Goal: Task Accomplishment & Management: Manage account settings

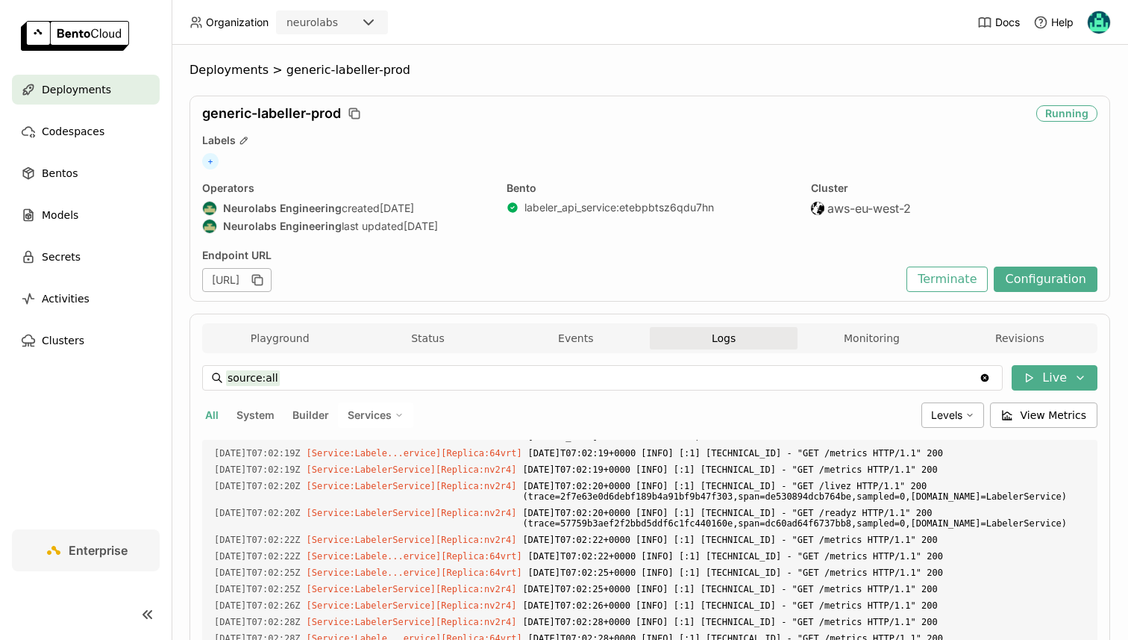
scroll to position [16933, 0]
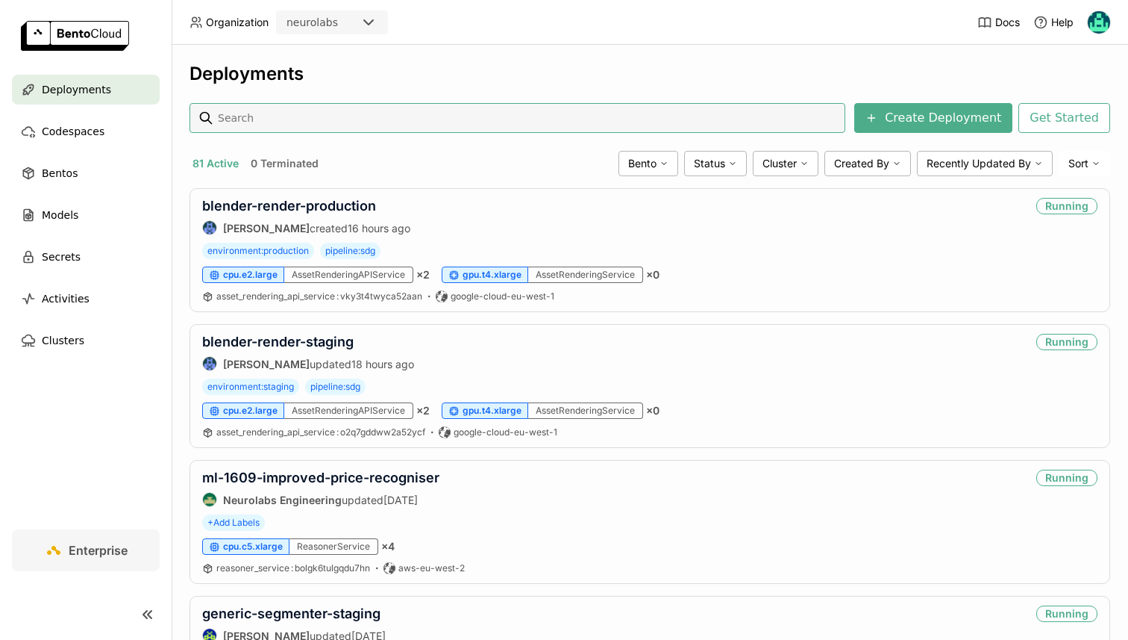
click at [269, 125] on input at bounding box center [527, 118] width 623 height 24
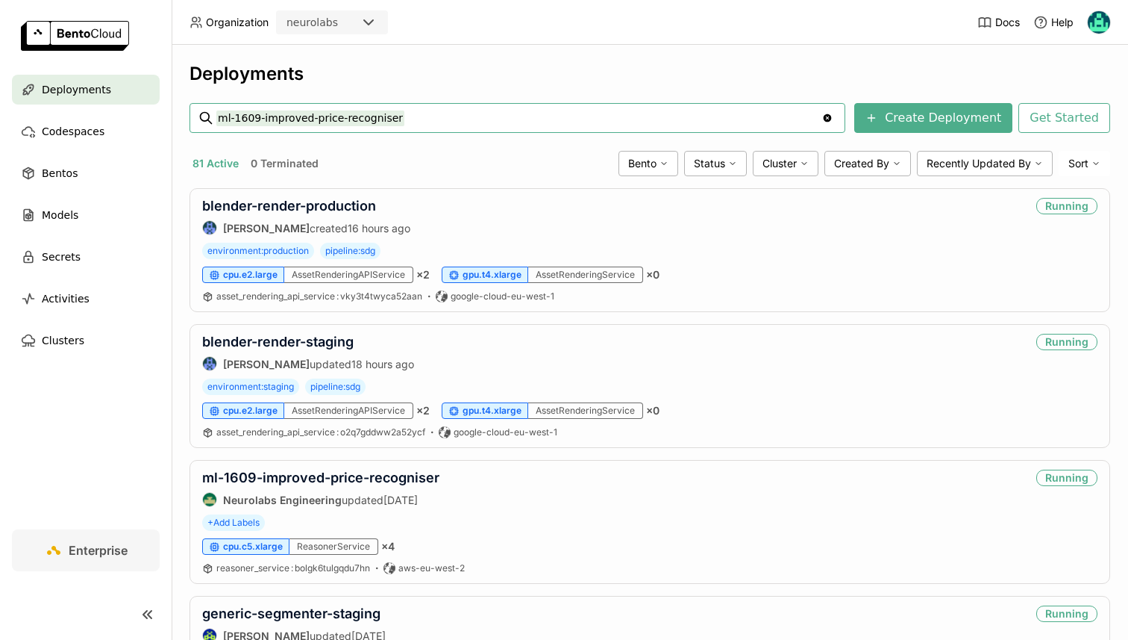
type input "ml-1609-improved-price-recogniser"
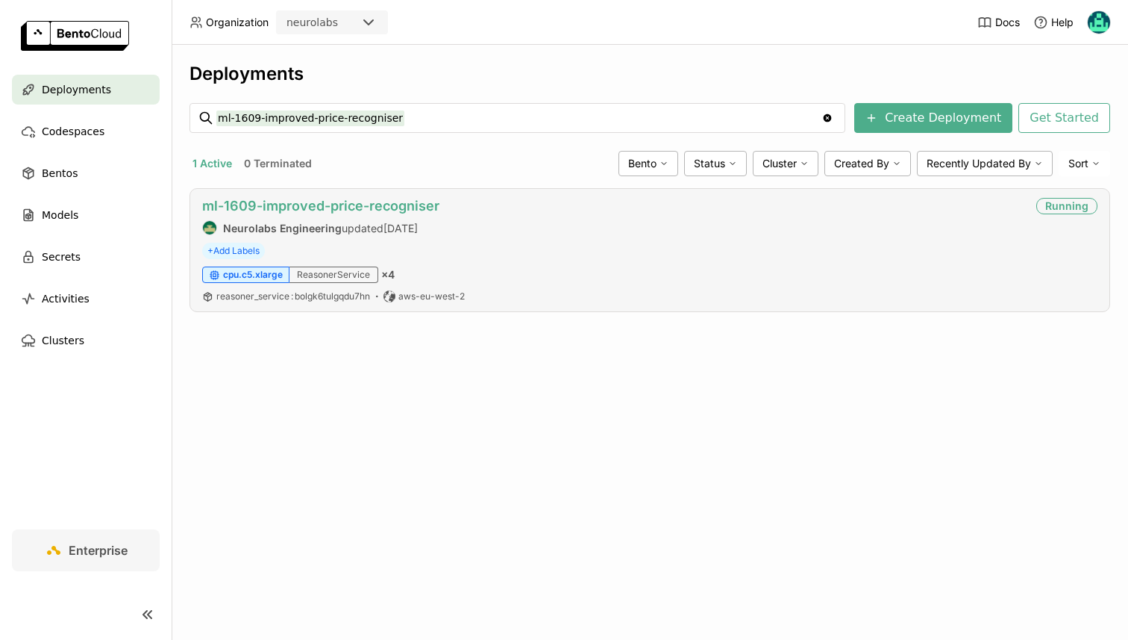
click at [303, 204] on link "ml-1609-improved-price-recogniser" at bounding box center [320, 206] width 237 height 16
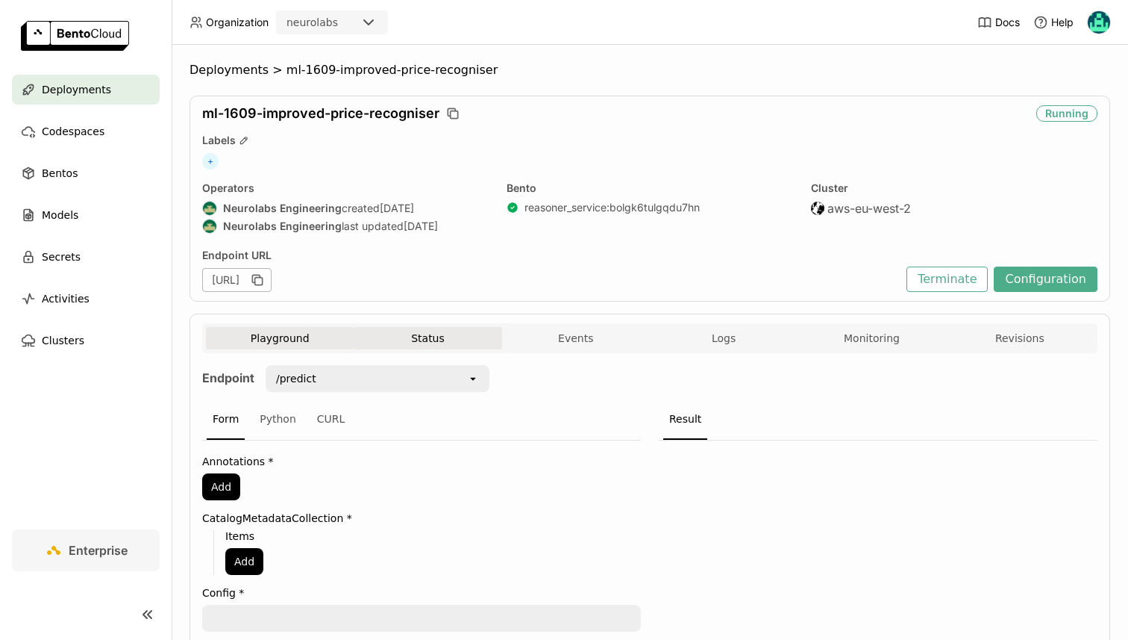
click at [406, 335] on button "Status" at bounding box center [428, 338] width 148 height 22
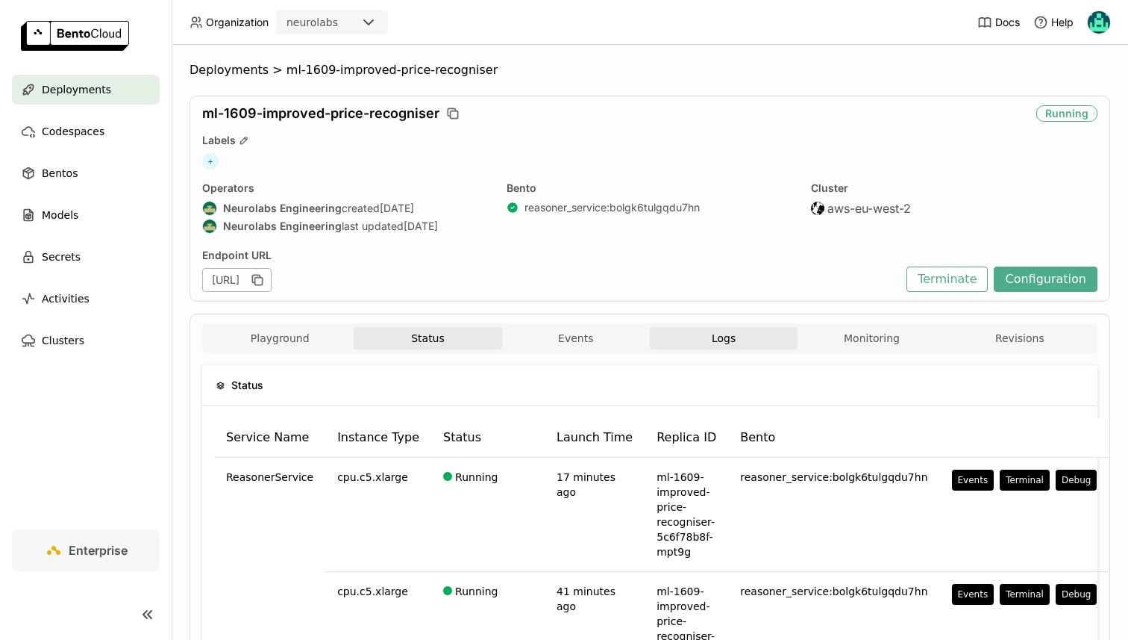
click at [729, 340] on button "Logs" at bounding box center [724, 338] width 148 height 22
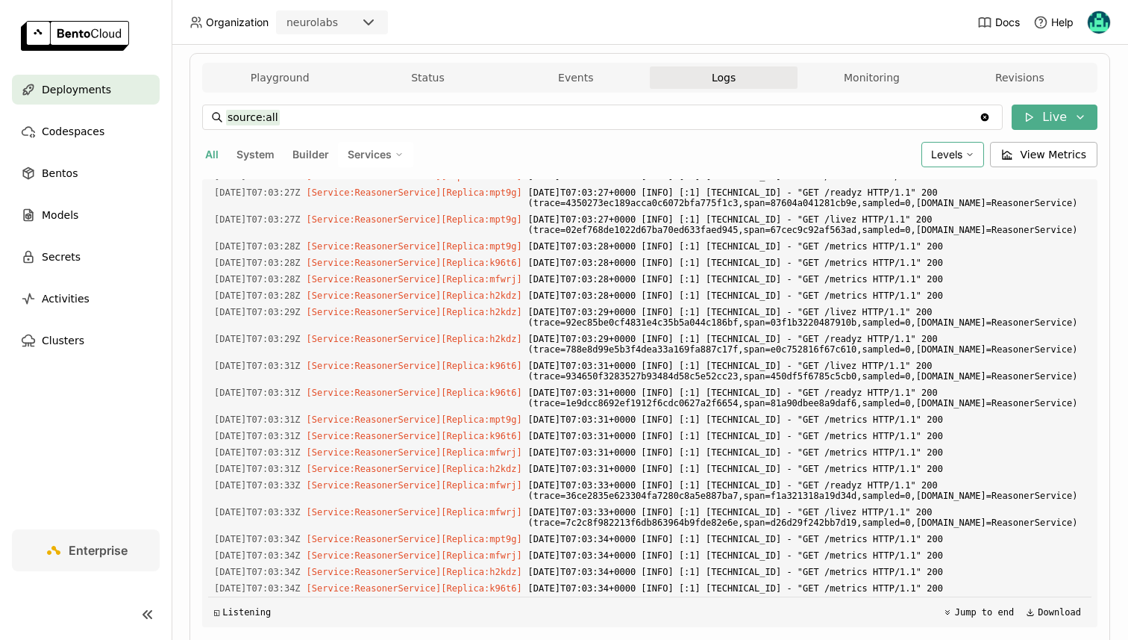
scroll to position [2217, 0]
click at [943, 147] on div "Levels" at bounding box center [953, 154] width 63 height 25
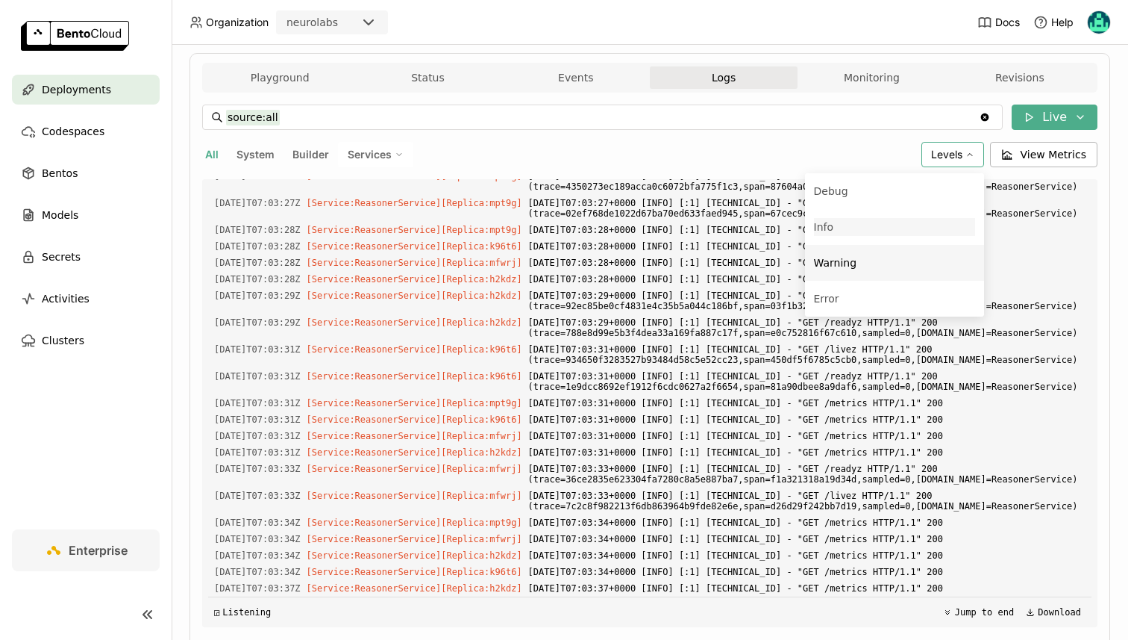
scroll to position [2234, 0]
click at [857, 259] on div "Warning" at bounding box center [835, 263] width 43 height 18
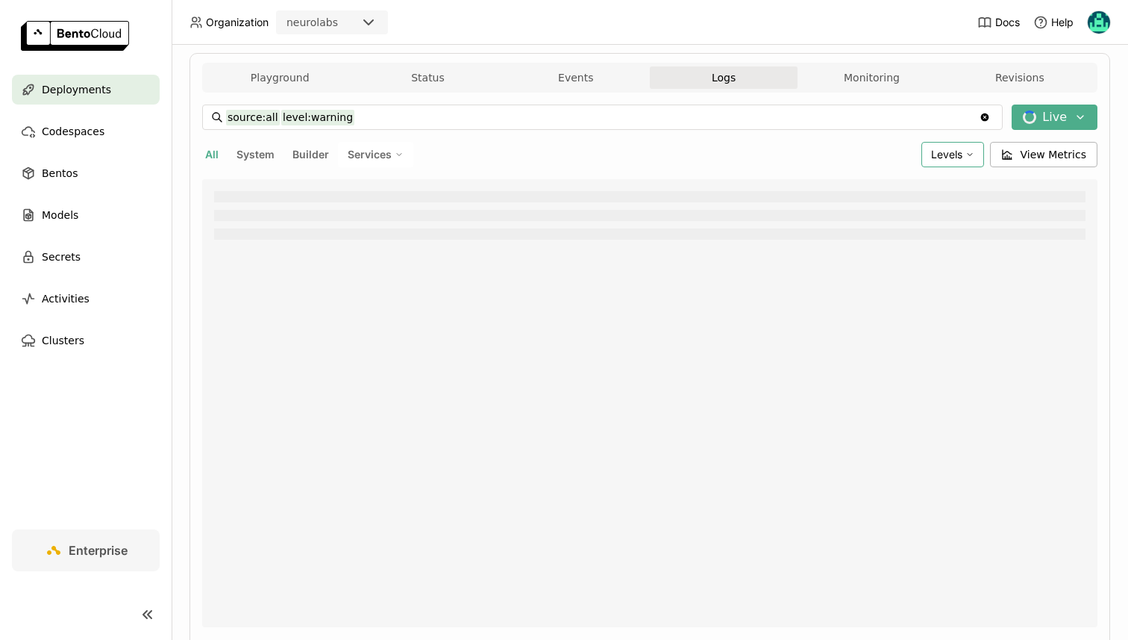
click at [949, 155] on span "Levels" at bounding box center [946, 154] width 31 height 13
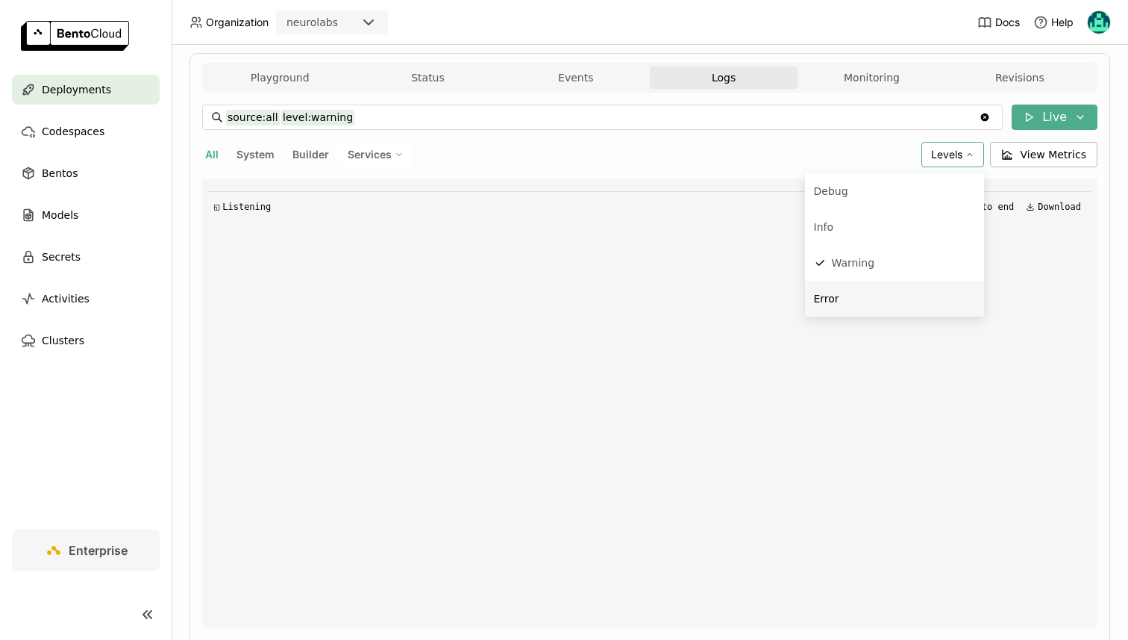
click at [841, 306] on div "Error" at bounding box center [894, 299] width 161 height 18
type input "source:all level:warning level:error"
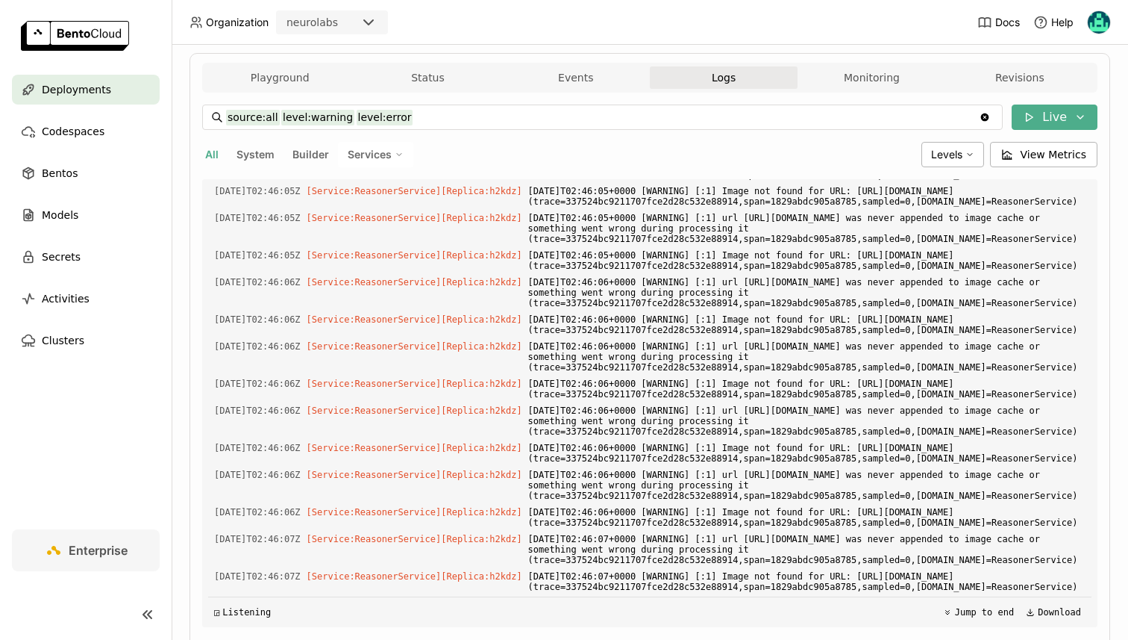
scroll to position [1792, 0]
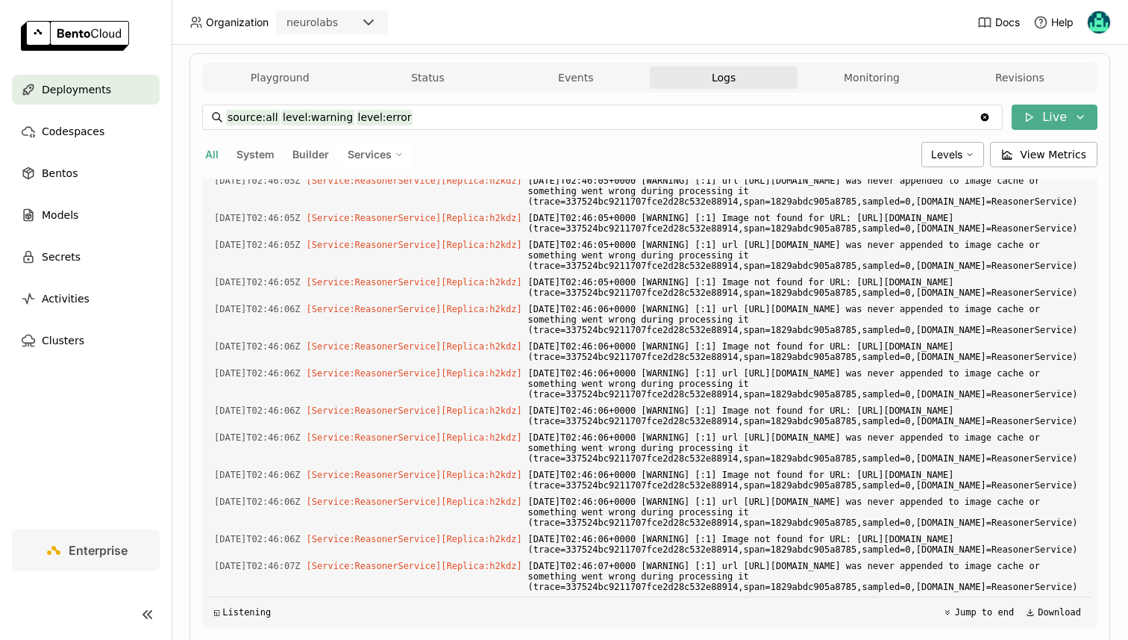
drag, startPoint x: 788, startPoint y: 266, endPoint x: 615, endPoint y: 288, distance: 174.5
copy span "[URL][DOMAIN_NAME]"
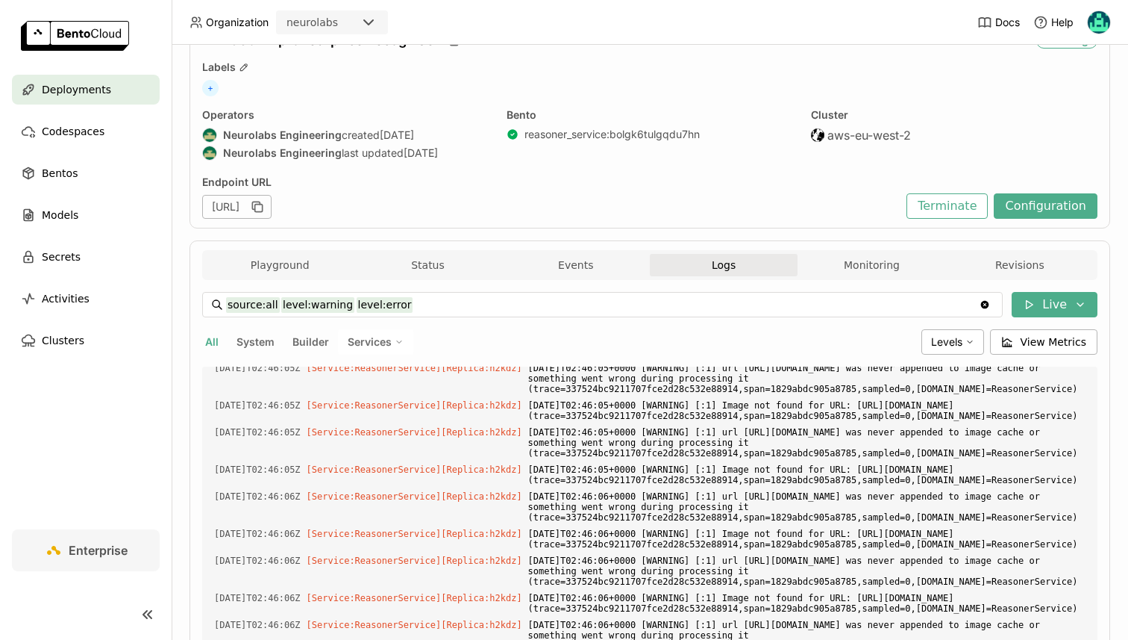
scroll to position [0, 0]
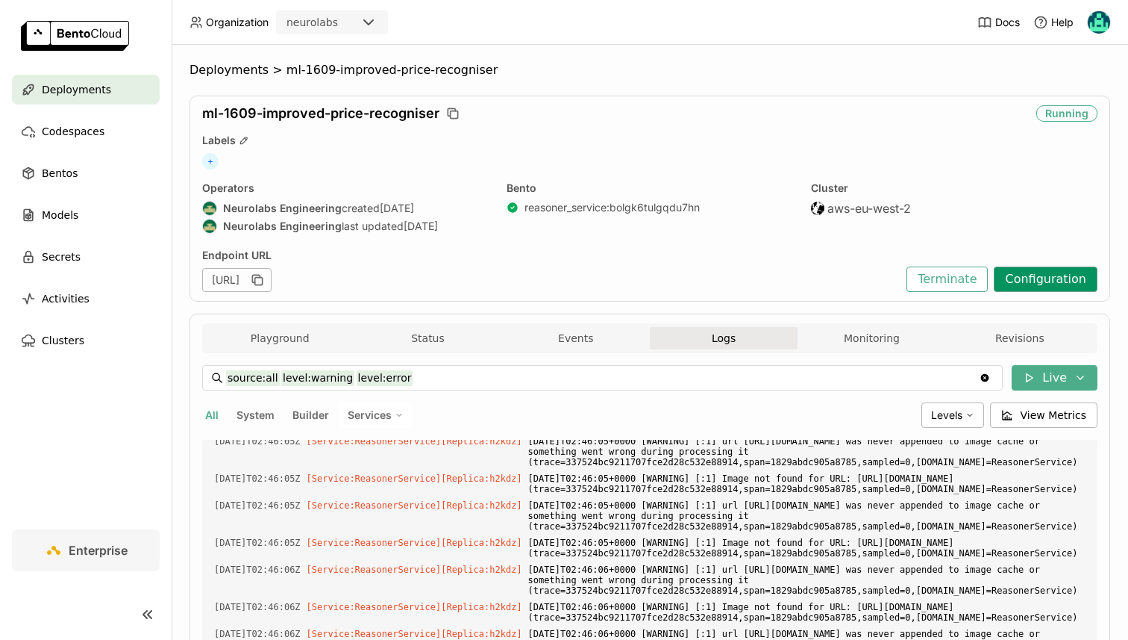
click at [1022, 277] on button "Configuration" at bounding box center [1046, 278] width 104 height 25
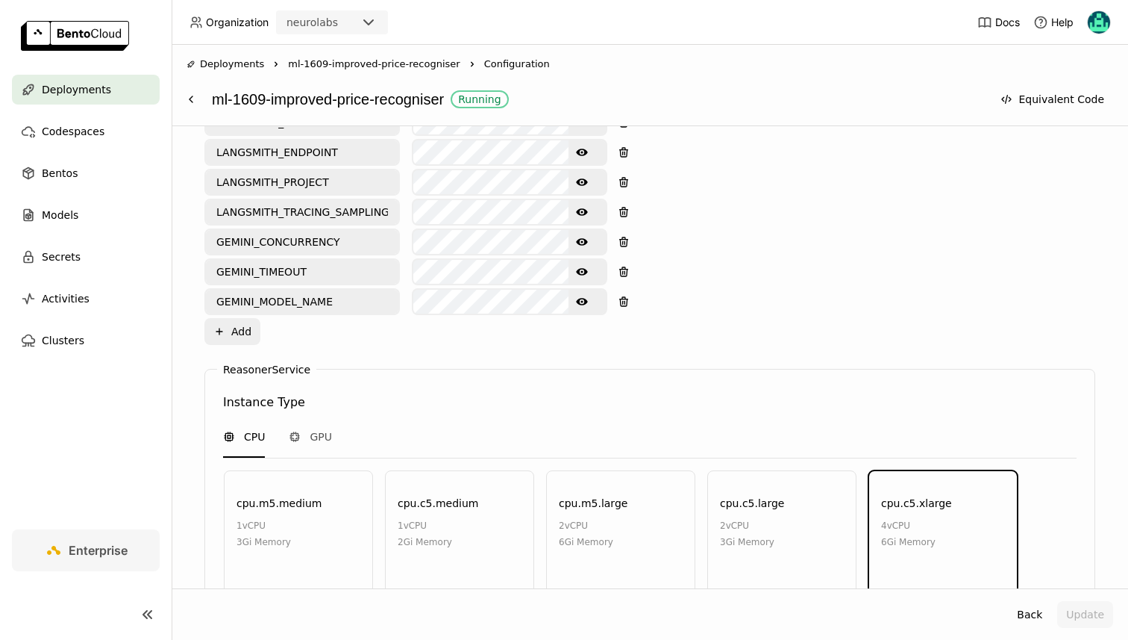
scroll to position [1144, 0]
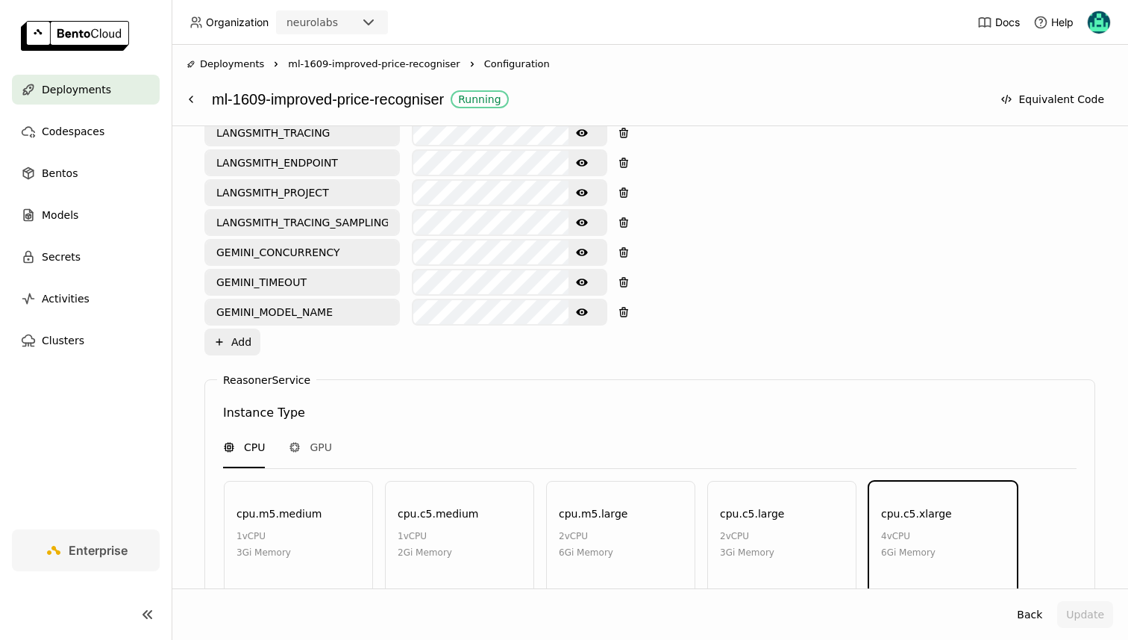
click at [579, 278] on icon "Show password text" at bounding box center [582, 281] width 12 height 7
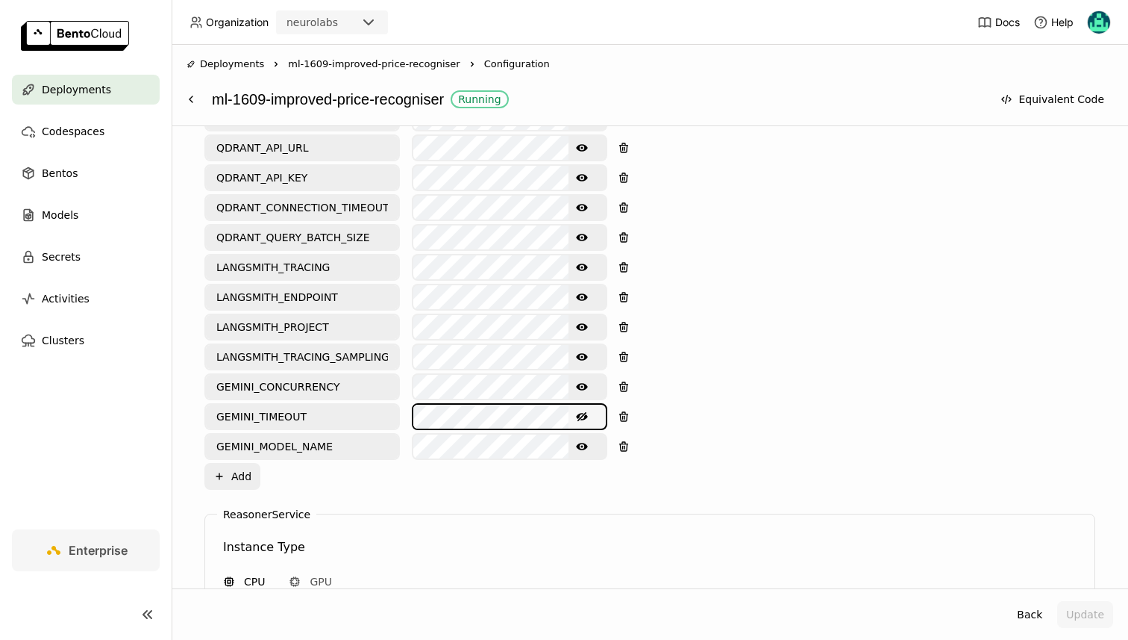
scroll to position [1009, 0]
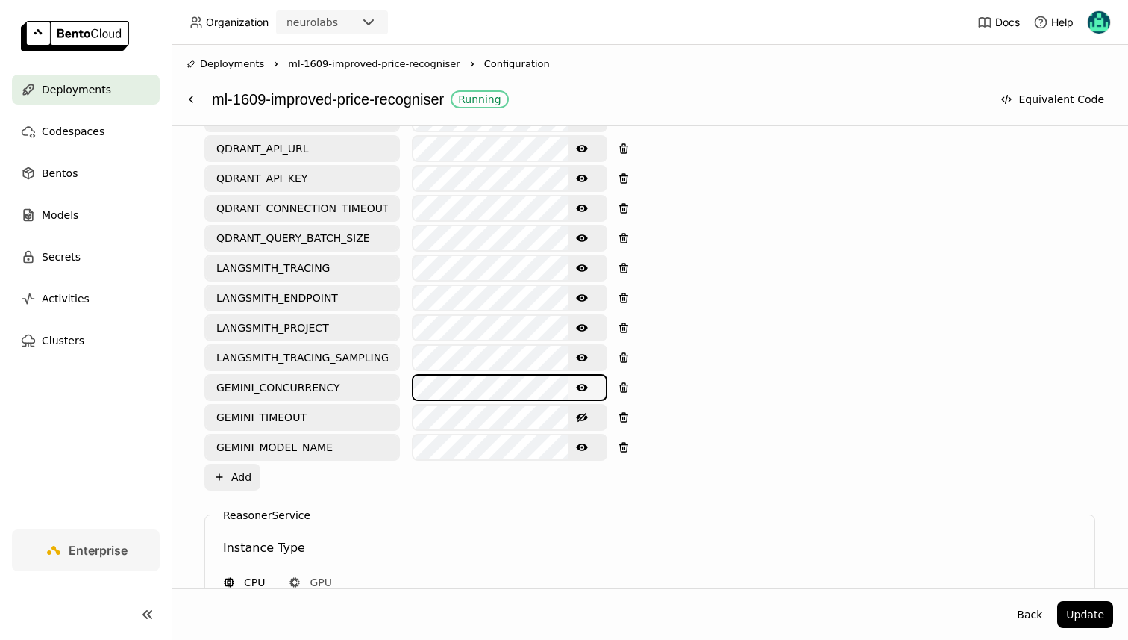
click at [584, 375] on button "Show password text" at bounding box center [582, 387] width 27 height 24
click at [581, 411] on icon "Hide password text" at bounding box center [582, 417] width 12 height 12
click at [588, 405] on button "Show password text" at bounding box center [582, 417] width 27 height 24
click at [581, 383] on icon "Hide password text" at bounding box center [582, 387] width 12 height 9
click at [586, 384] on icon "Show password text" at bounding box center [582, 387] width 12 height 7
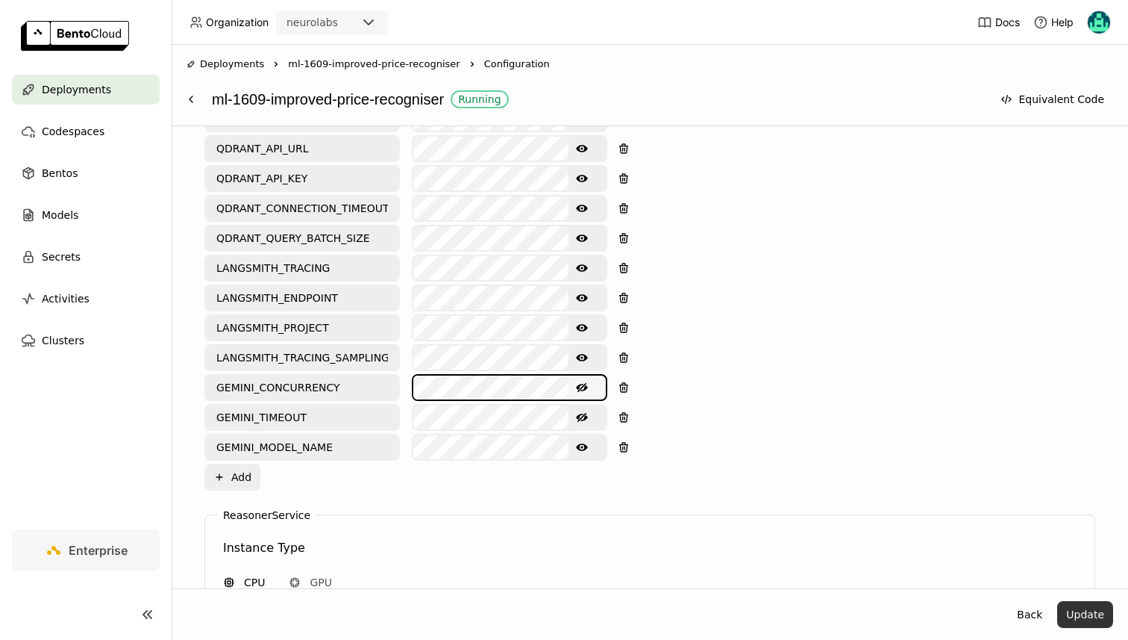
click at [1076, 608] on button "Update" at bounding box center [1086, 614] width 56 height 27
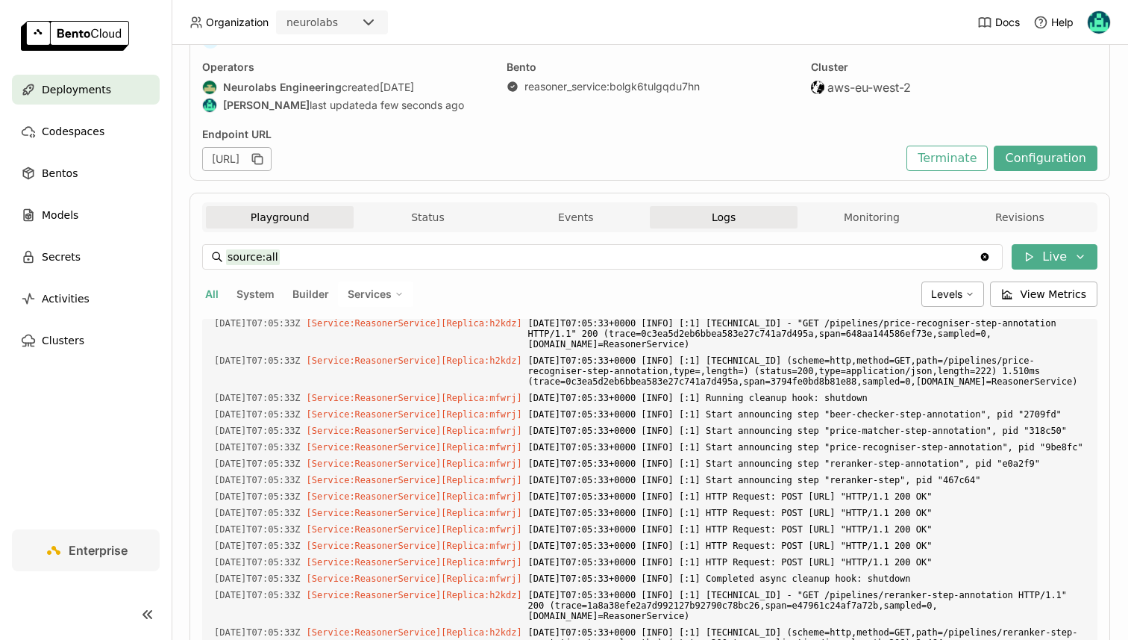
scroll to position [3947, 0]
click at [260, 219] on button "Playground" at bounding box center [280, 217] width 148 height 22
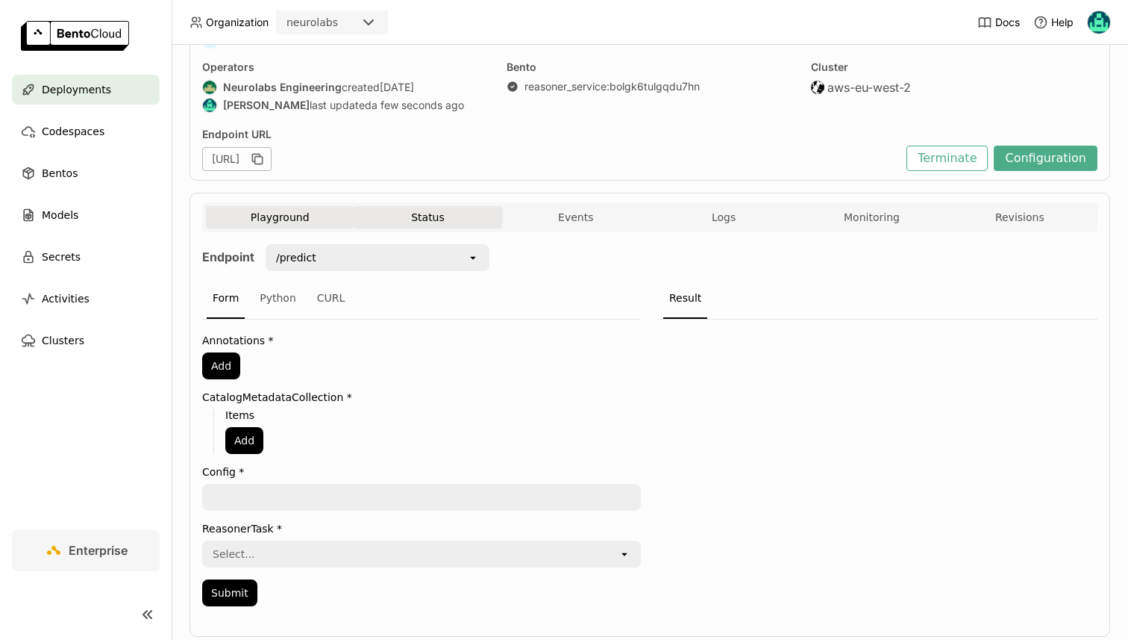
click at [389, 210] on button "Status" at bounding box center [428, 217] width 148 height 22
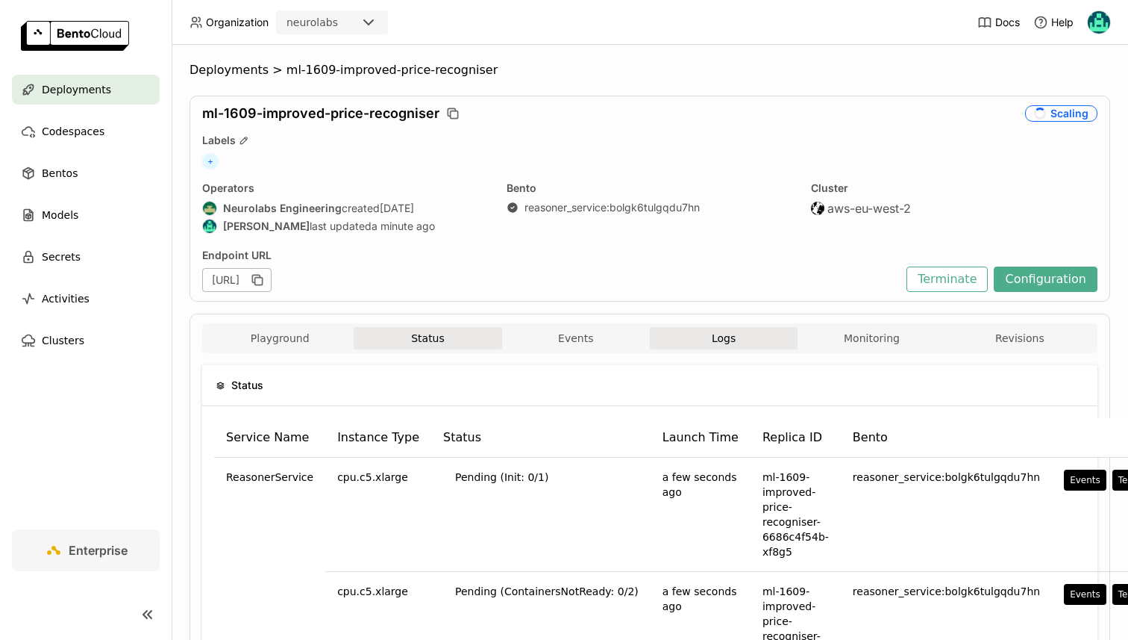
click at [774, 334] on button "Logs" at bounding box center [724, 338] width 148 height 22
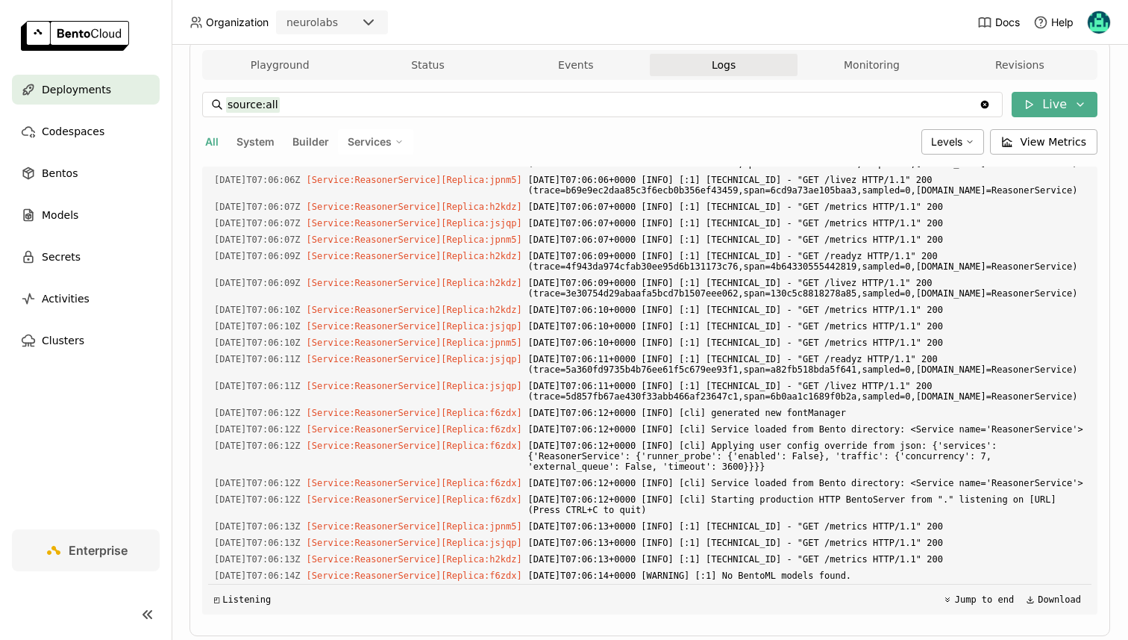
scroll to position [6985, 0]
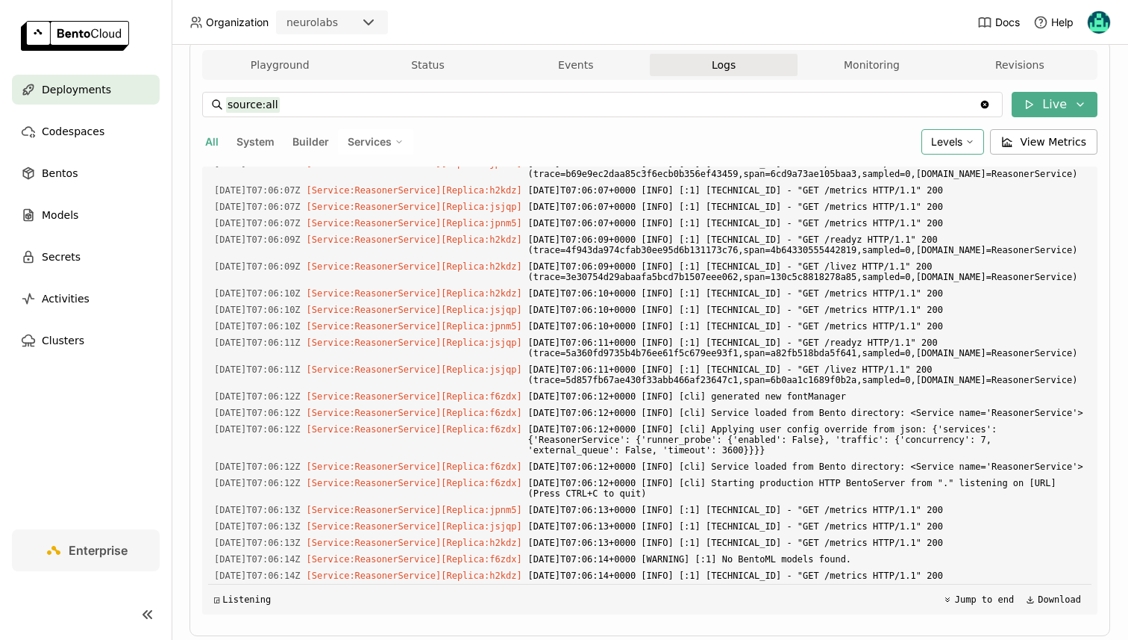
click at [937, 140] on span "Levels" at bounding box center [946, 141] width 31 height 13
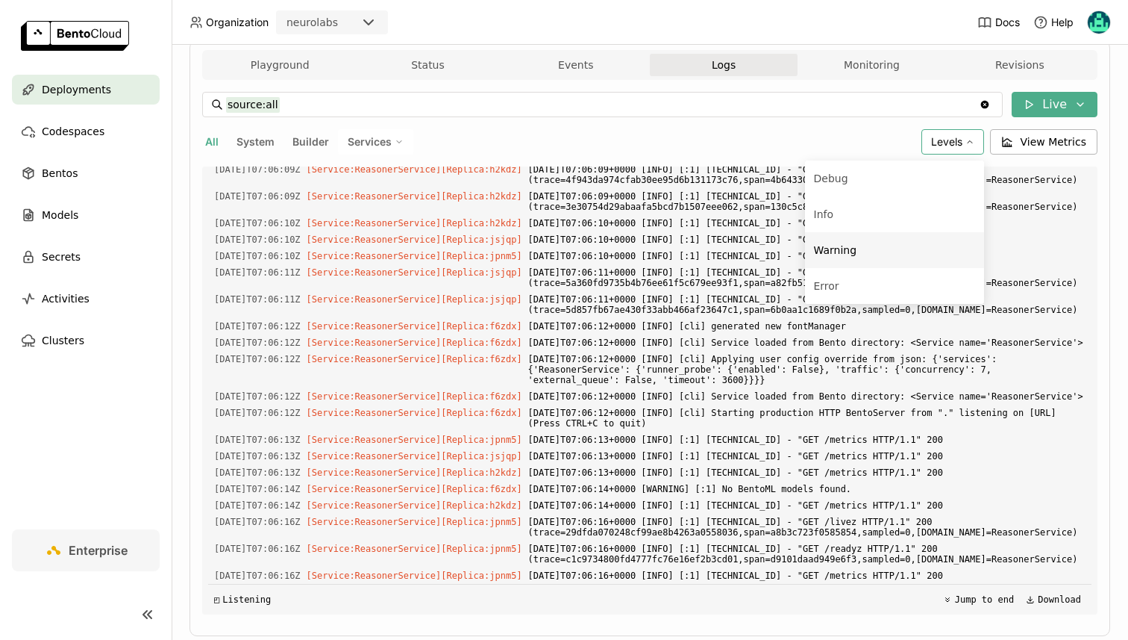
click at [857, 265] on li "Warning" at bounding box center [894, 250] width 179 height 36
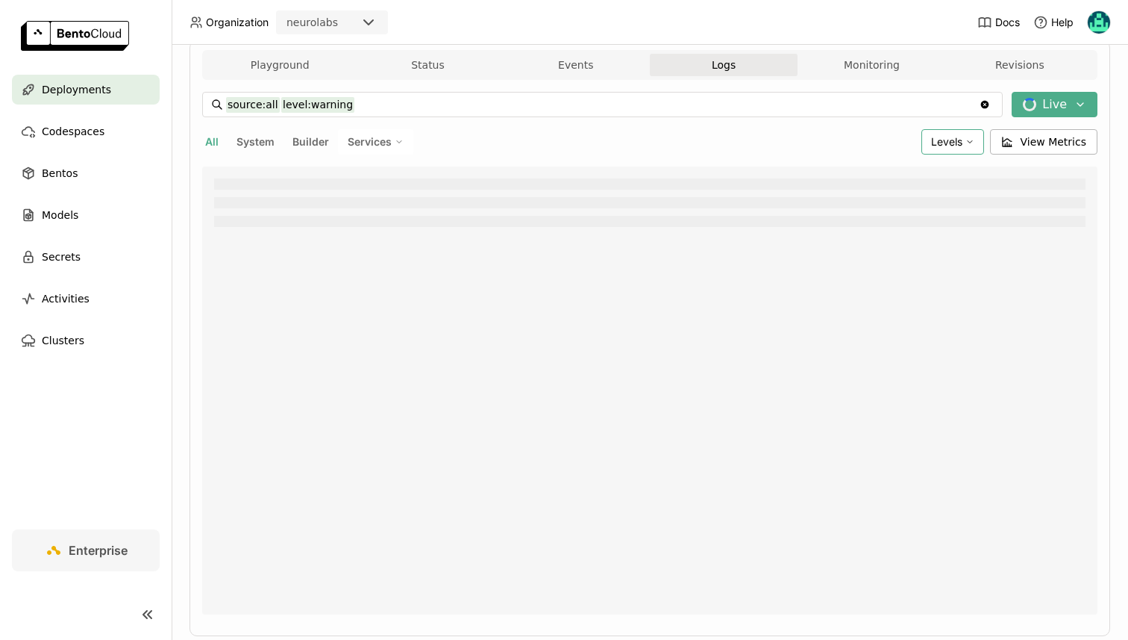
click at [955, 143] on span "Levels" at bounding box center [946, 141] width 31 height 13
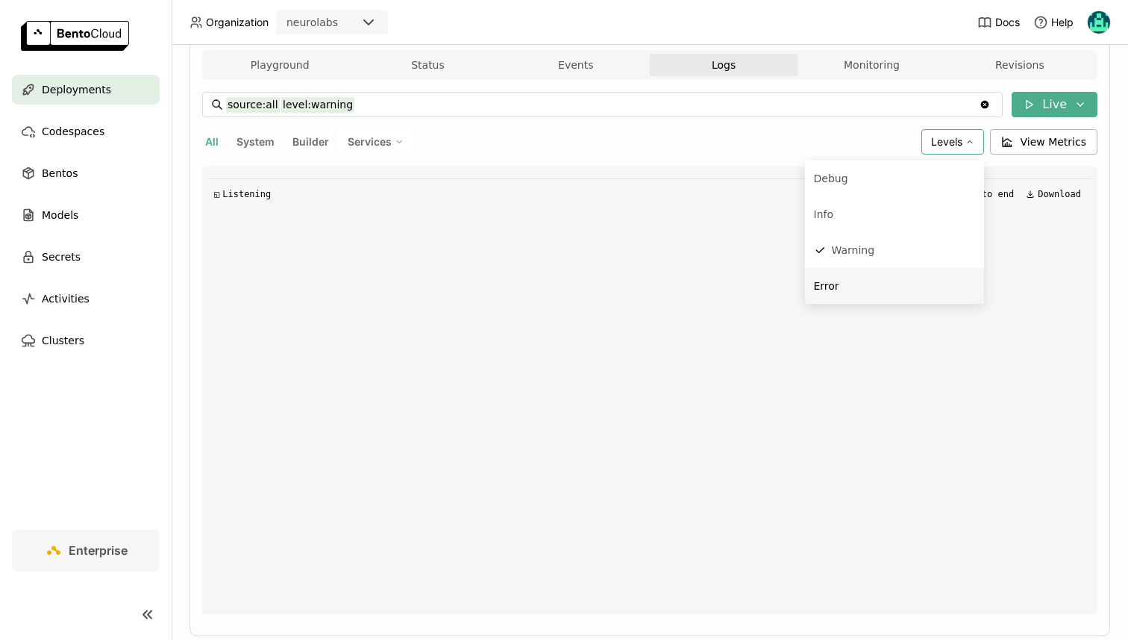
click at [860, 293] on div "Error" at bounding box center [894, 286] width 161 height 18
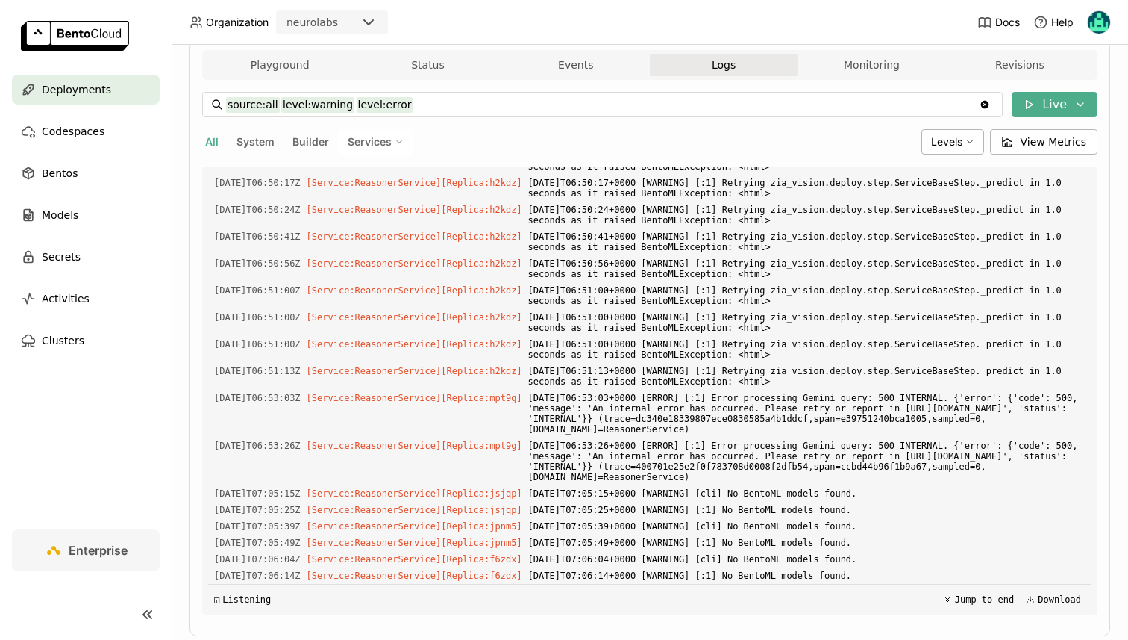
scroll to position [3131, 0]
drag, startPoint x: 546, startPoint y: 188, endPoint x: 919, endPoint y: 570, distance: 534.1
click at [919, 570] on div "Load older logs [DATE]T00:38:39Z [Service:ReasonerService] [Replica: h2kdz ] [D…" at bounding box center [650, 390] width 884 height 448
copy div "[DATE]T02:46:06+0000 [WARNING] [:1] Image not found for URL: [URL][DOMAIN_NAME]…"
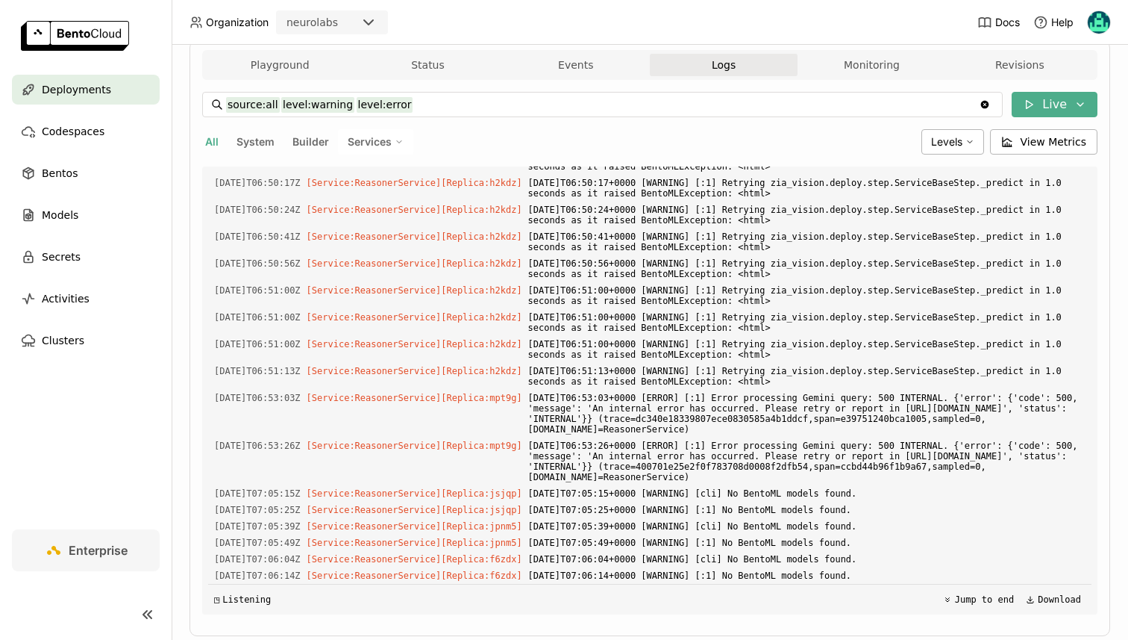
scroll to position [2660, 0]
drag, startPoint x: 552, startPoint y: 257, endPoint x: 673, endPoint y: 444, distance: 222.9
click at [673, 445] on div "Load older logs [DATE]T00:38:39Z [Service:ReasonerService] [Replica: h2kdz ] [D…" at bounding box center [650, 390] width 884 height 448
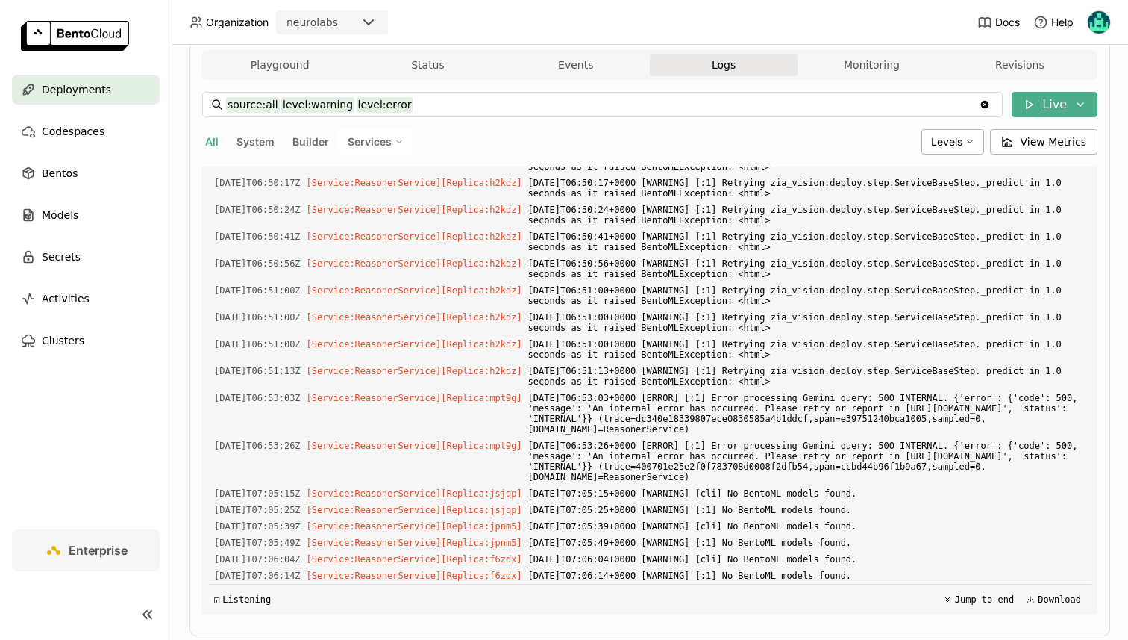
copy div "025-08-12T02:46:05+0000 [WARNING] [:1] url [URL][DOMAIN_NAME] was never appende…"
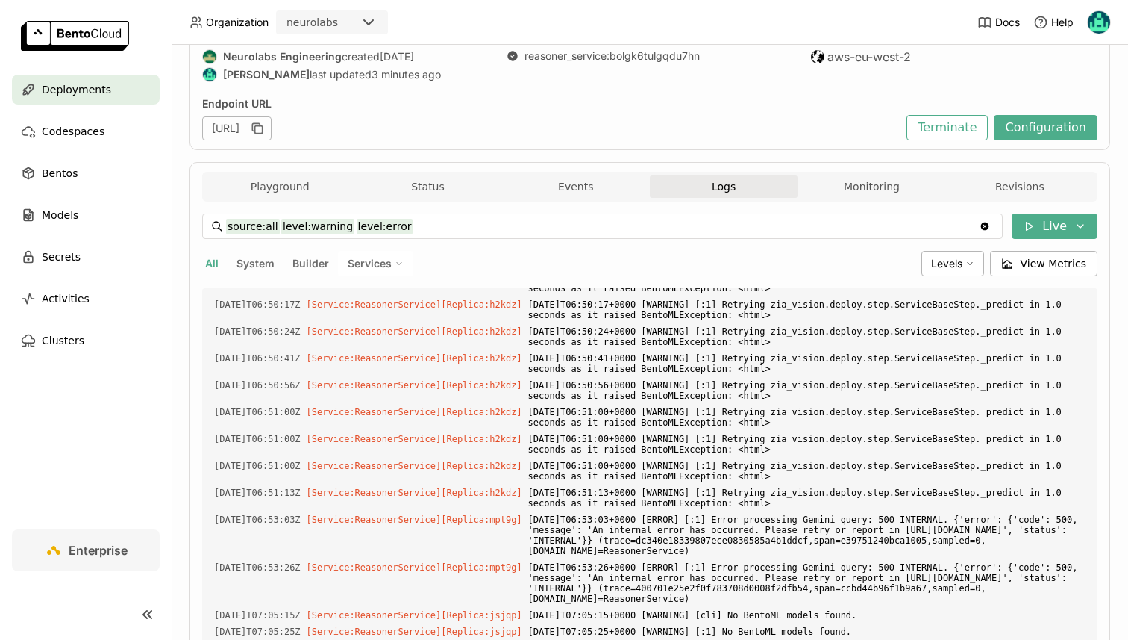
scroll to position [107, 0]
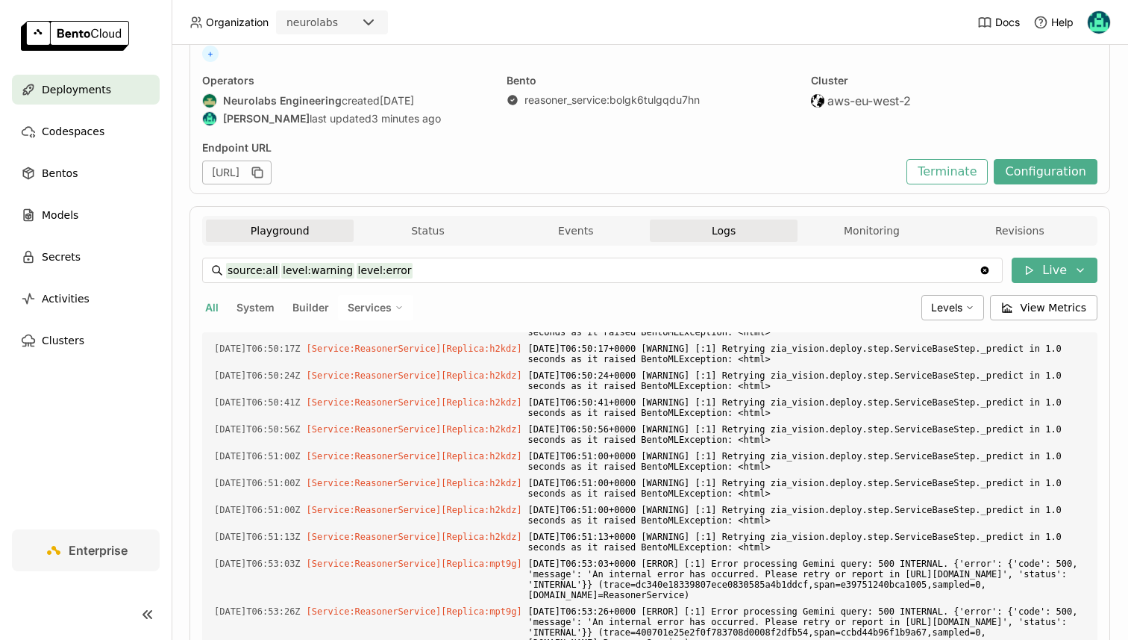
click at [249, 228] on button "Playground" at bounding box center [280, 230] width 148 height 22
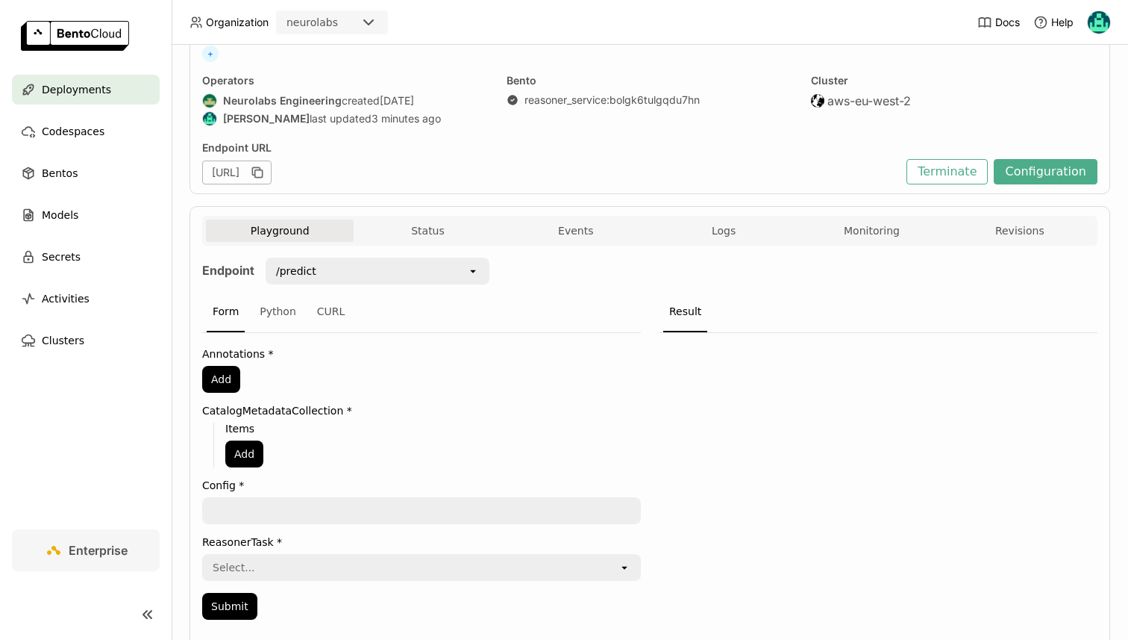
click at [369, 247] on div "Endpoint /predict open Form Python CURL Annotations * Add CatalogMetadataCollec…" at bounding box center [650, 443] width 896 height 395
click at [393, 230] on button "Status" at bounding box center [428, 230] width 148 height 22
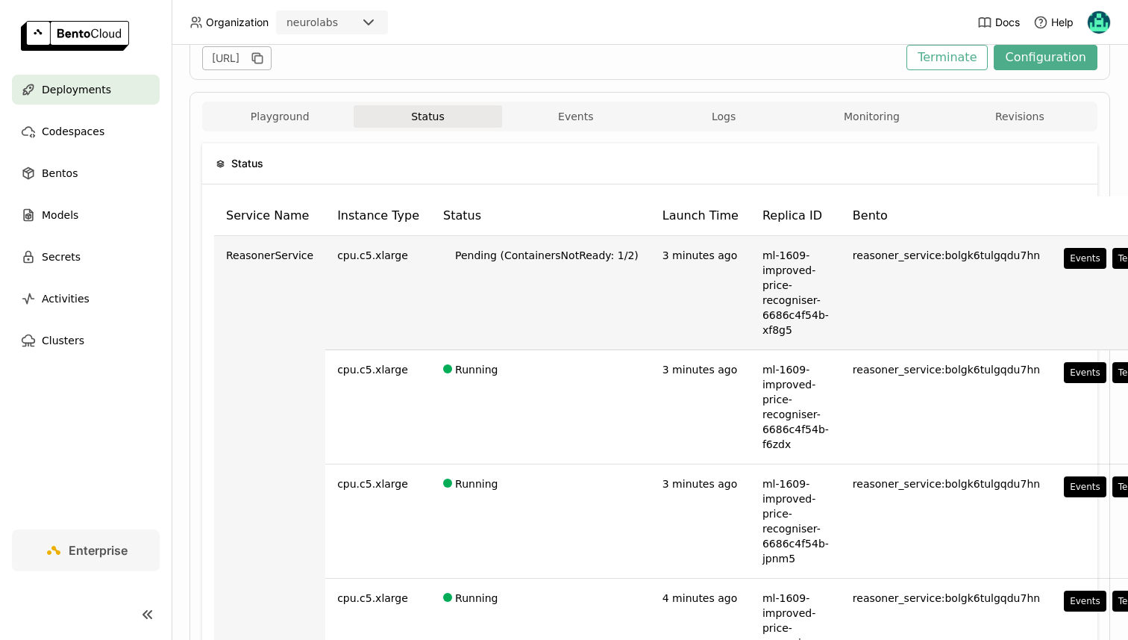
scroll to position [169, 0]
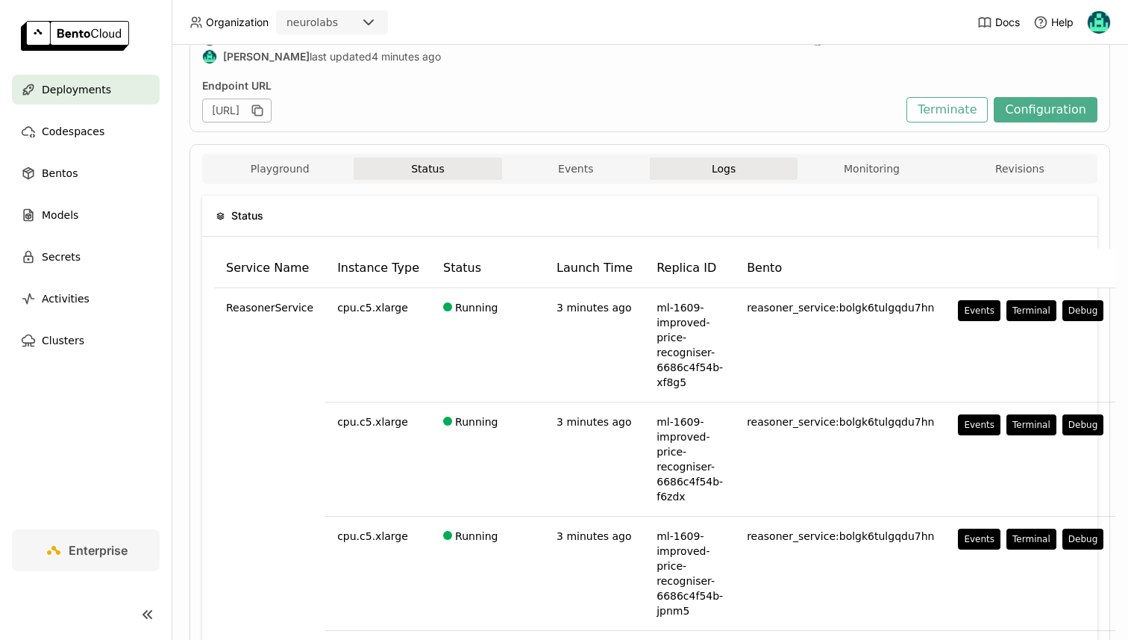
click at [705, 165] on button "Logs" at bounding box center [724, 168] width 148 height 22
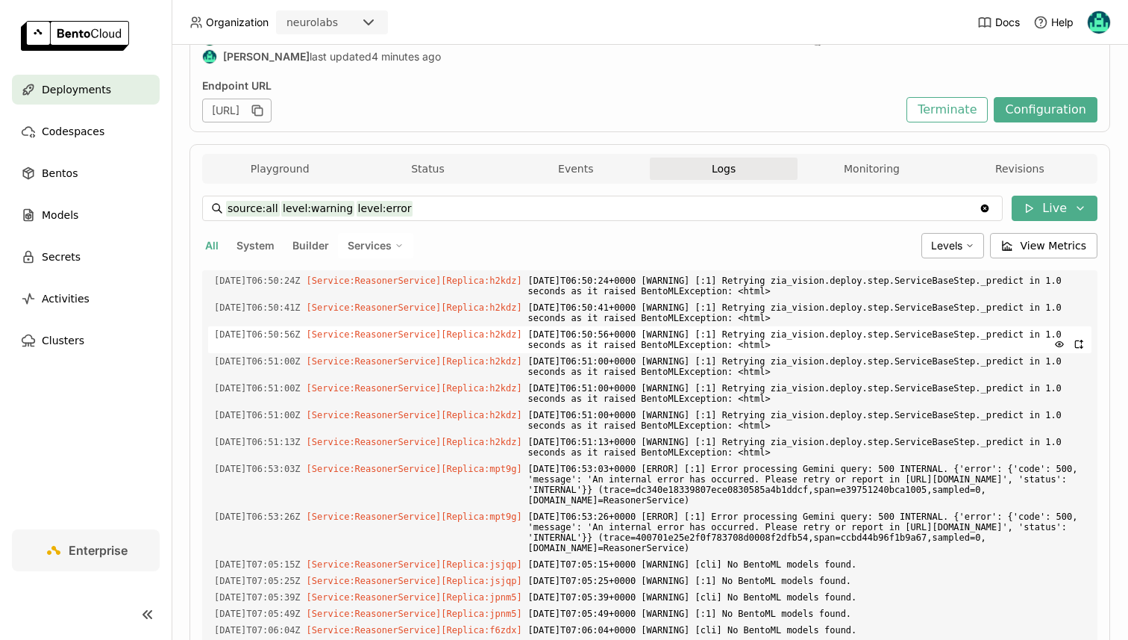
scroll to position [310, 0]
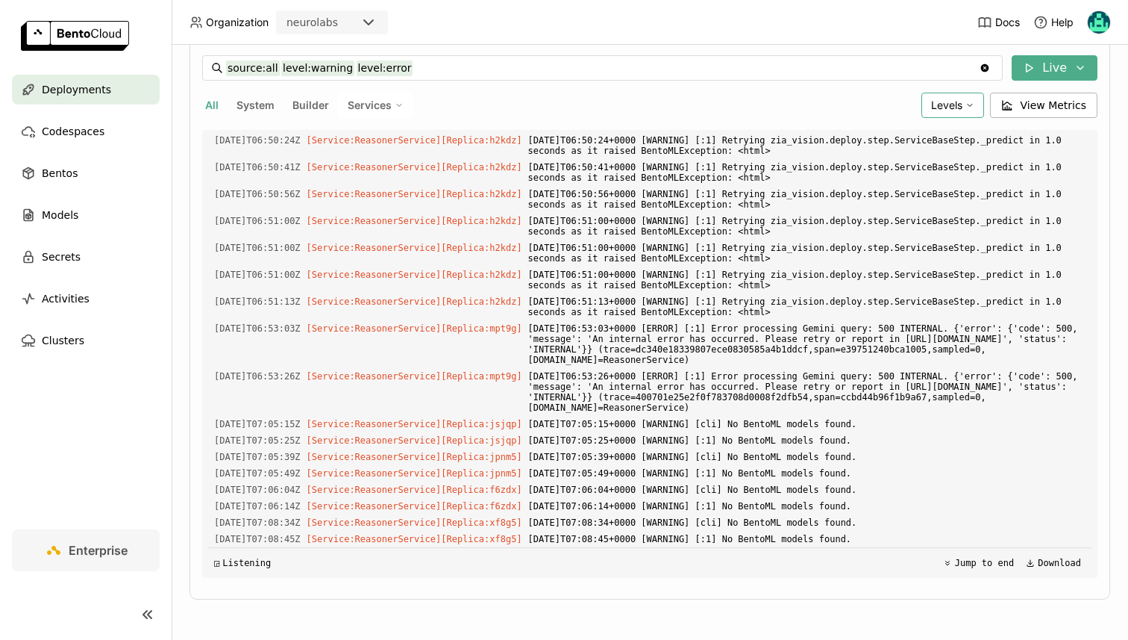
click at [958, 117] on div "Levels" at bounding box center [953, 105] width 63 height 25
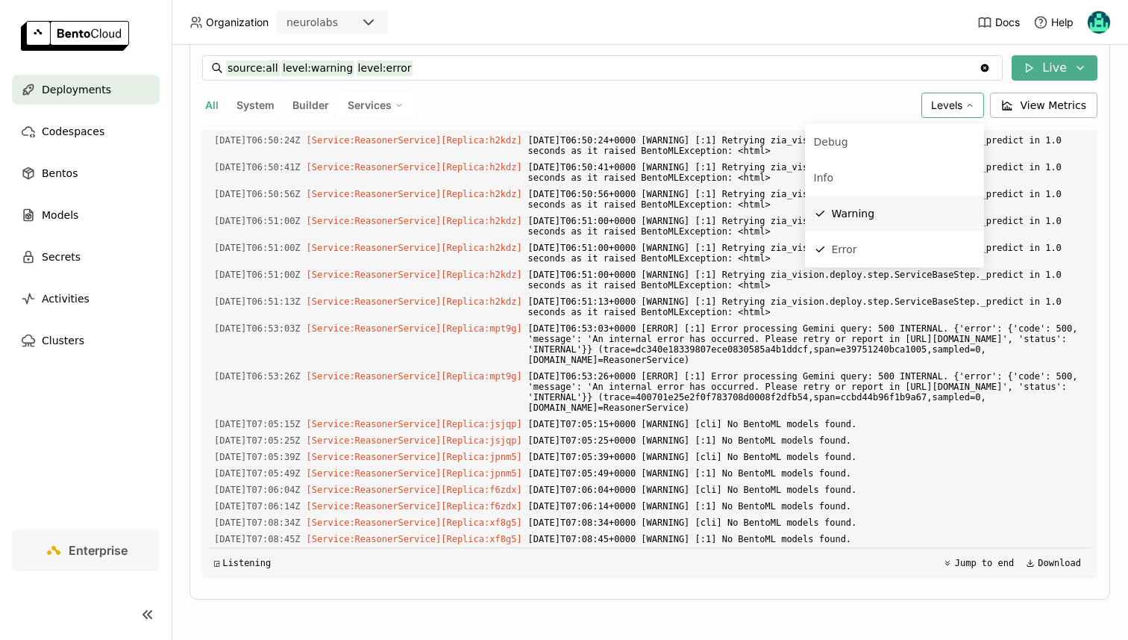
click at [887, 210] on div "Warning" at bounding box center [894, 213] width 161 height 18
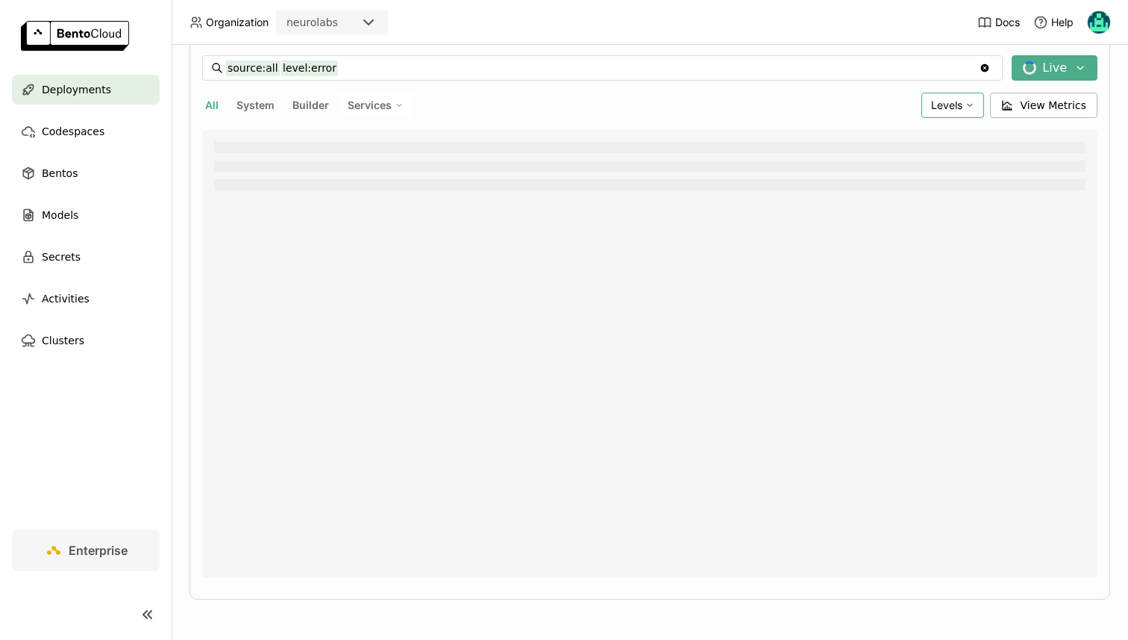
click at [941, 102] on span "Levels" at bounding box center [946, 105] width 31 height 13
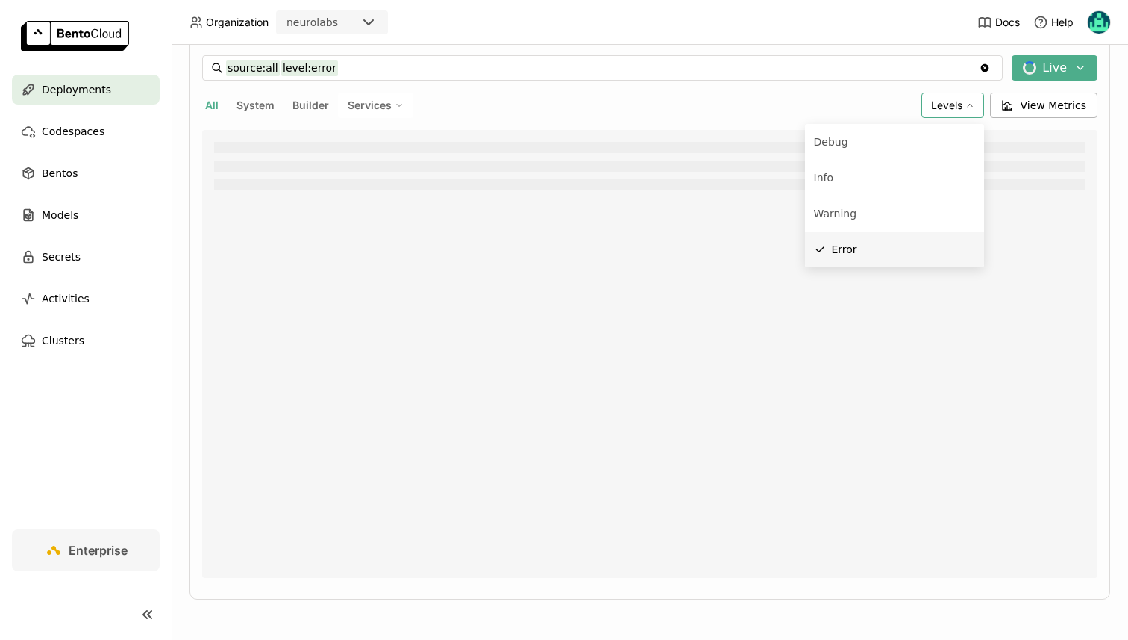
click at [872, 247] on div "Error" at bounding box center [894, 249] width 161 height 18
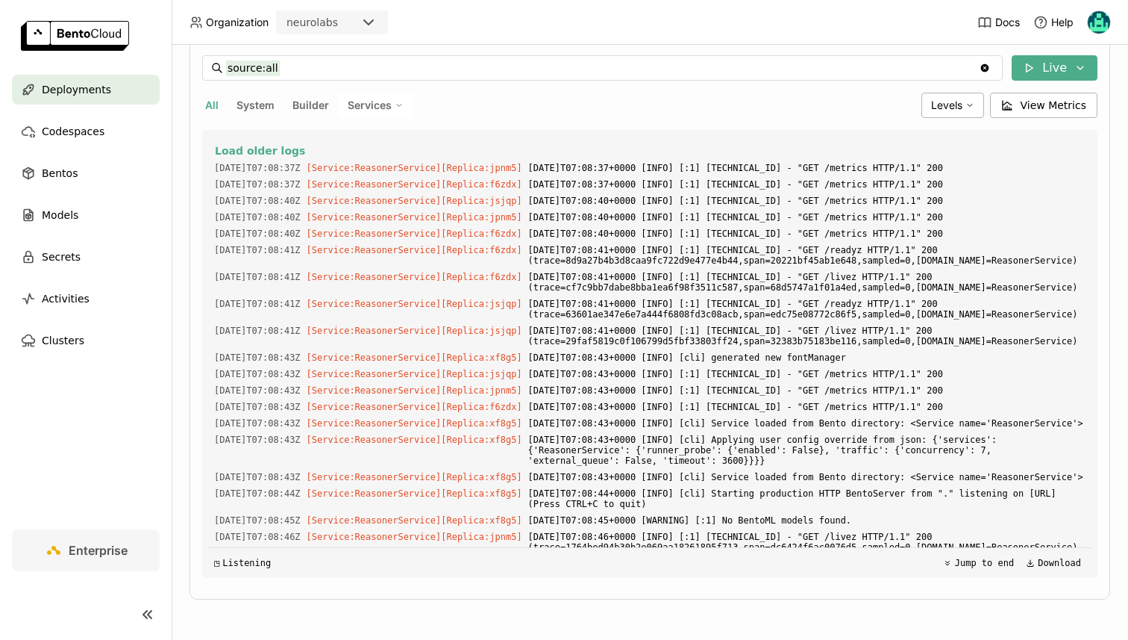
scroll to position [3010, 0]
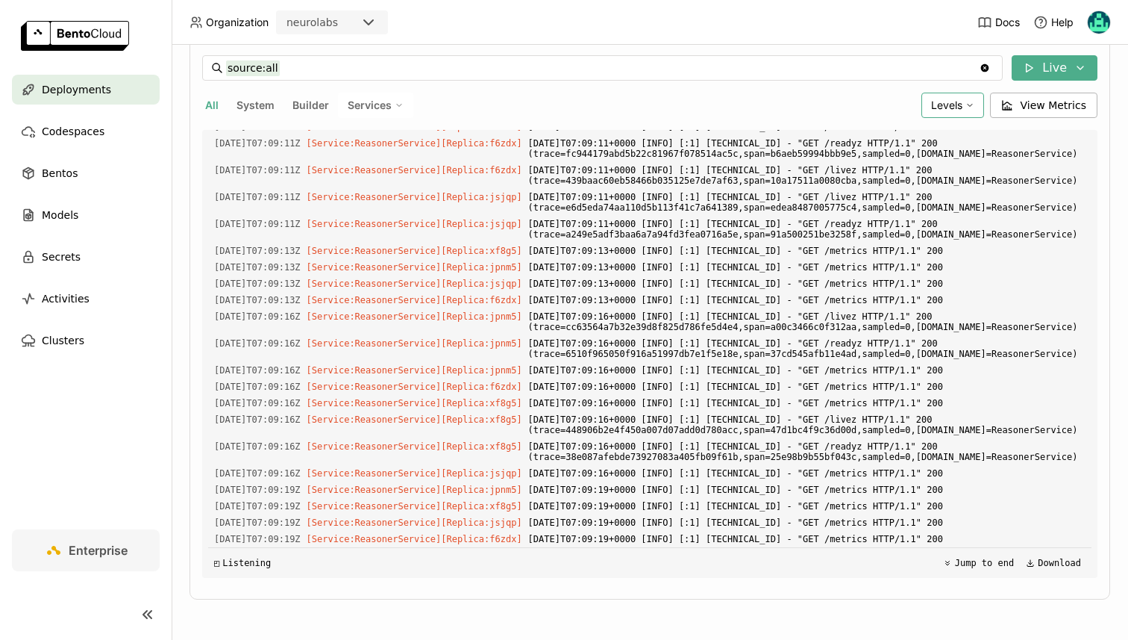
click at [947, 101] on span "Levels" at bounding box center [946, 105] width 31 height 13
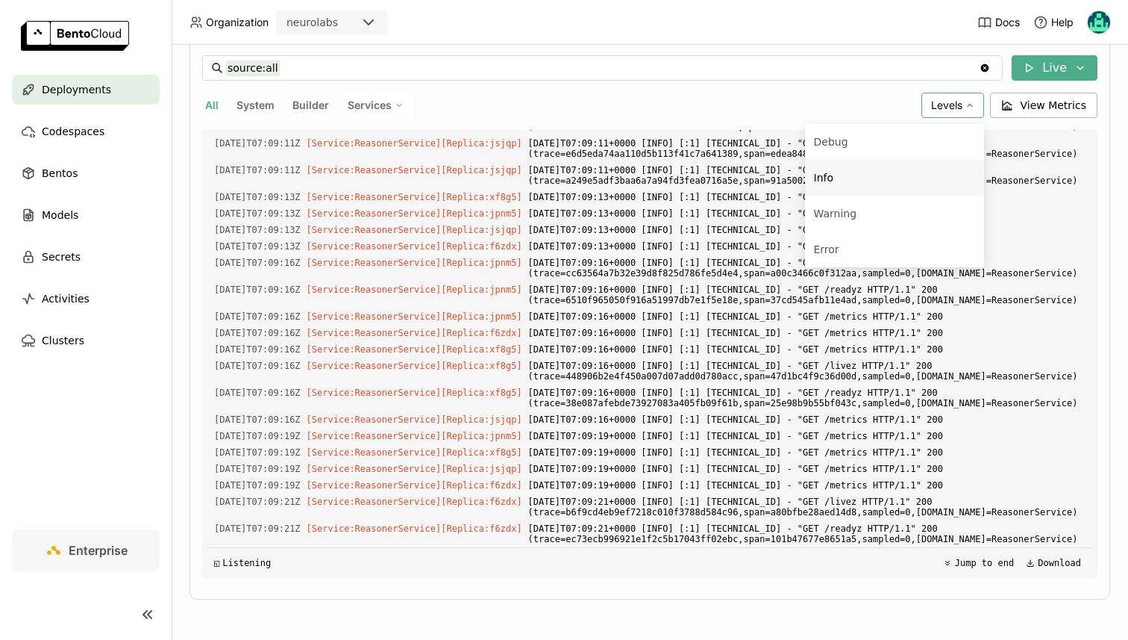
scroll to position [3150, 0]
click at [868, 213] on div "Warning" at bounding box center [894, 213] width 161 height 18
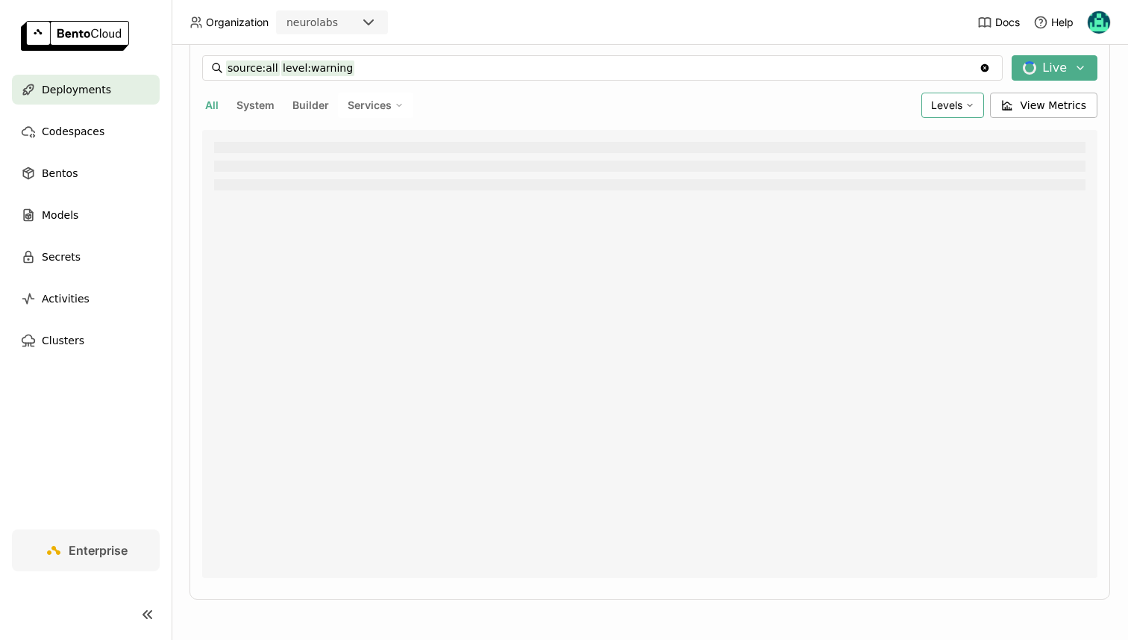
click at [944, 93] on div "Levels" at bounding box center [953, 105] width 63 height 25
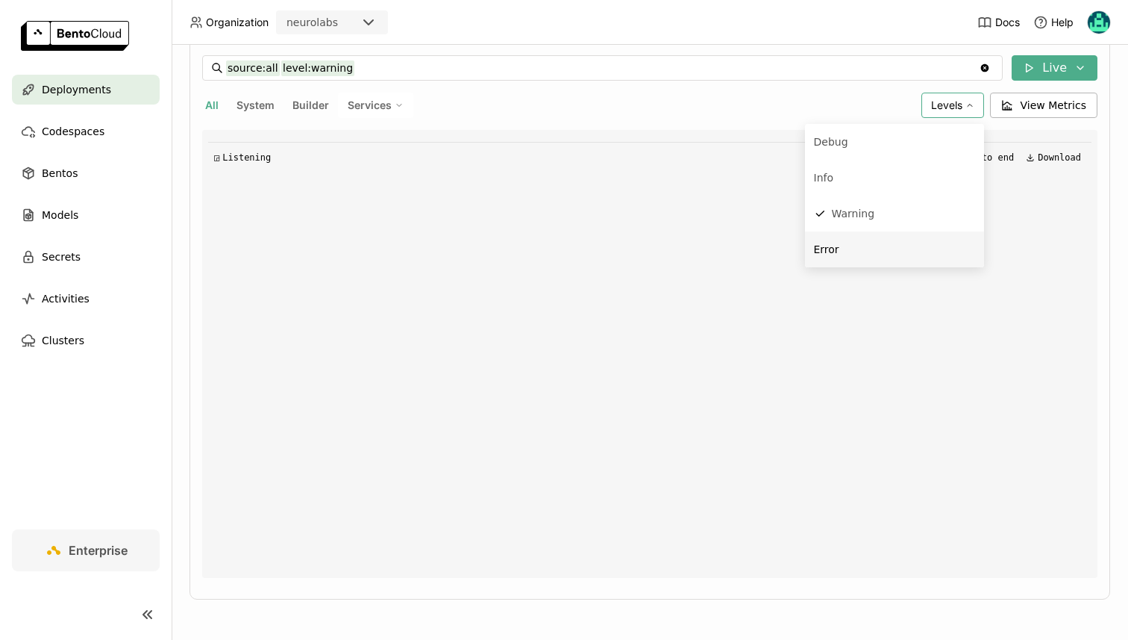
click at [848, 257] on div "Error" at bounding box center [894, 249] width 161 height 18
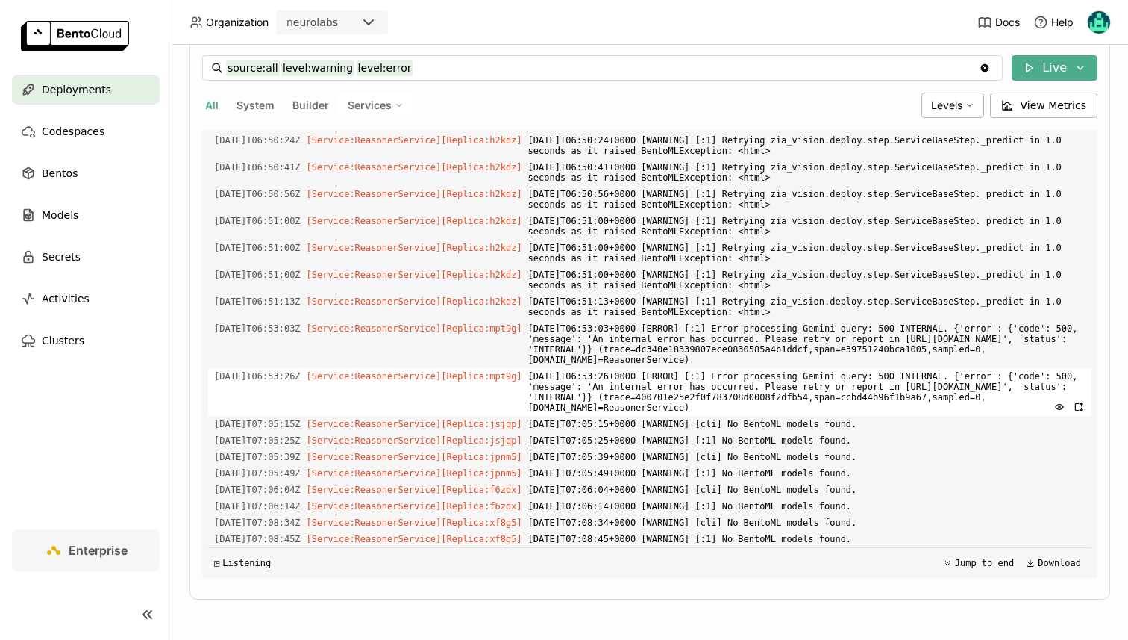
scroll to position [3413, 0]
click at [946, 104] on span "Levels" at bounding box center [946, 105] width 31 height 13
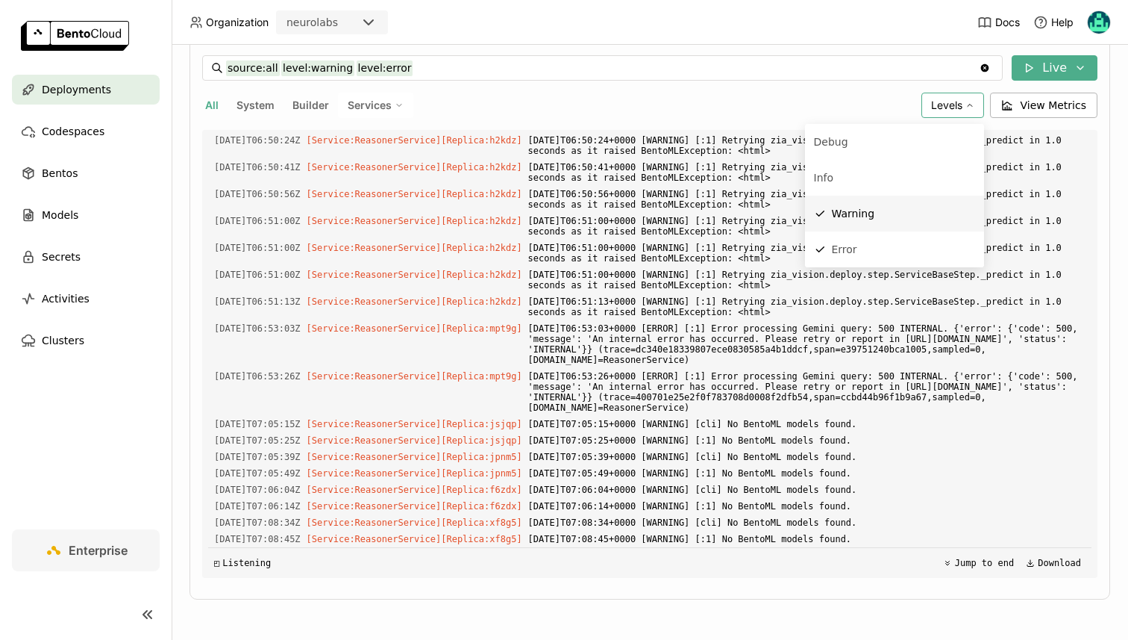
click at [889, 222] on div "Warning" at bounding box center [894, 213] width 161 height 18
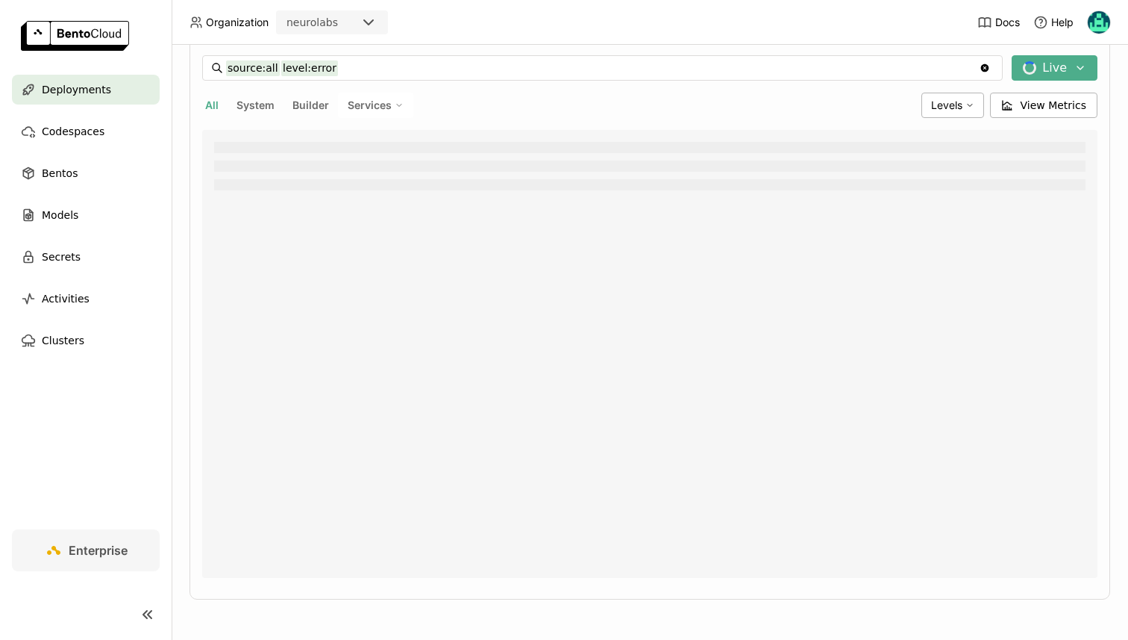
click at [966, 84] on div "source:all level:error source:all level:error Clear value Live All System Build…" at bounding box center [650, 316] width 896 height 522
click at [966, 95] on div "Levels" at bounding box center [953, 105] width 63 height 25
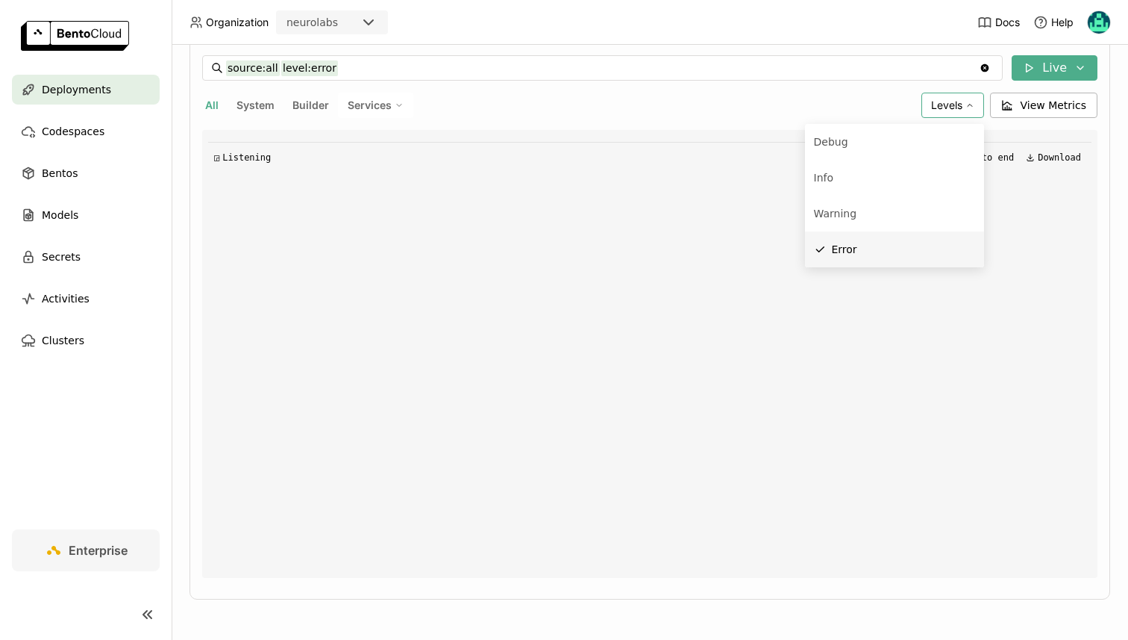
click at [896, 247] on div "Error" at bounding box center [894, 249] width 161 height 18
type input "source:all"
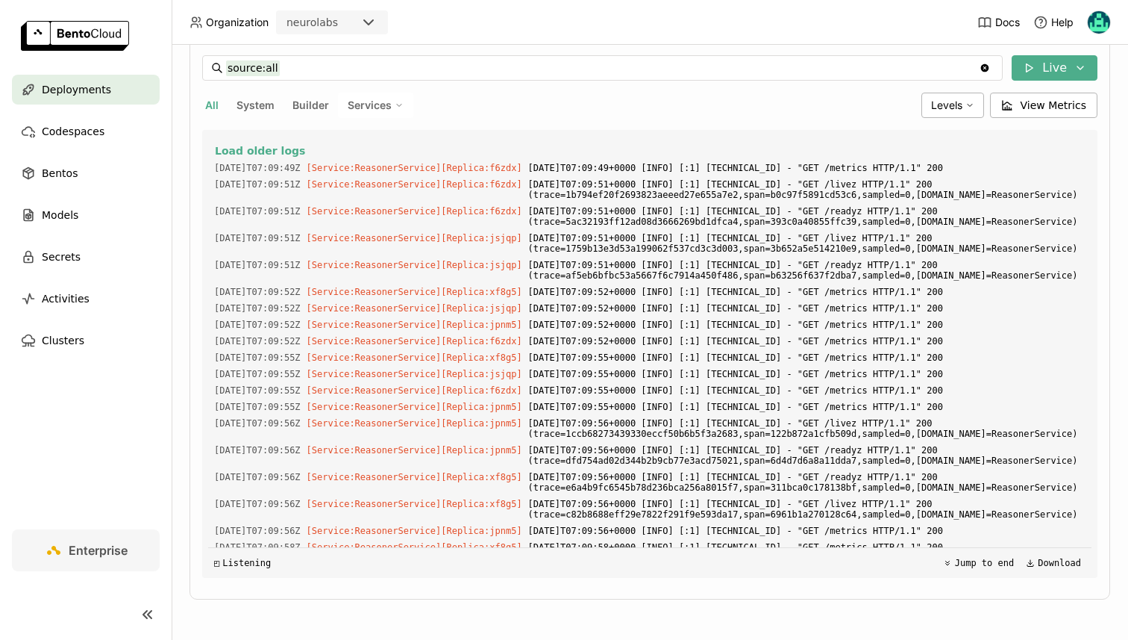
scroll to position [0, 0]
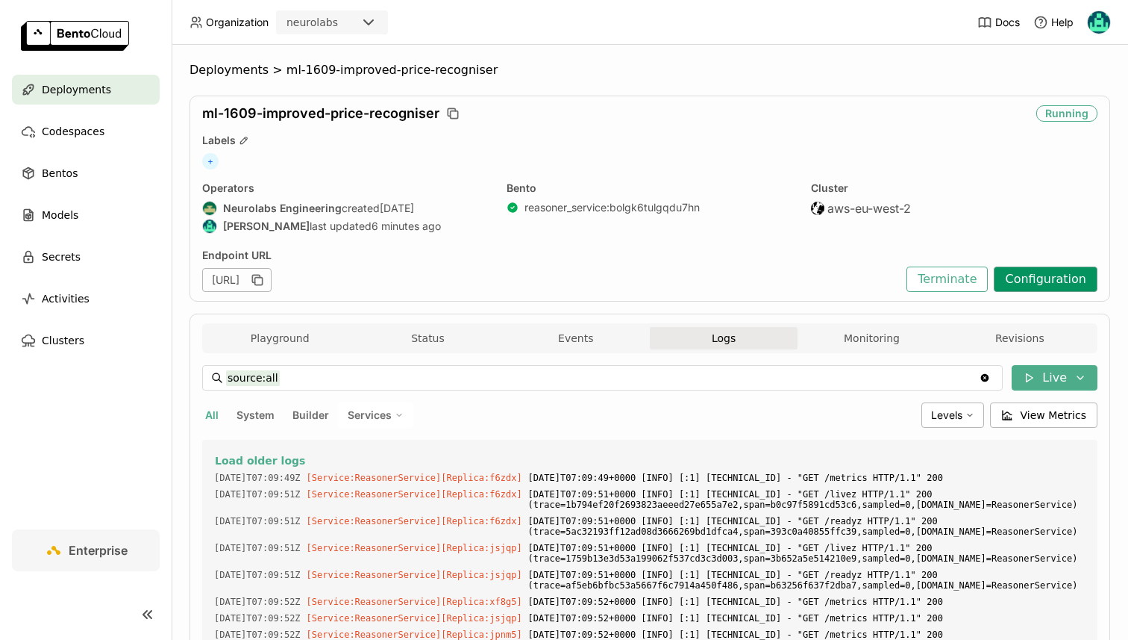
click at [1032, 267] on button "Configuration" at bounding box center [1046, 278] width 104 height 25
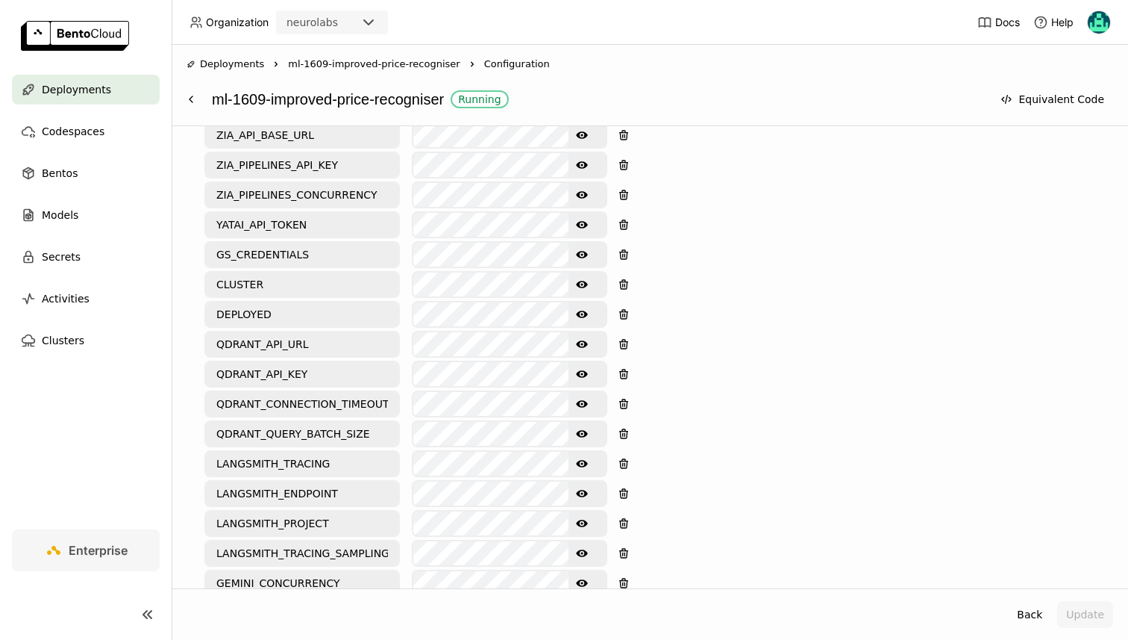
scroll to position [805, 0]
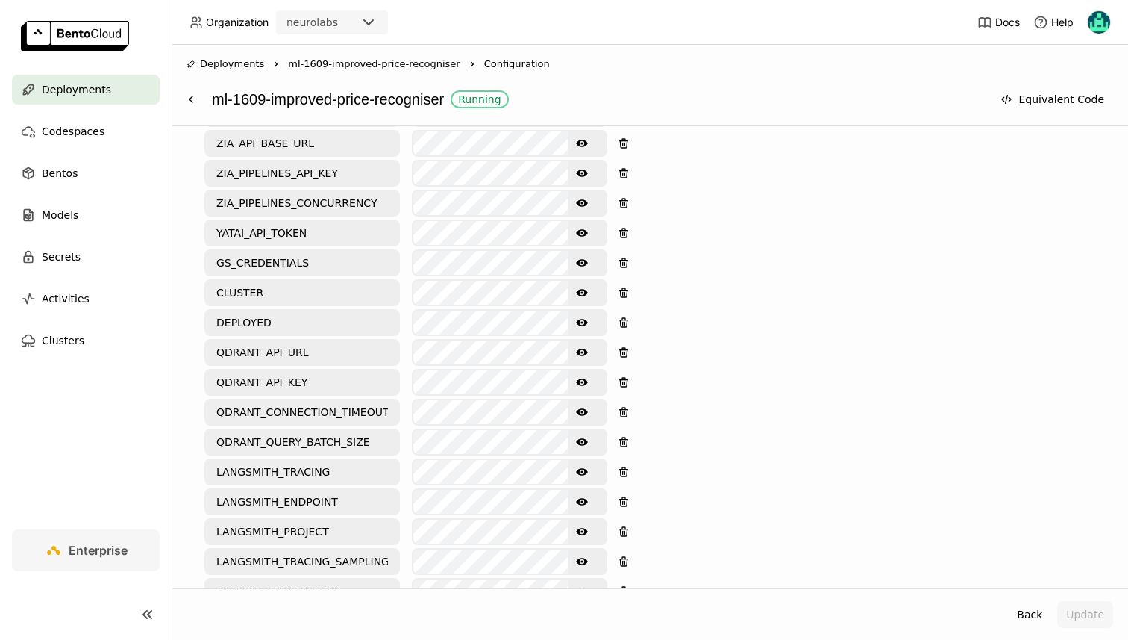
click at [586, 197] on icon "Show password text" at bounding box center [582, 203] width 12 height 12
click at [580, 197] on icon "Hide password text" at bounding box center [582, 203] width 12 height 12
click at [198, 104] on button at bounding box center [191, 99] width 27 height 27
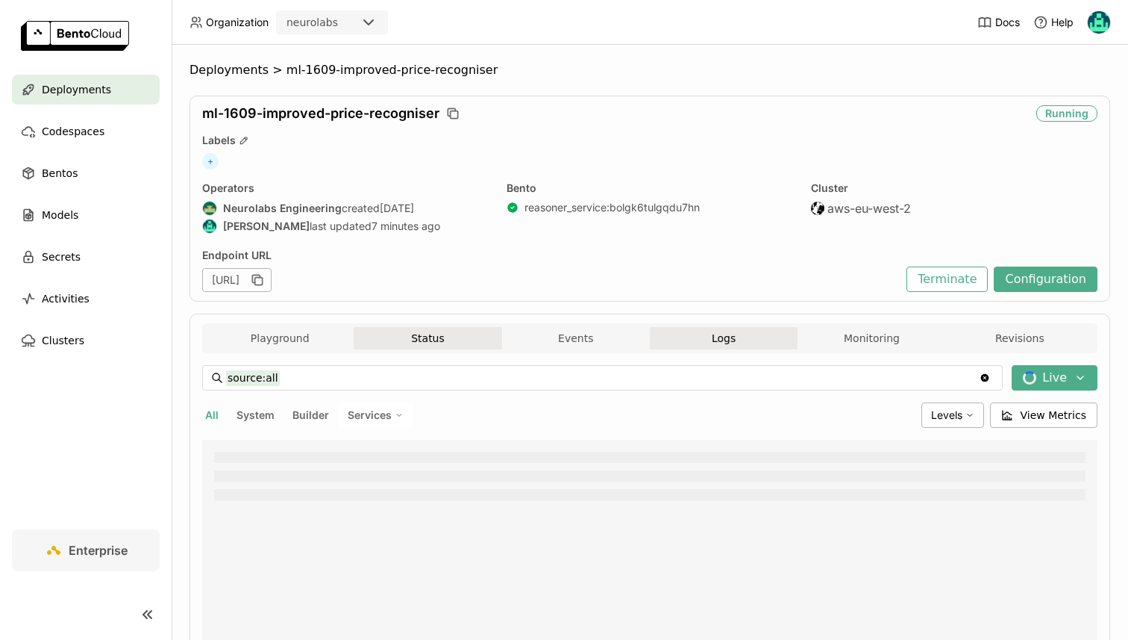
click at [432, 340] on button "Status" at bounding box center [428, 338] width 148 height 22
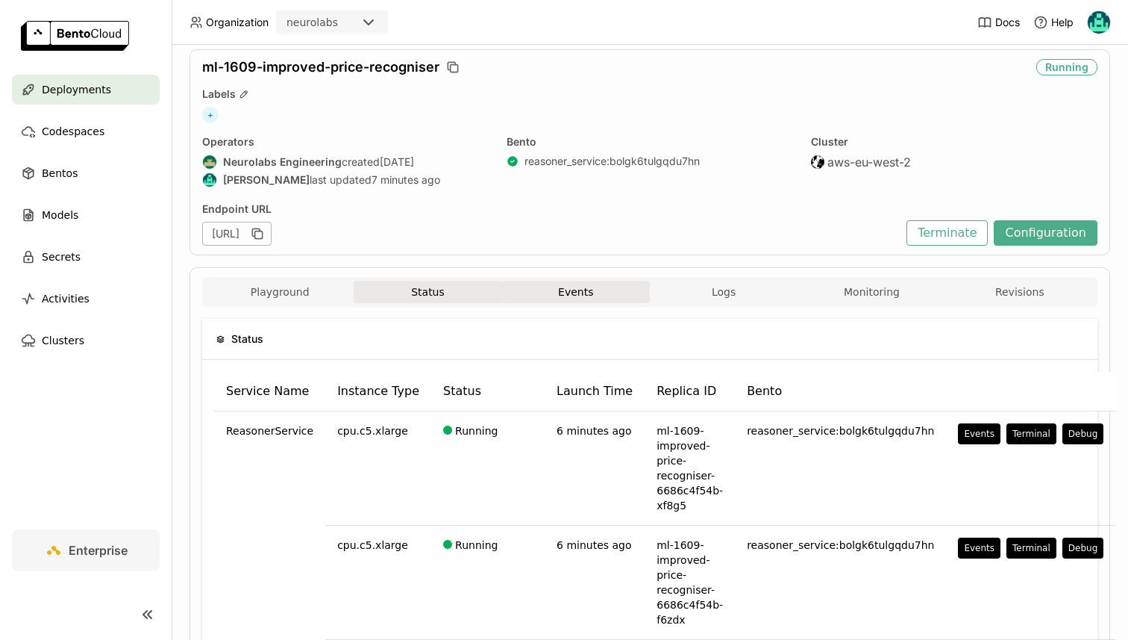
scroll to position [14, 0]
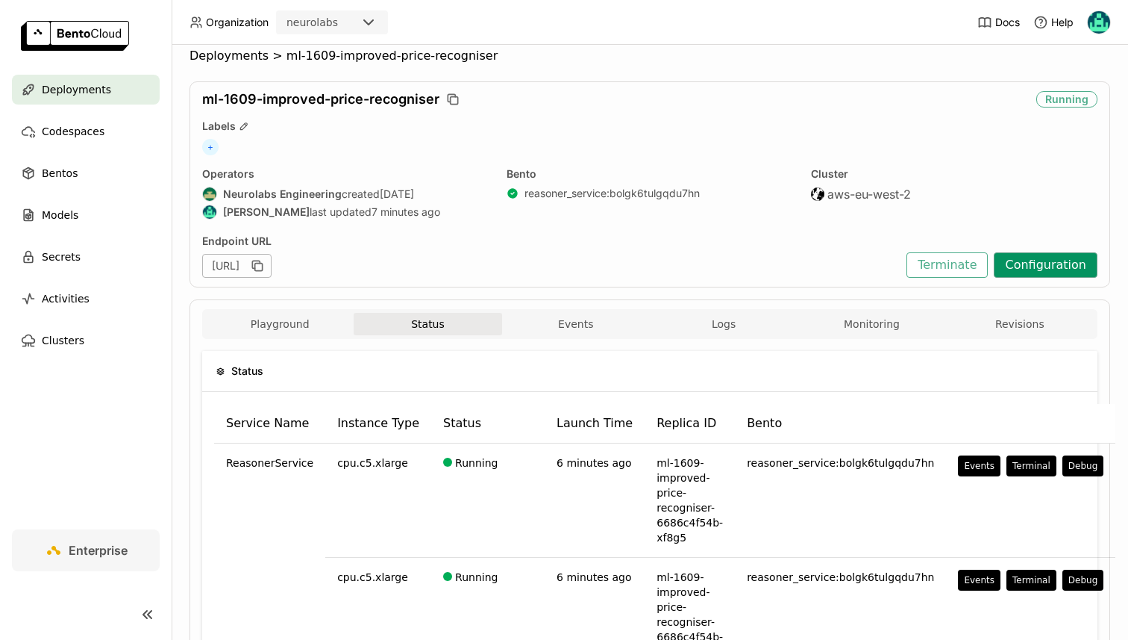
click at [1039, 266] on button "Configuration" at bounding box center [1046, 264] width 104 height 25
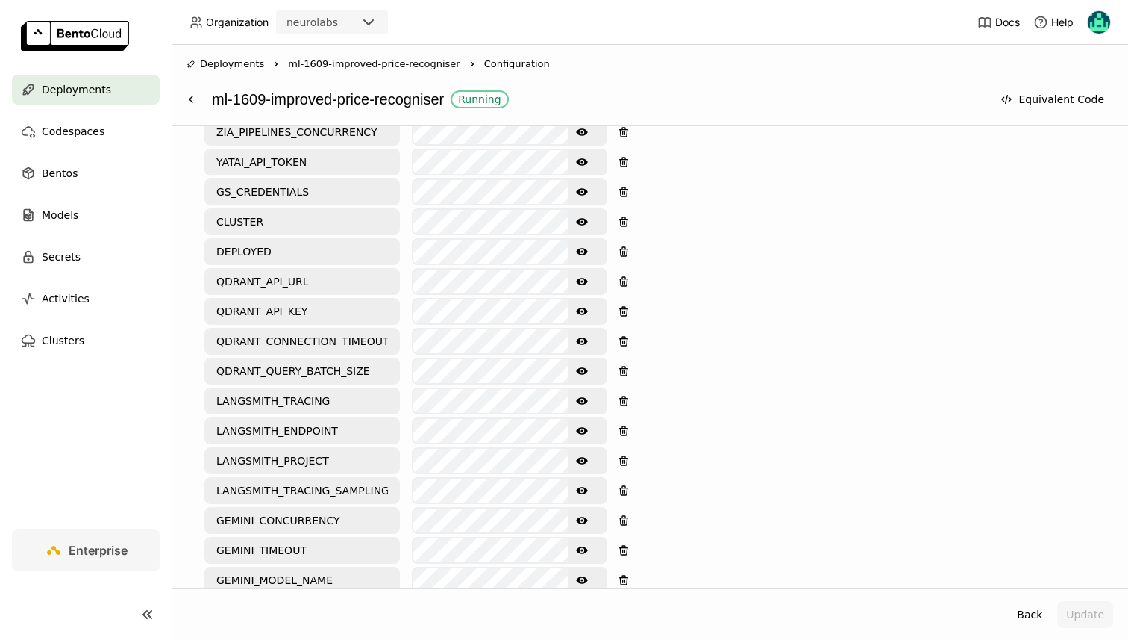
scroll to position [1313, 0]
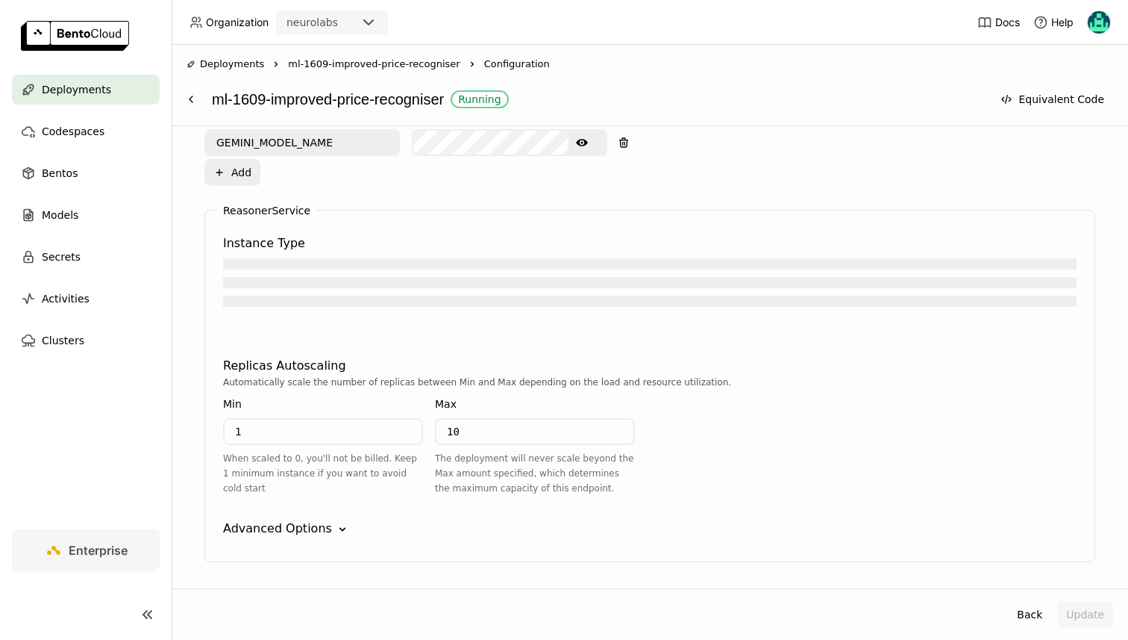
click at [272, 519] on div "Advanced Options" at bounding box center [277, 528] width 109 height 18
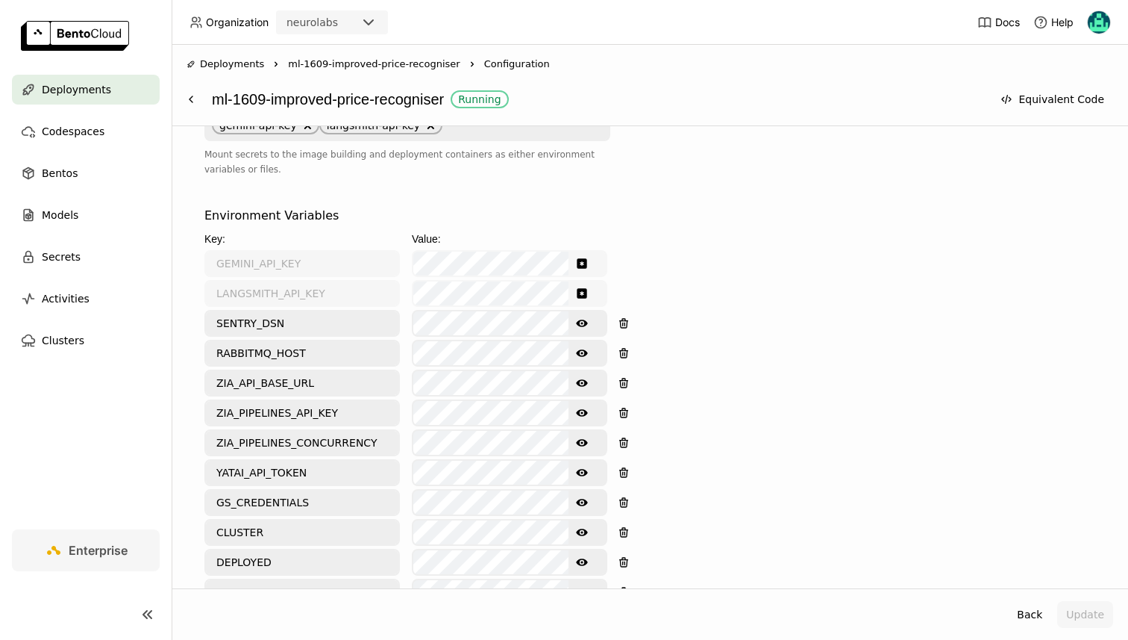
scroll to position [558, 0]
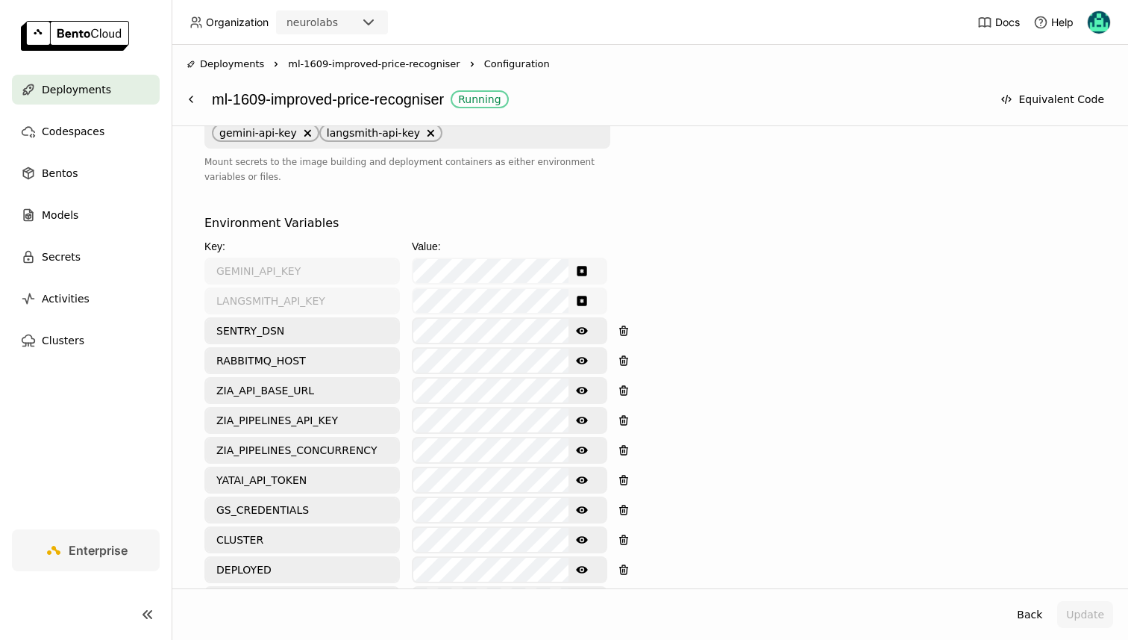
click at [580, 444] on icon "Show password text" at bounding box center [582, 450] width 12 height 12
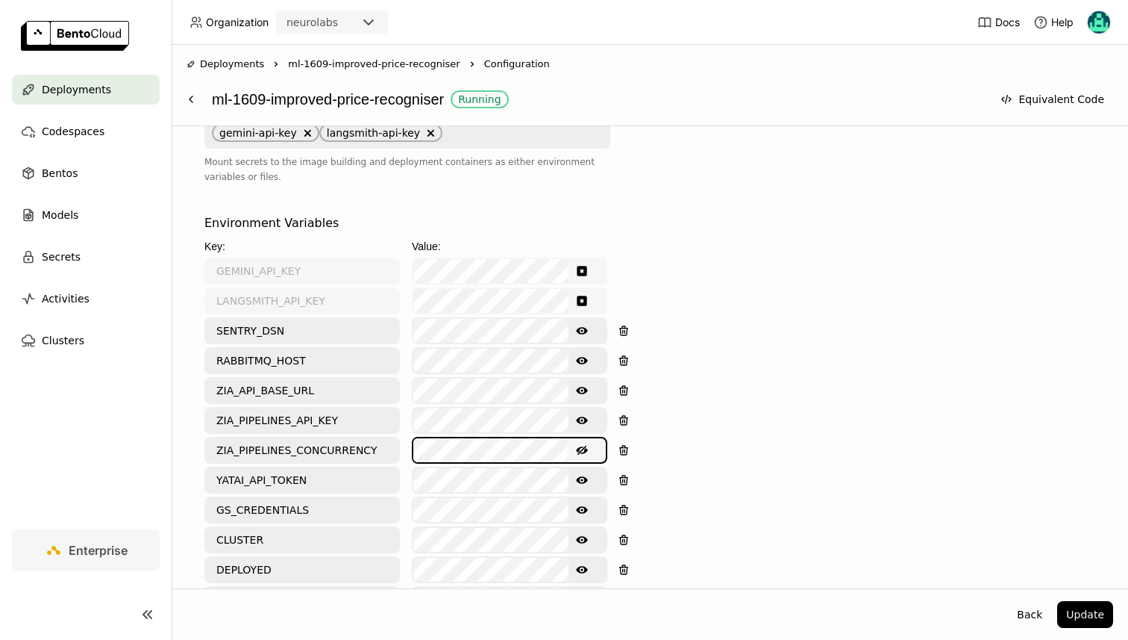
click at [880, 455] on div "Environment Variables Key: Value: GEMINI_API_KEY LANGSMITH_API_KEY SENTRY_DSN S…" at bounding box center [649, 577] width 891 height 727
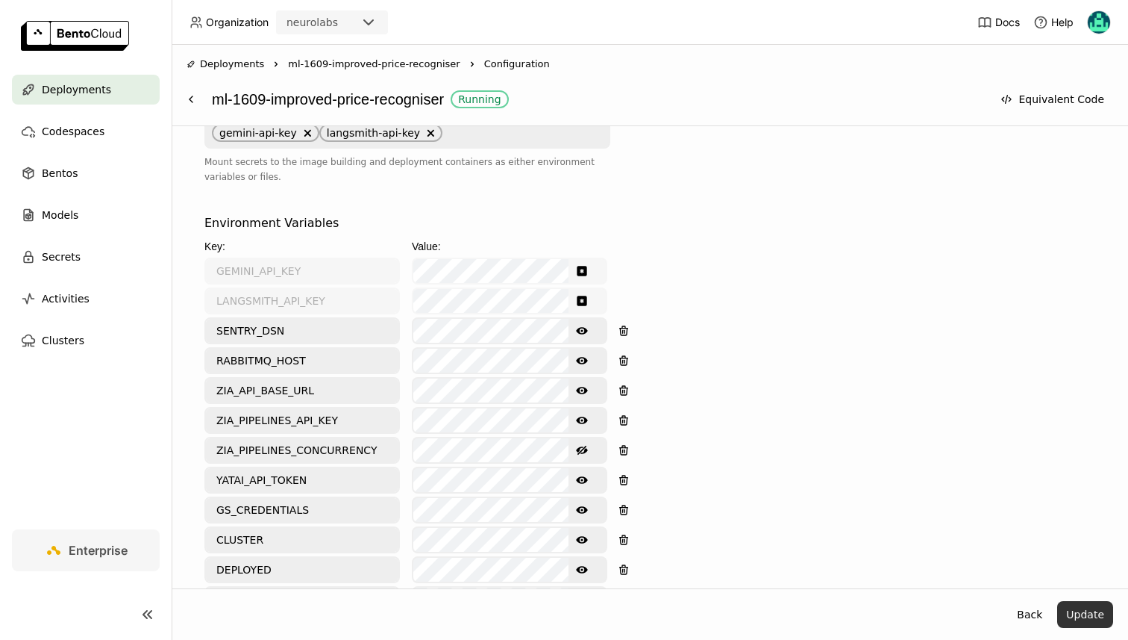
click at [1073, 615] on button "Update" at bounding box center [1086, 614] width 56 height 27
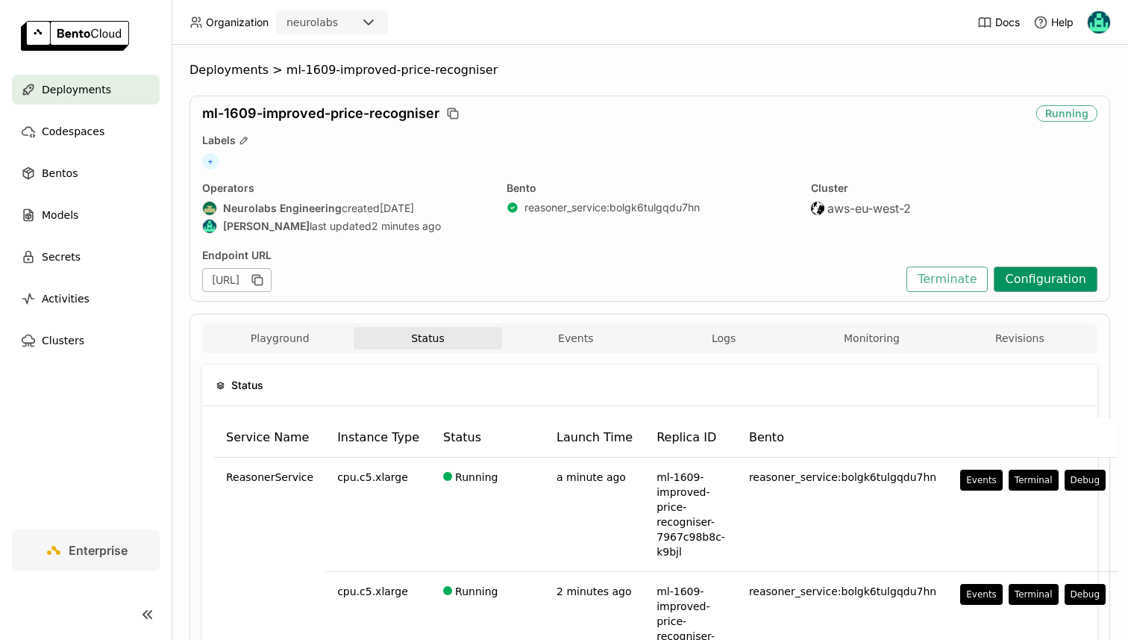
click at [1050, 278] on button "Configuration" at bounding box center [1046, 278] width 104 height 25
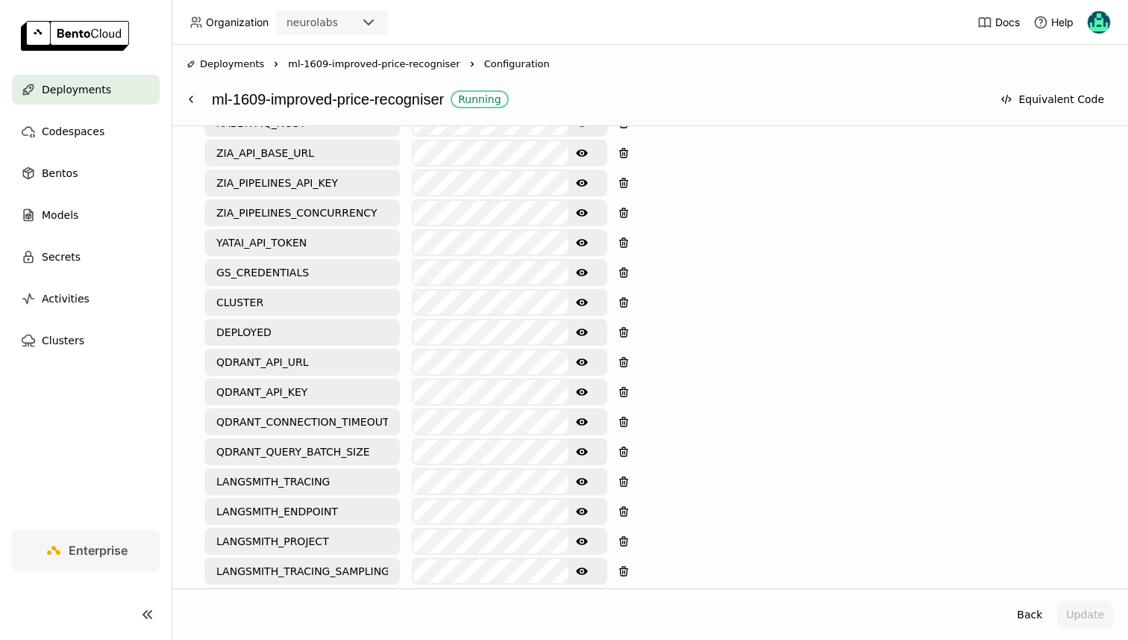
scroll to position [791, 0]
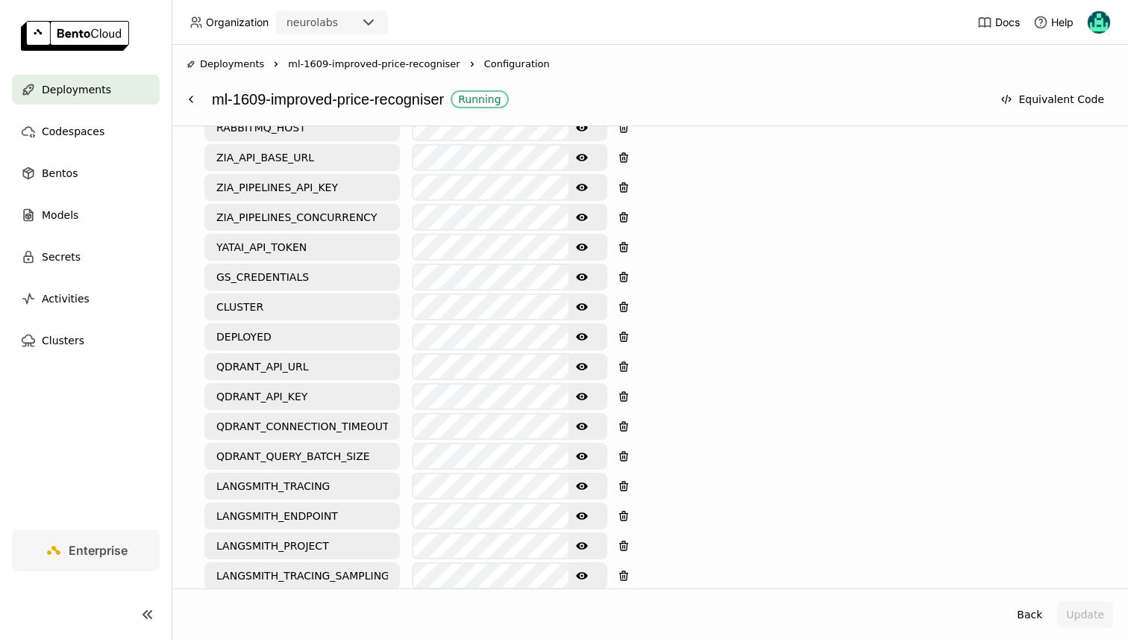
click at [580, 211] on icon "Show password text" at bounding box center [582, 217] width 12 height 12
click at [707, 210] on div "Environment Variables Key: Value: GEMINI_API_KEY LANGSMITH_API_KEY SENTRY_DSN S…" at bounding box center [649, 344] width 891 height 727
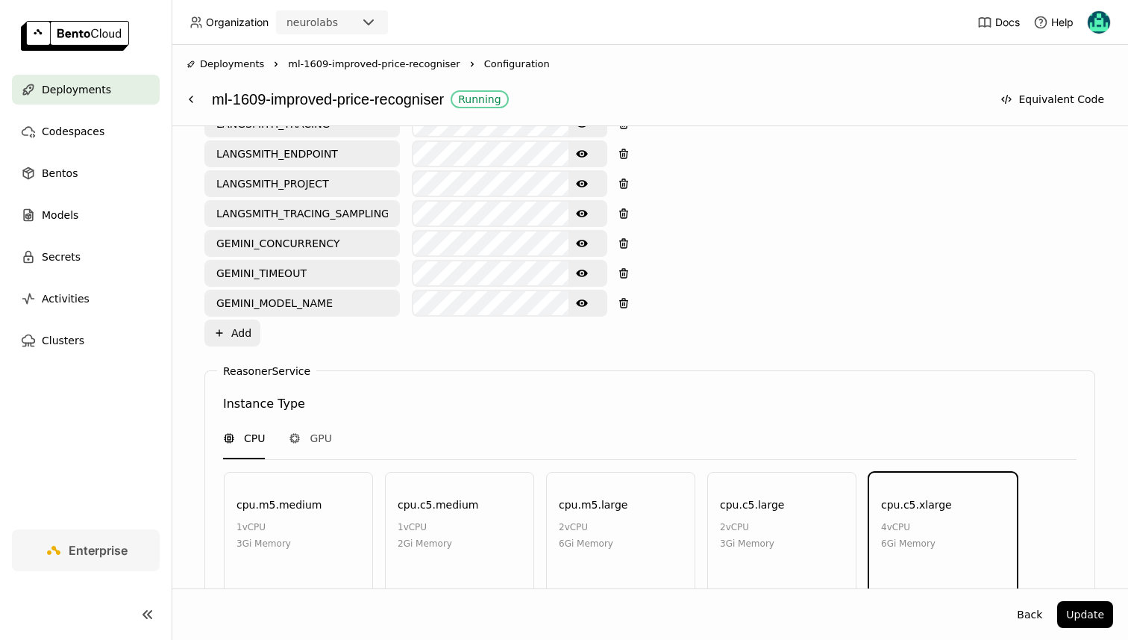
scroll to position [1425, 0]
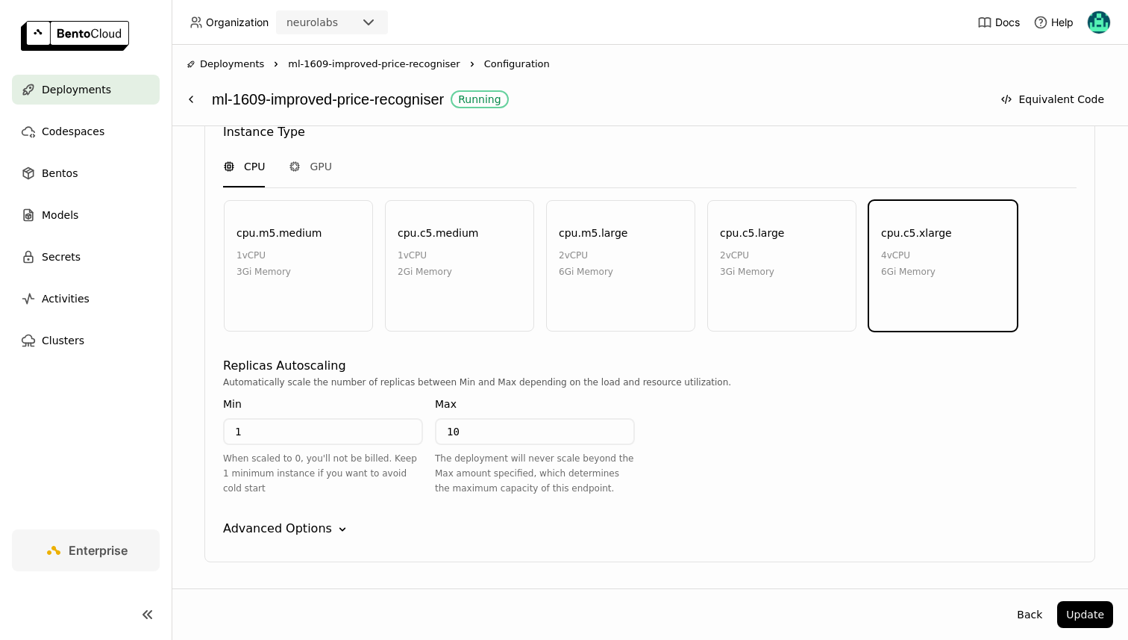
click at [305, 519] on div "Advanced Options" at bounding box center [277, 528] width 109 height 18
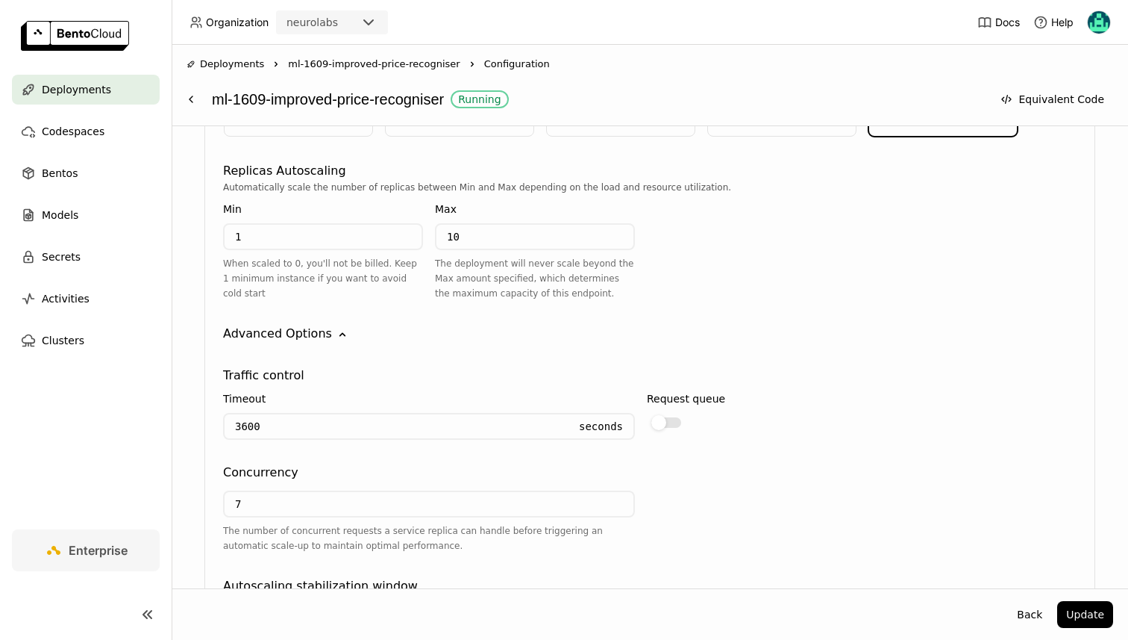
scroll to position [1649, 0]
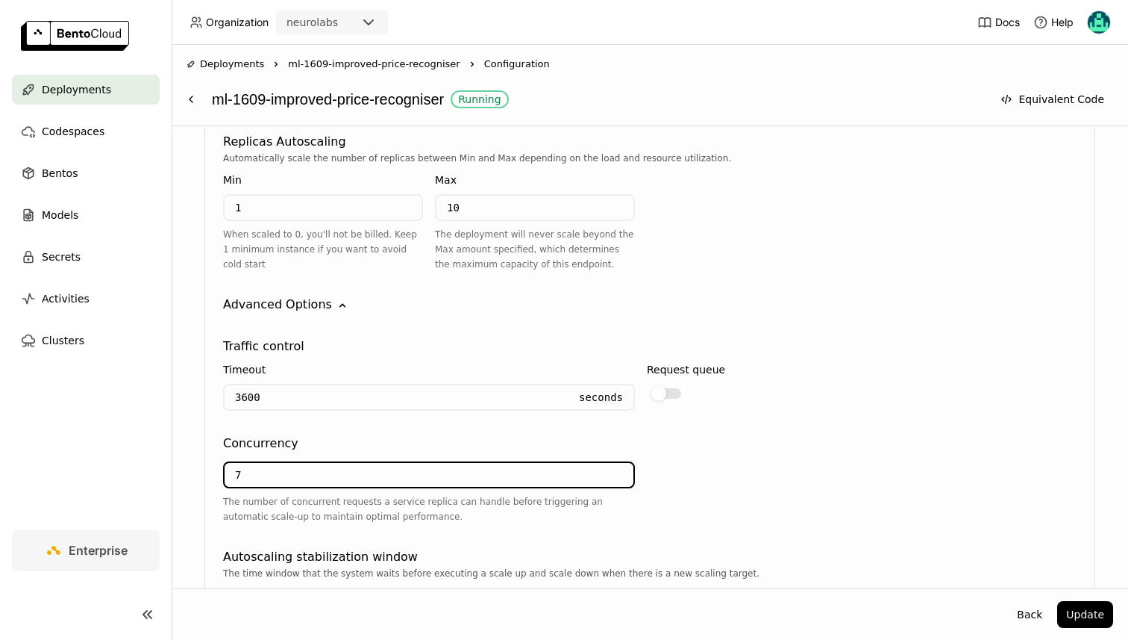
click at [247, 463] on input "7" at bounding box center [429, 475] width 409 height 24
type input "2"
click at [907, 481] on div "2 The number of concurrent requests a service replica can handle before trigger…" at bounding box center [650, 494] width 854 height 84
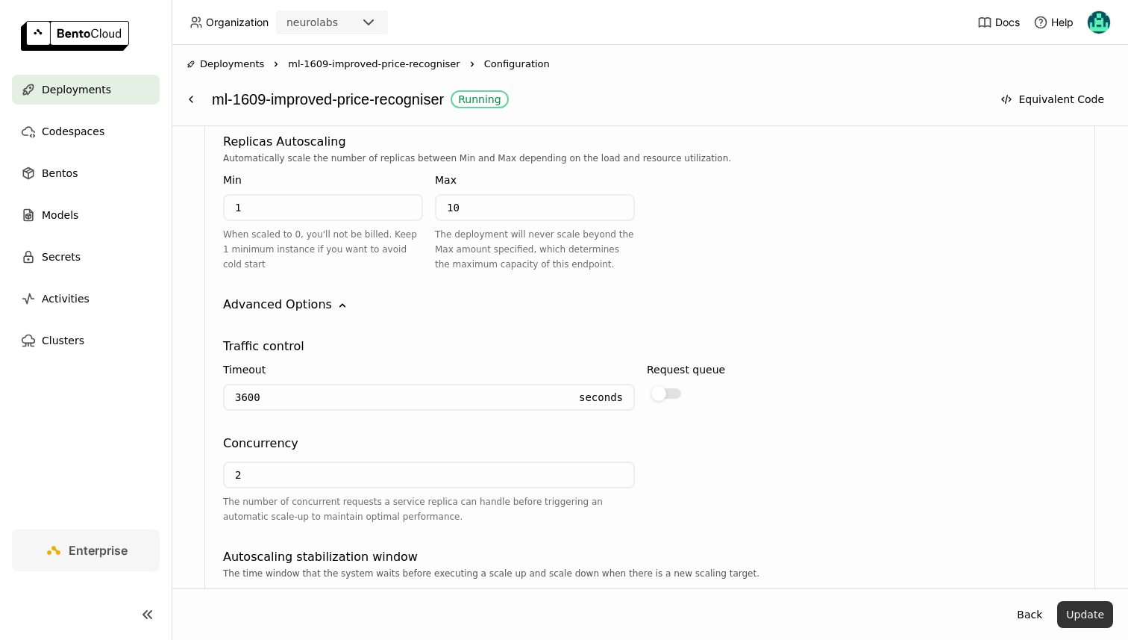
click at [1080, 610] on button "Update" at bounding box center [1086, 614] width 56 height 27
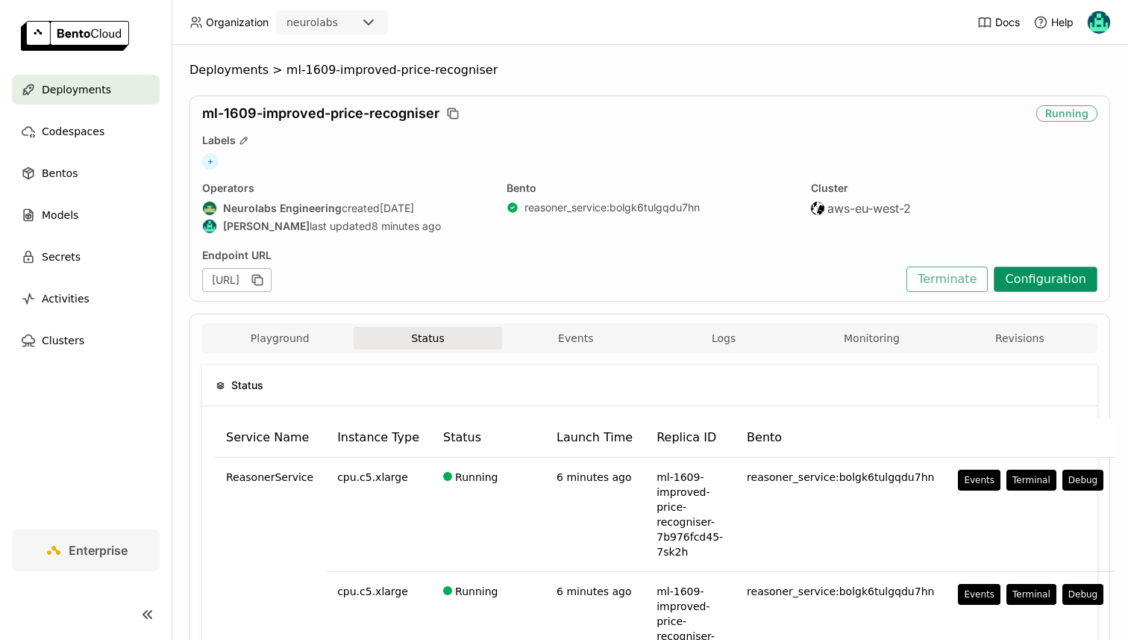
click at [1057, 269] on button "Configuration" at bounding box center [1046, 278] width 104 height 25
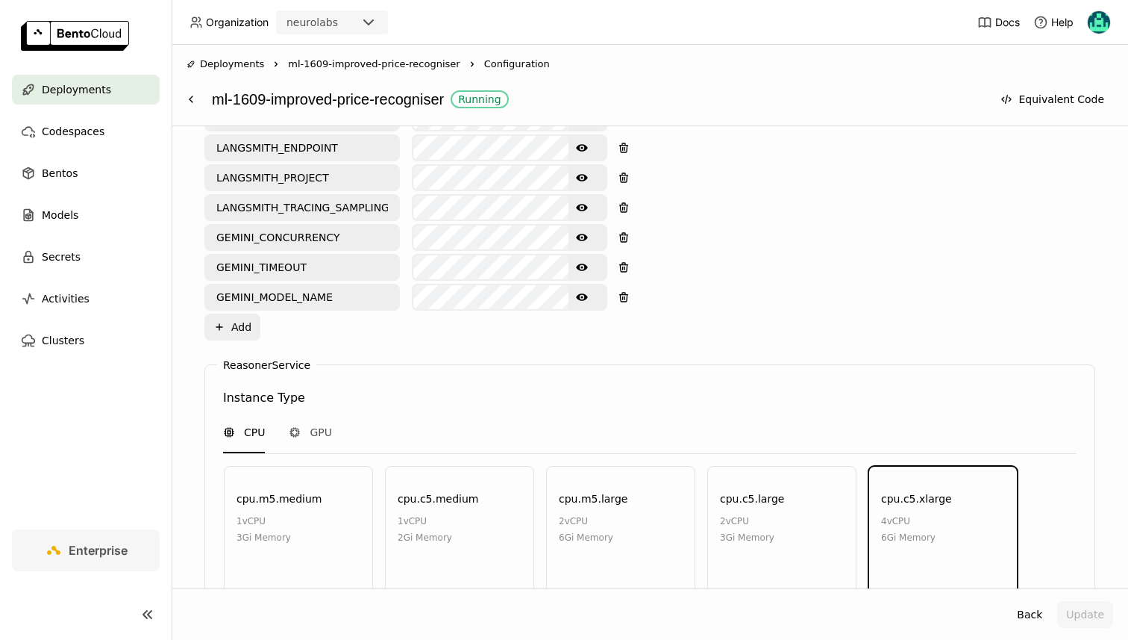
scroll to position [1425, 0]
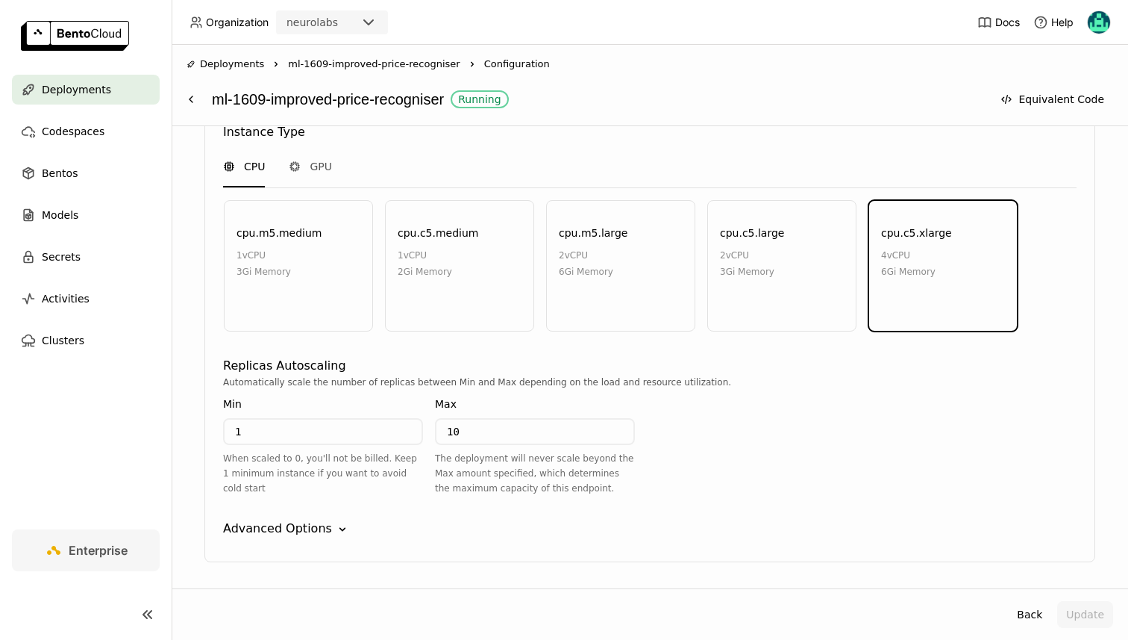
click at [253, 519] on div "Advanced Options" at bounding box center [277, 528] width 109 height 18
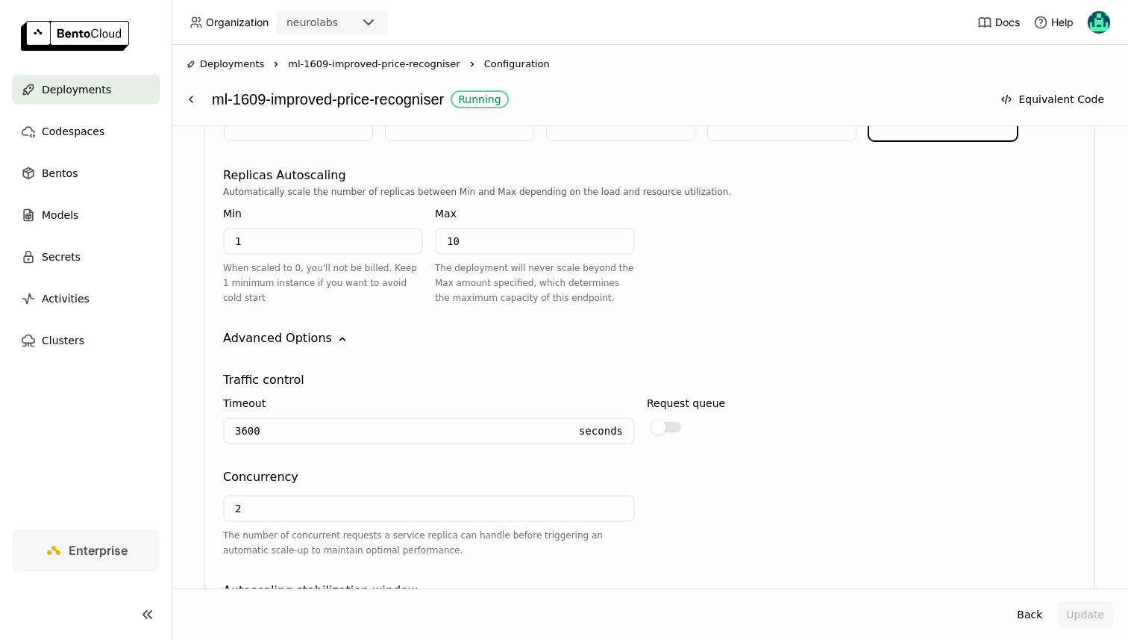
scroll to position [1640, 0]
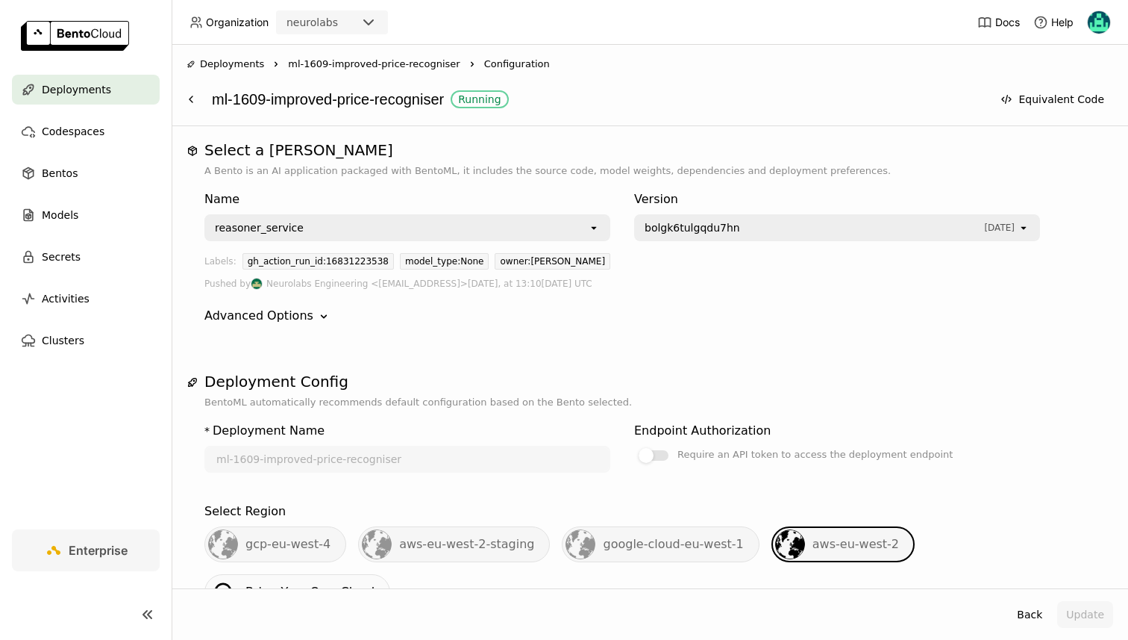
scroll to position [1640, 0]
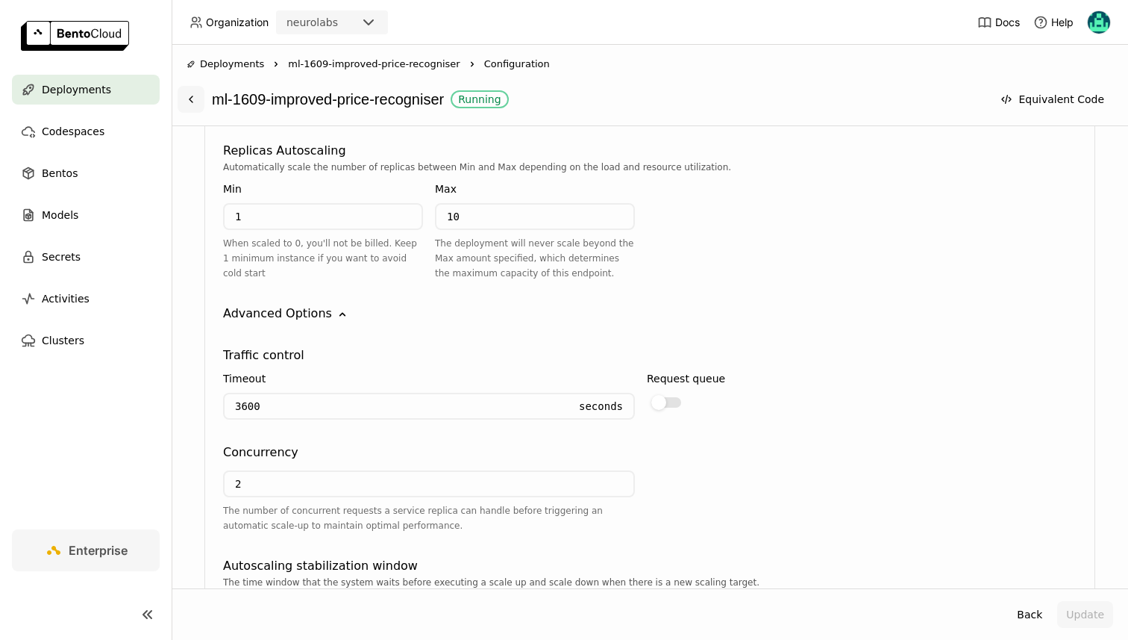
click at [192, 97] on icon at bounding box center [191, 99] width 12 height 12
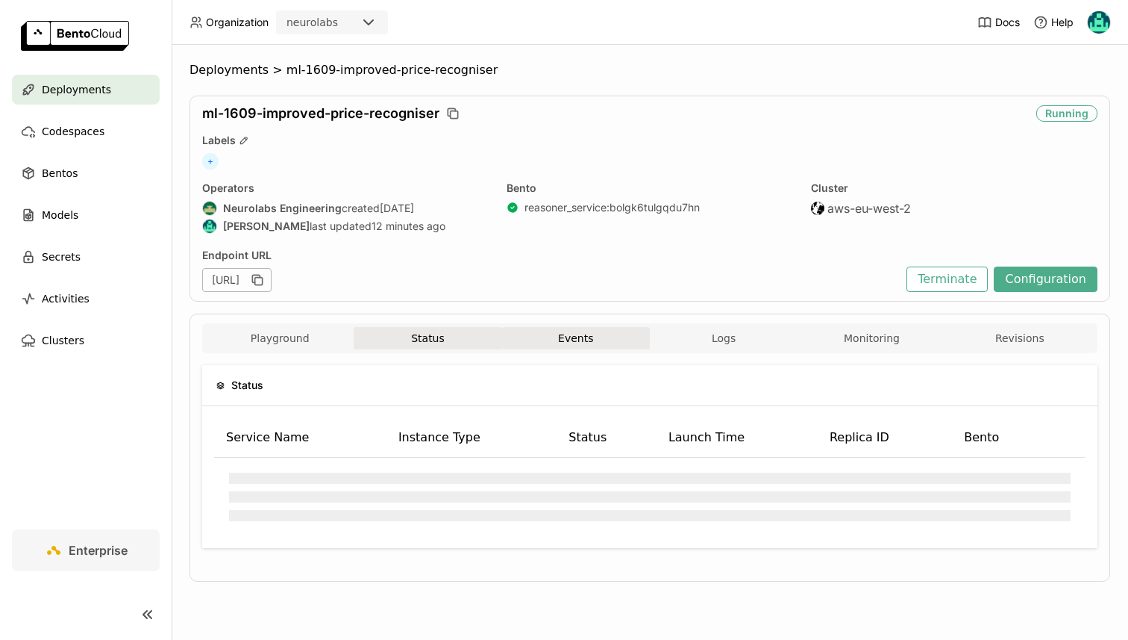
click at [584, 345] on button "Events" at bounding box center [576, 338] width 148 height 22
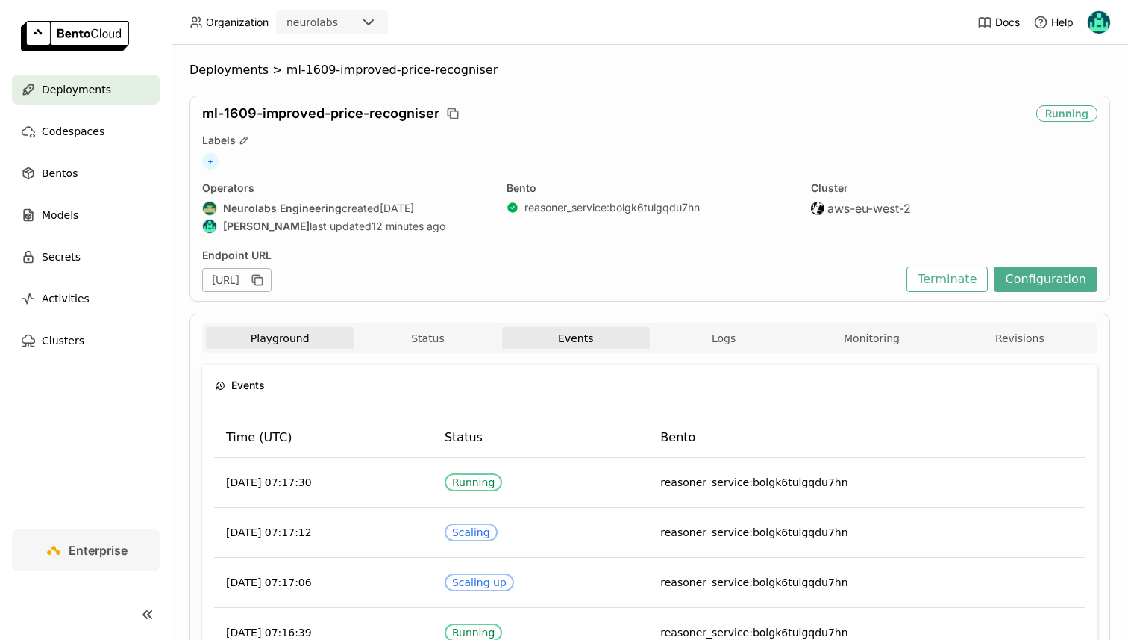
click at [254, 343] on button "Playground" at bounding box center [280, 338] width 148 height 22
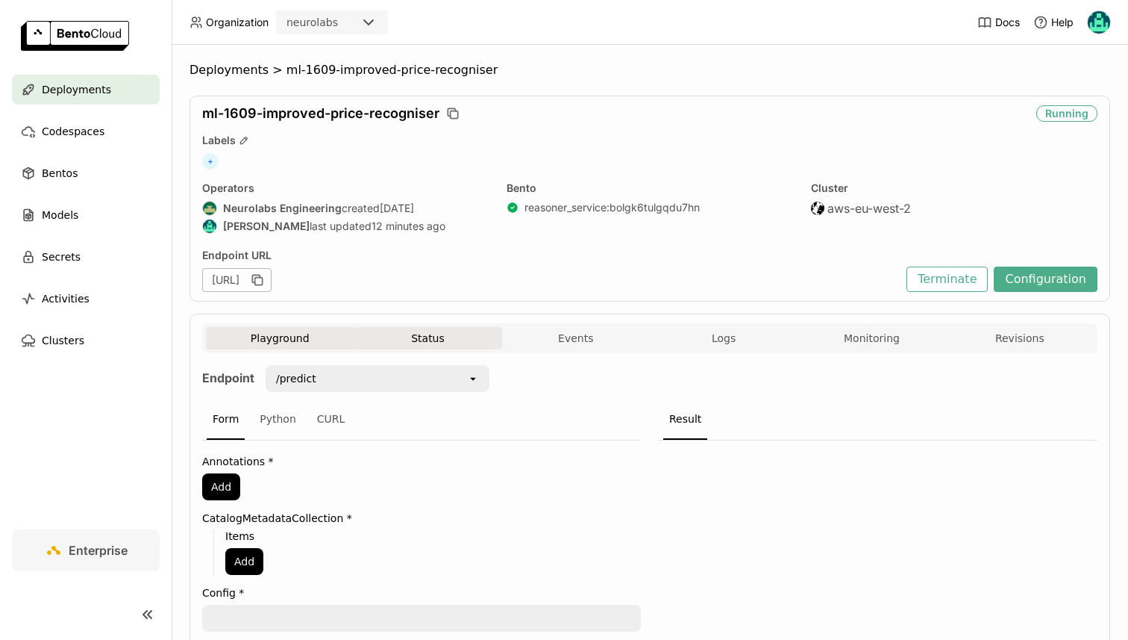
click at [393, 327] on button "Status" at bounding box center [428, 338] width 148 height 22
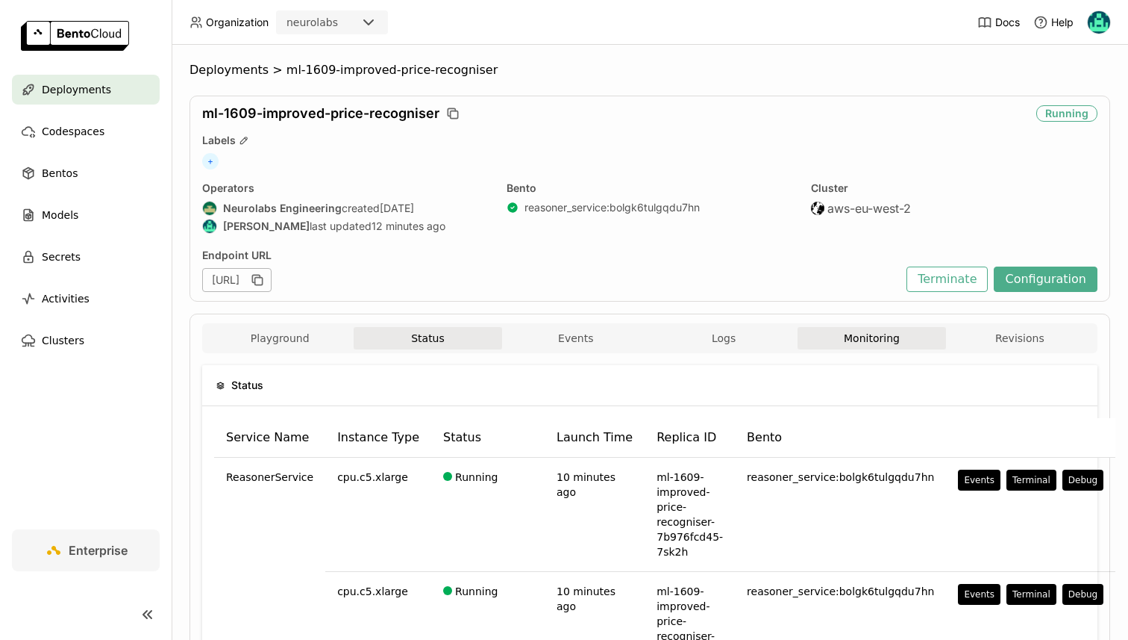
click at [846, 337] on button "Monitoring" at bounding box center [872, 338] width 148 height 22
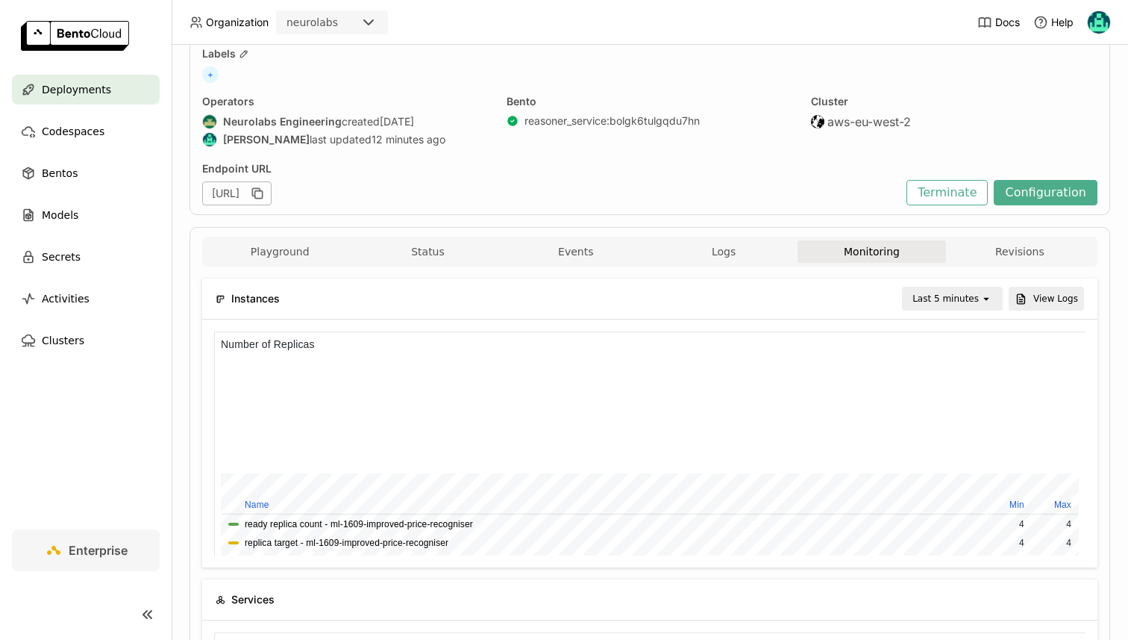
click at [931, 302] on div "Last 5 minutes" at bounding box center [946, 298] width 66 height 15
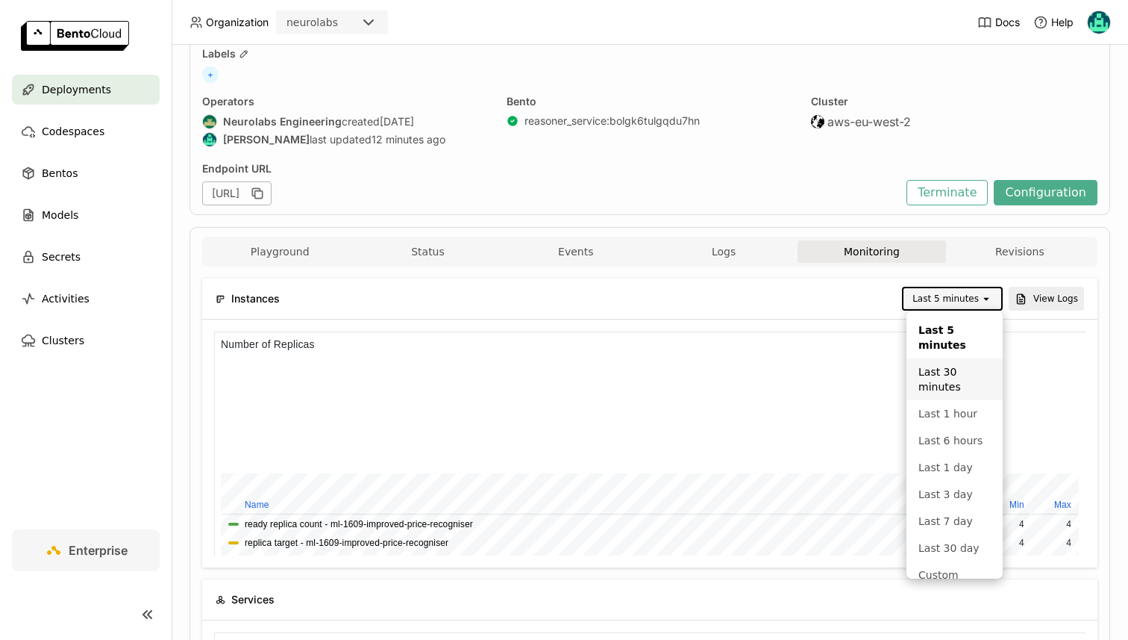
click at [808, 265] on div "Playground Status Events Logs Monitoring Revisions" at bounding box center [650, 253] width 888 height 26
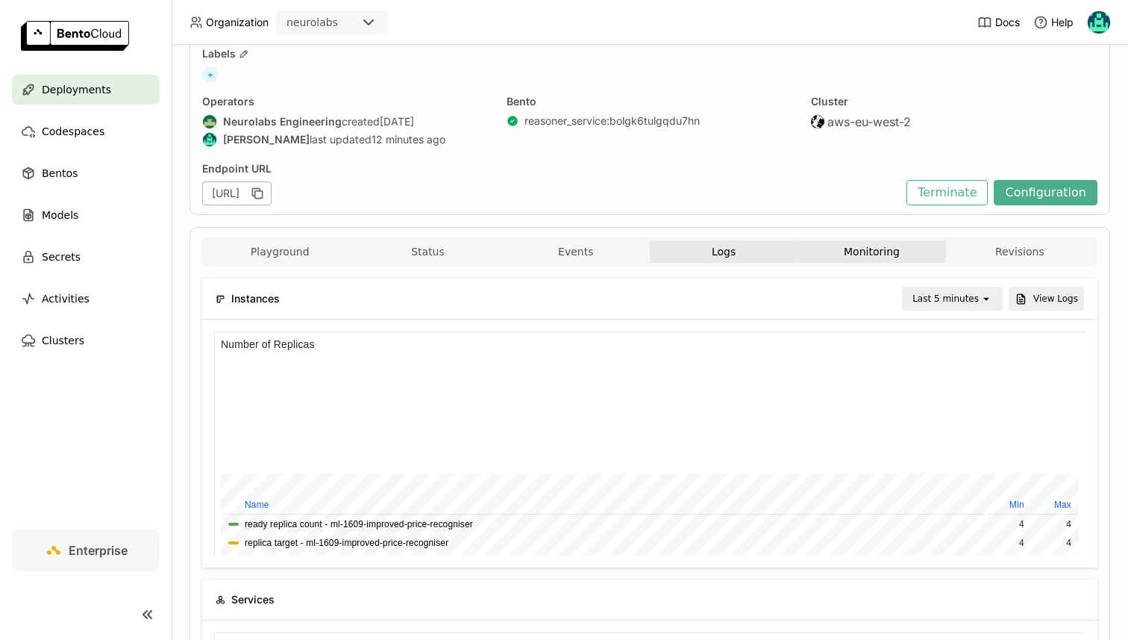
click at [759, 248] on button "Logs" at bounding box center [724, 251] width 148 height 22
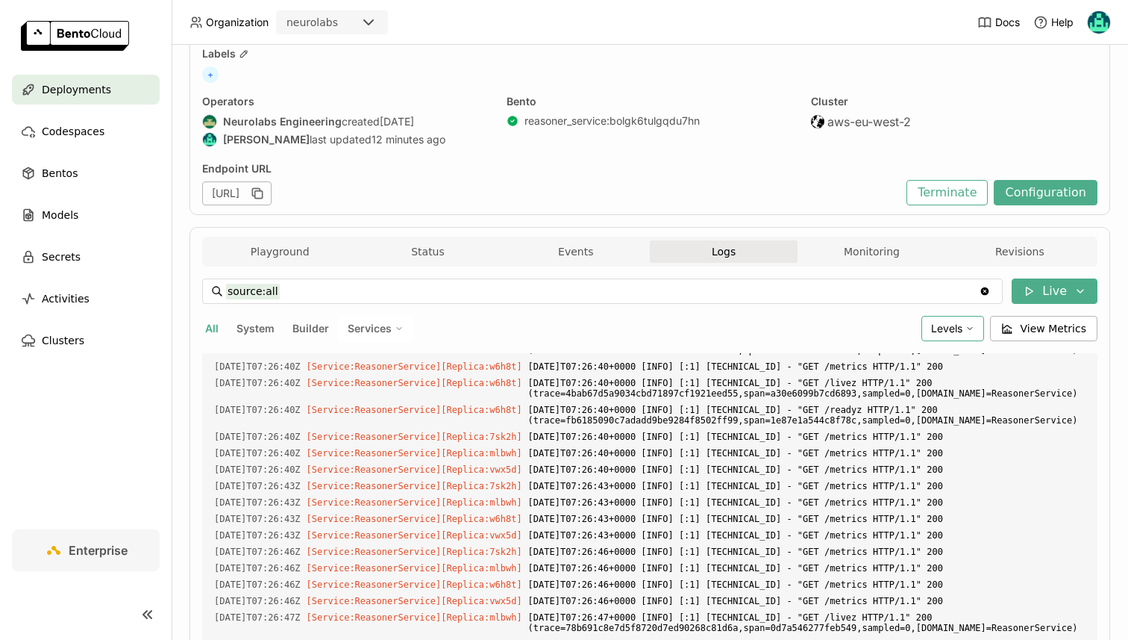
click at [957, 333] on span "Levels" at bounding box center [946, 328] width 31 height 13
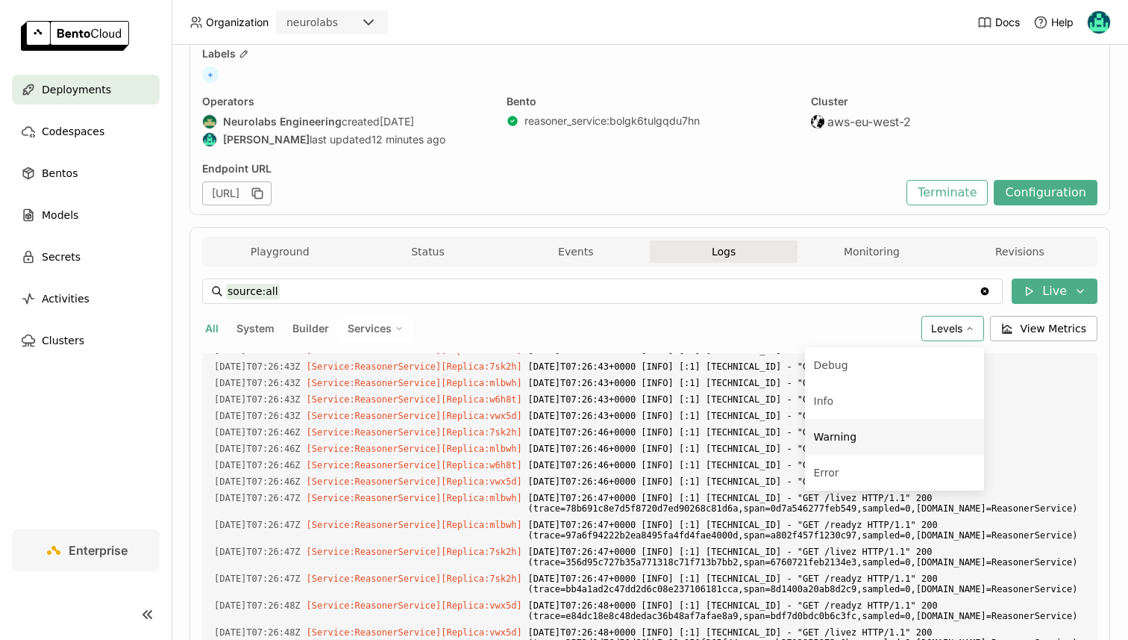
click at [922, 449] on li "Warning" at bounding box center [894, 437] width 179 height 36
type input "source:all level:warning"
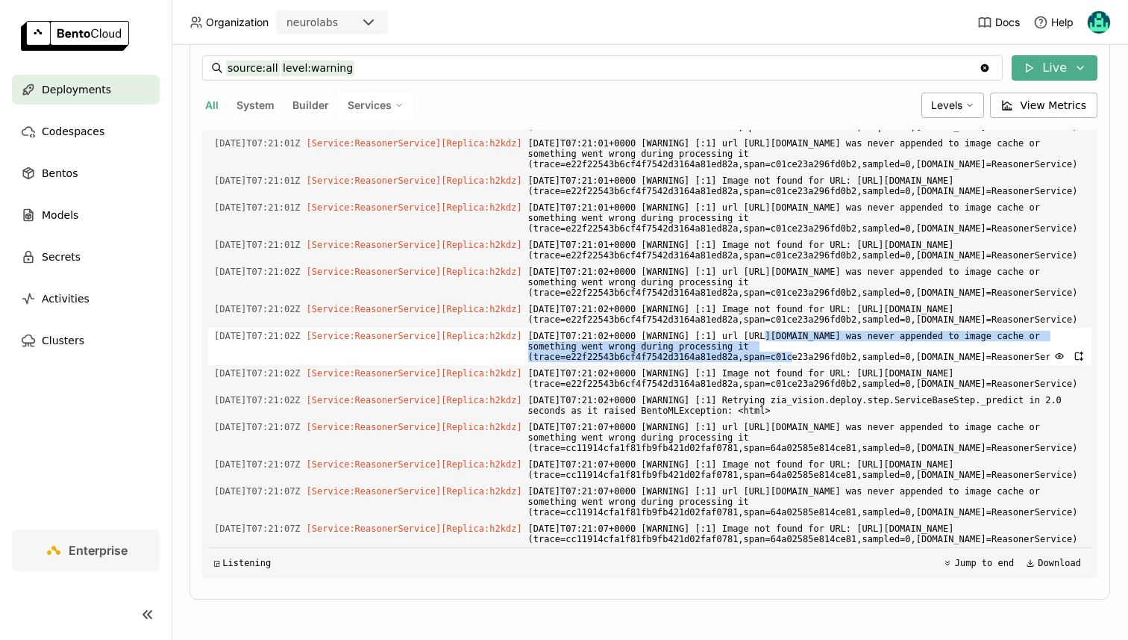
drag, startPoint x: 787, startPoint y: 177, endPoint x: 636, endPoint y: 202, distance: 152.8
click at [636, 328] on span "2025-08-12T07:21:02+0000 [WARNING] [:1] url https://storage.googleapis.com/zia-…" at bounding box center [806, 346] width 557 height 37
copy span "https://storage.googleapis.com/zia-web-public/production/ir-tasks/db67b9b8-e0c7…"
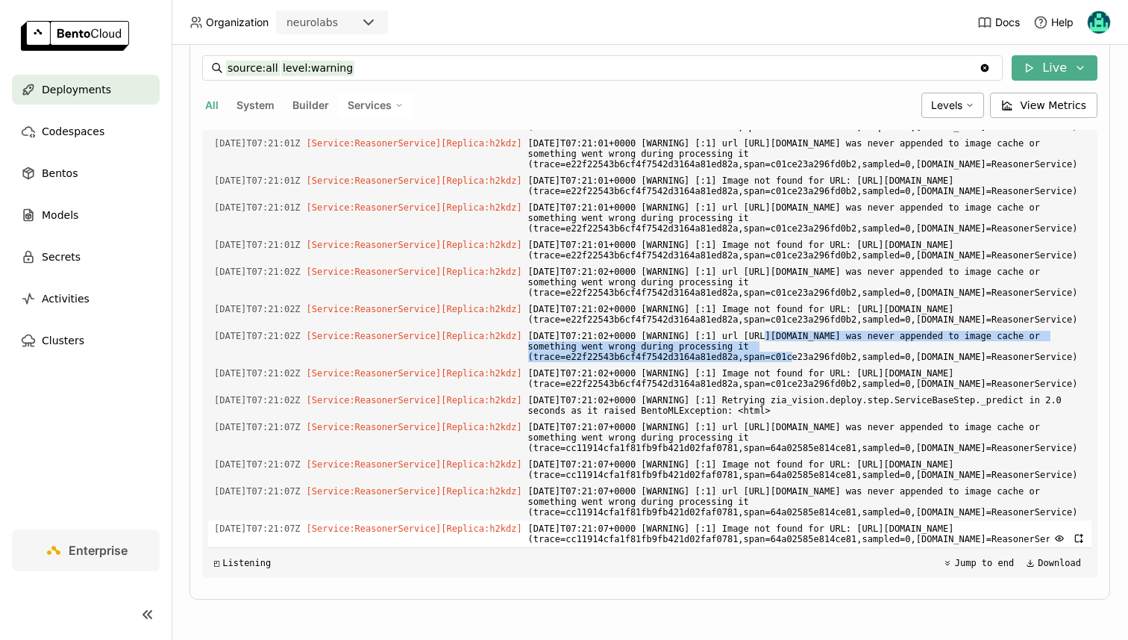
drag, startPoint x: 549, startPoint y: 507, endPoint x: 836, endPoint y: 515, distance: 286.7
click at [836, 520] on span "2025-08-12T07:21:07+0000 [WARNING] [:1] Image not found for URL: https://storag…" at bounding box center [806, 533] width 557 height 27
copy span "https://storage.googleapis.com/zia-web-public/production/ir-tasks/db67b9b8-e0c7…"
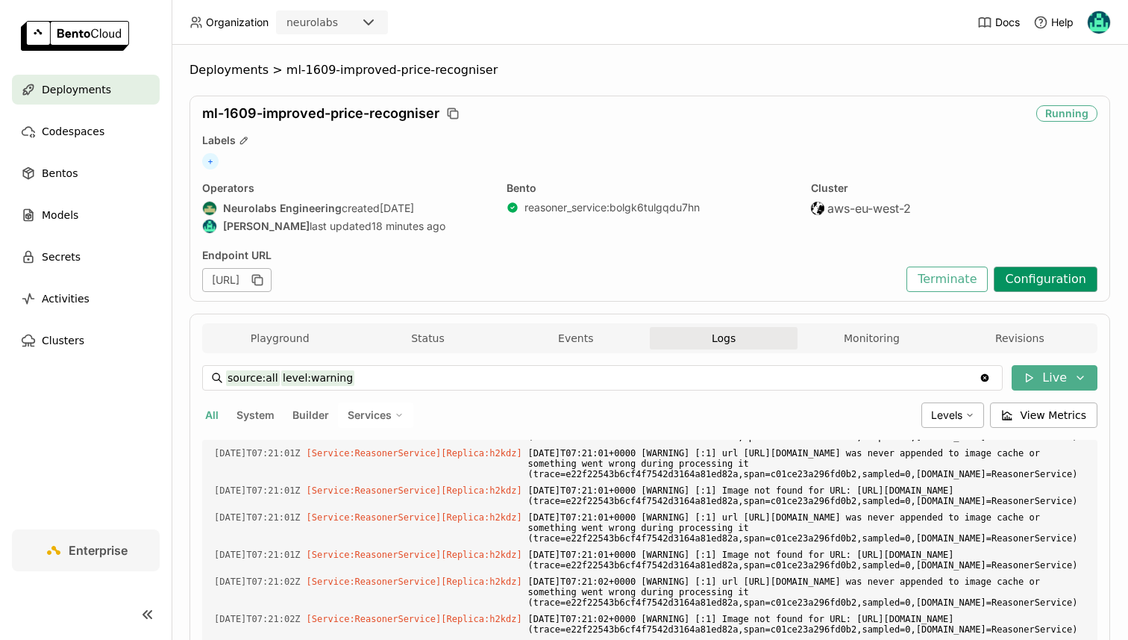
click at [1046, 275] on button "Configuration" at bounding box center [1046, 278] width 104 height 25
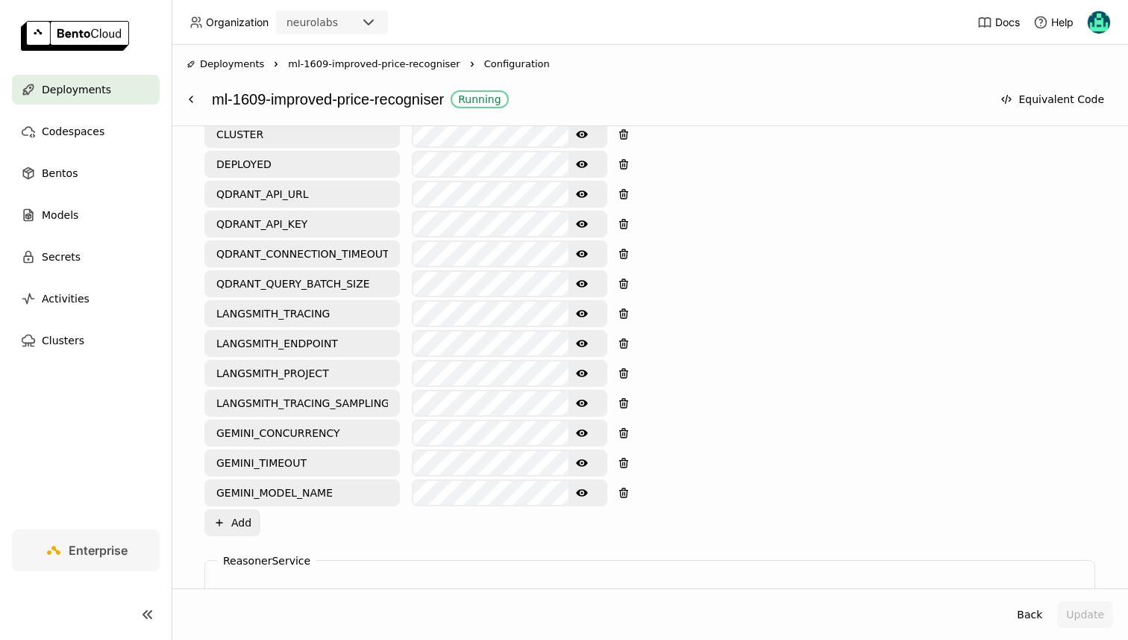
scroll to position [972, 0]
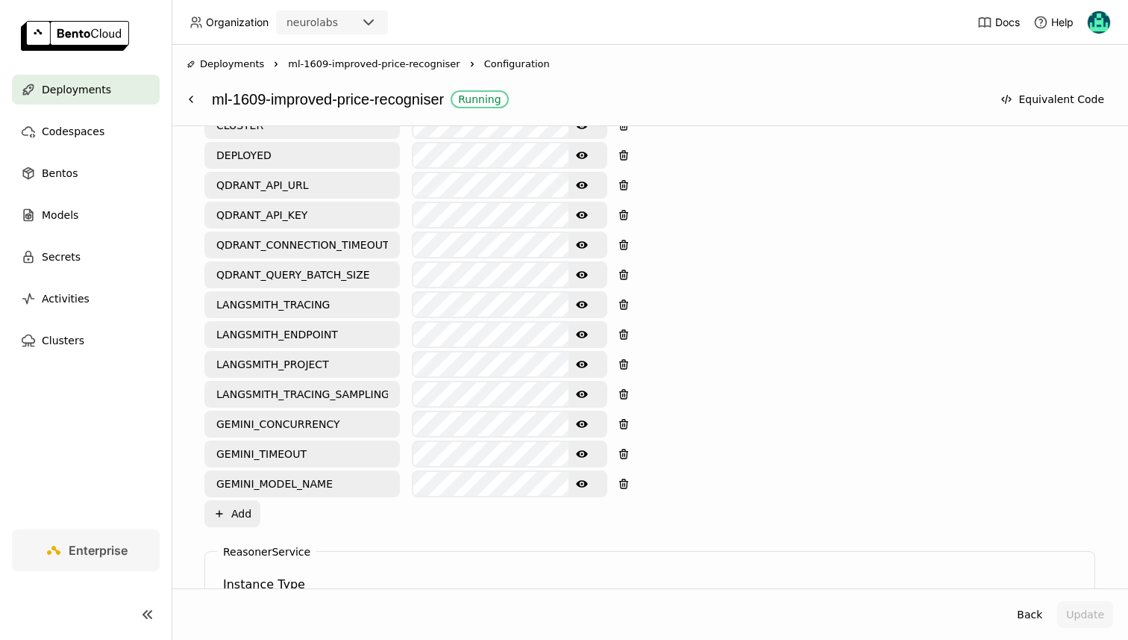
click at [575, 412] on button "Show password text" at bounding box center [582, 424] width 27 height 24
click at [579, 448] on icon "Show password text" at bounding box center [582, 454] width 12 height 12
click at [1070, 613] on button "Update" at bounding box center [1086, 614] width 56 height 27
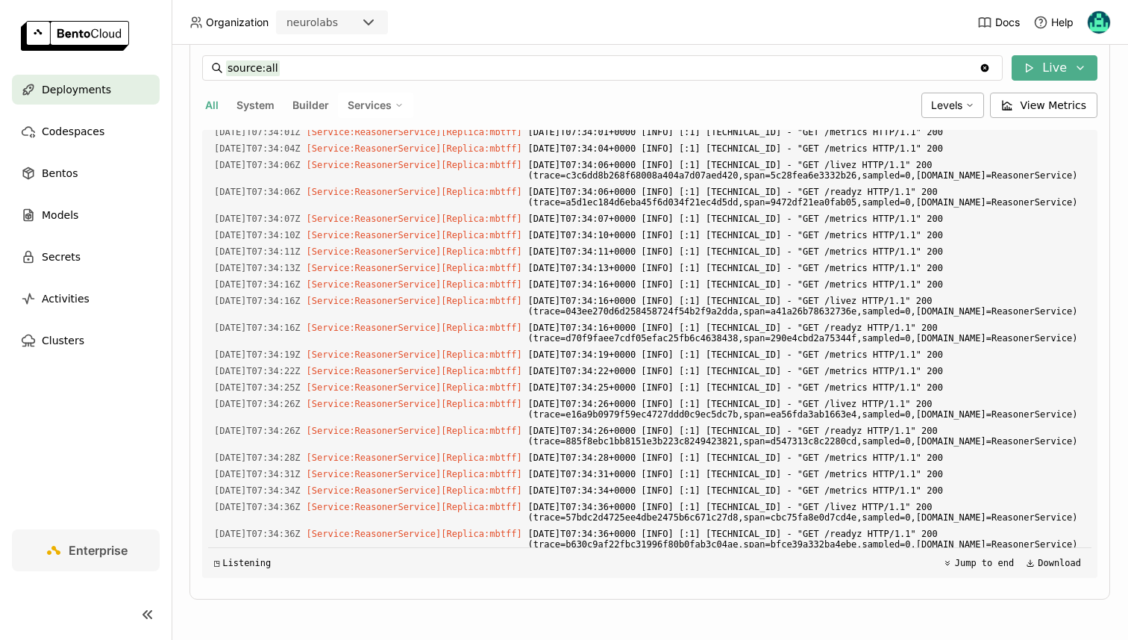
scroll to position [4899, 0]
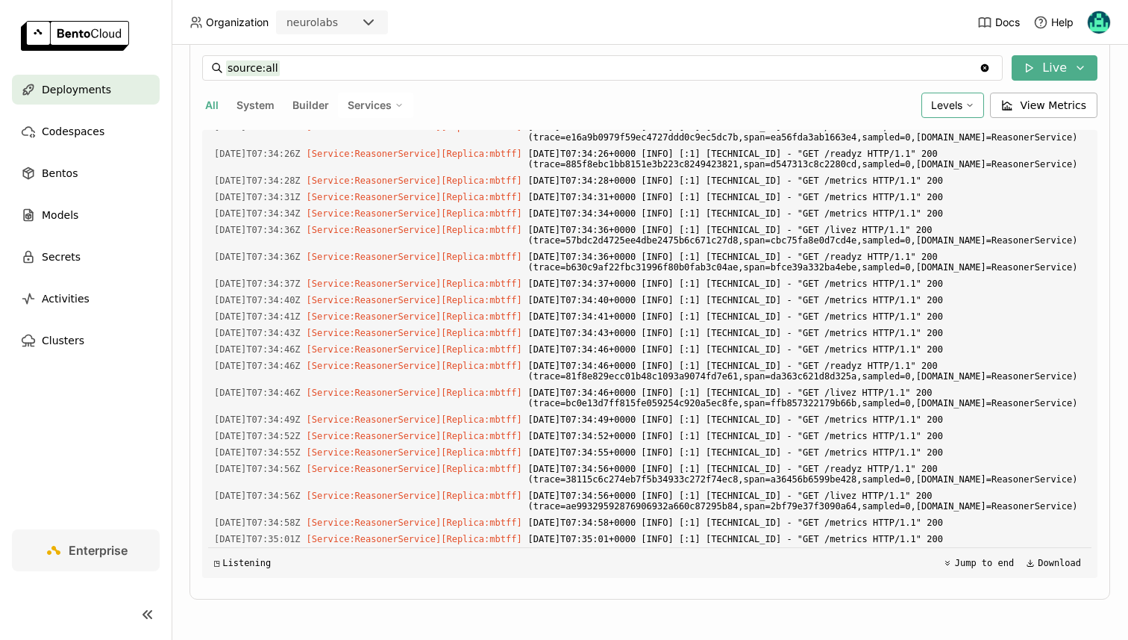
click at [963, 101] on span "Levels" at bounding box center [946, 105] width 31 height 13
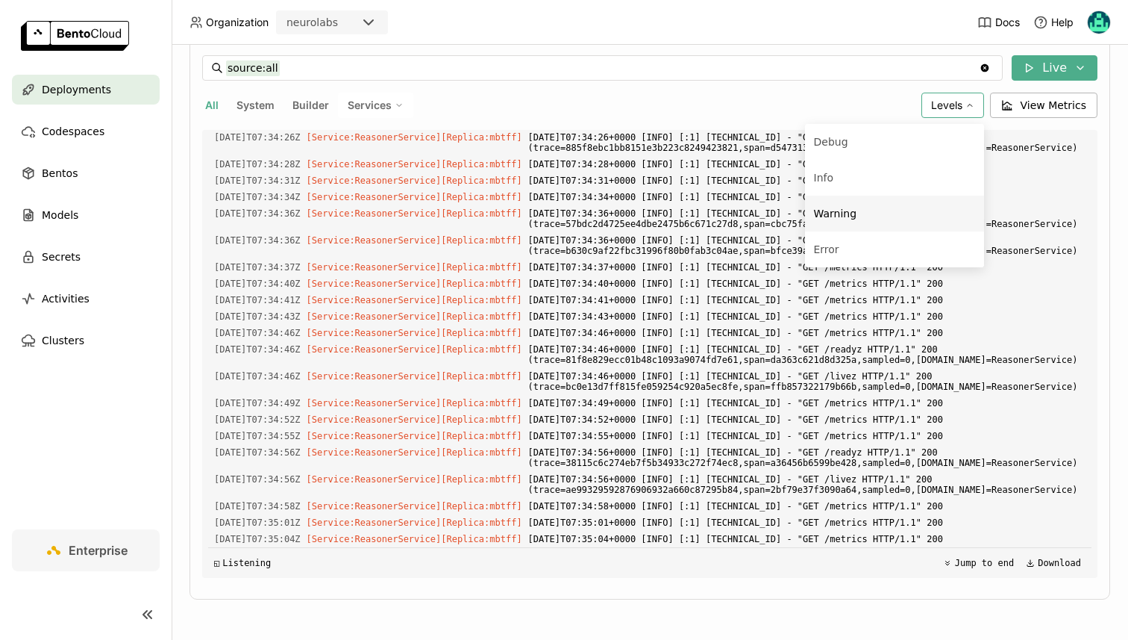
click at [908, 218] on div "Warning" at bounding box center [894, 213] width 161 height 18
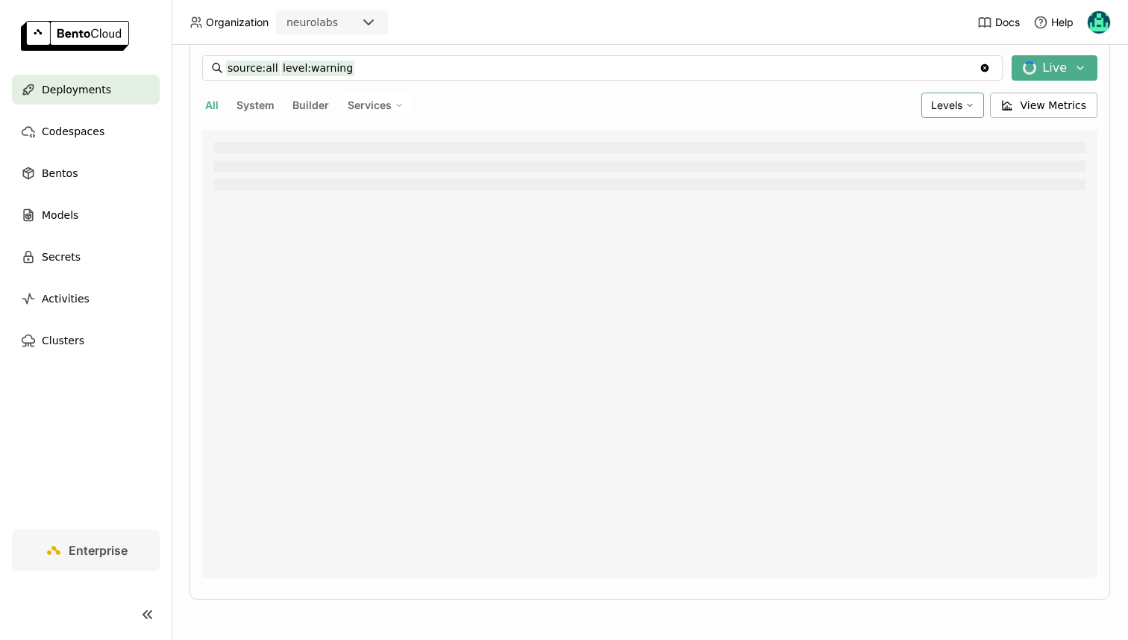
click at [948, 112] on div "Levels" at bounding box center [953, 105] width 63 height 25
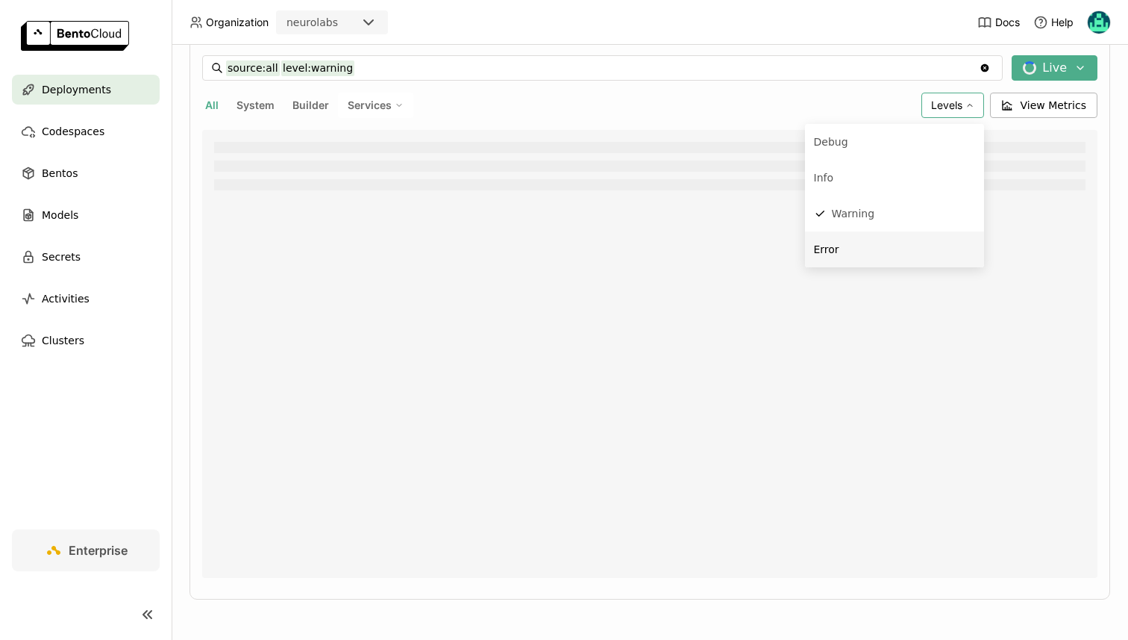
click at [906, 250] on div "Error" at bounding box center [894, 249] width 161 height 18
type input "source:all level:warning level:error"
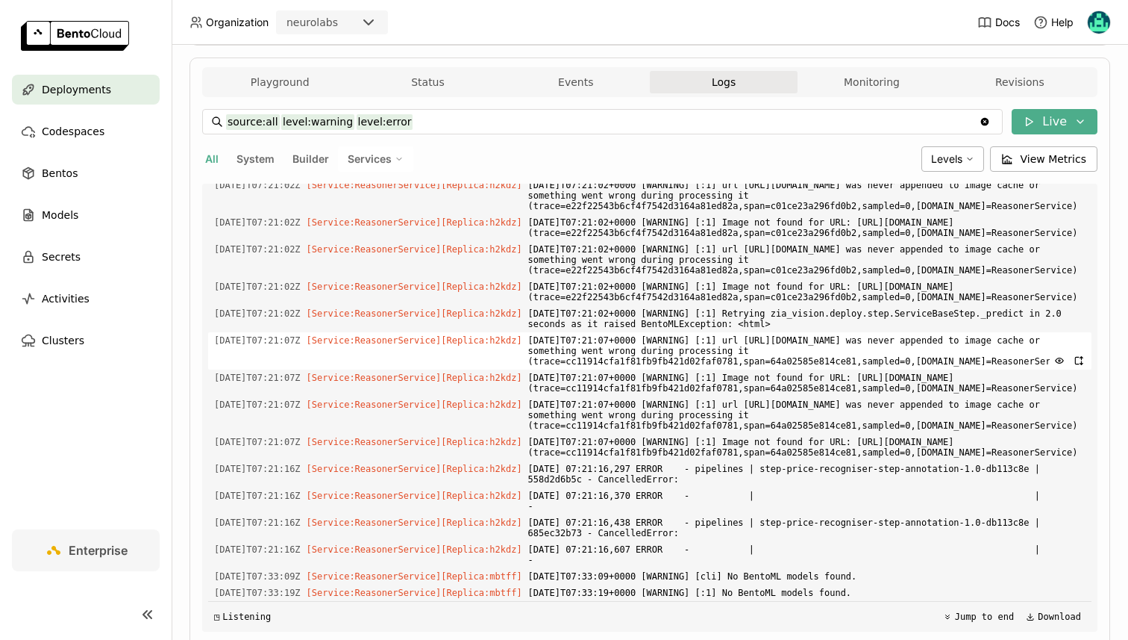
scroll to position [310, 0]
